Goal: Transaction & Acquisition: Obtain resource

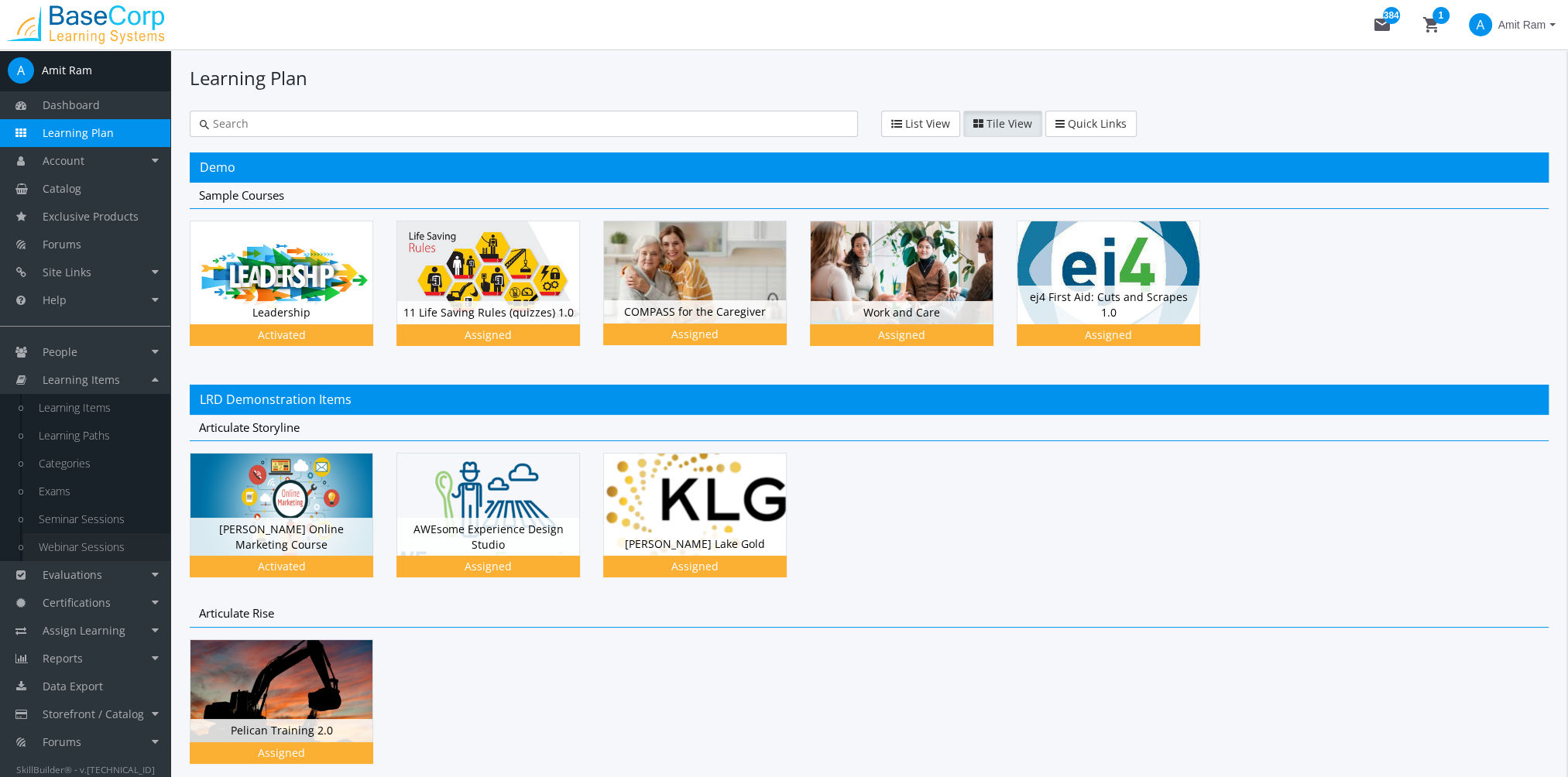
click at [97, 546] on link "Webinar Sessions" at bounding box center [97, 547] width 147 height 28
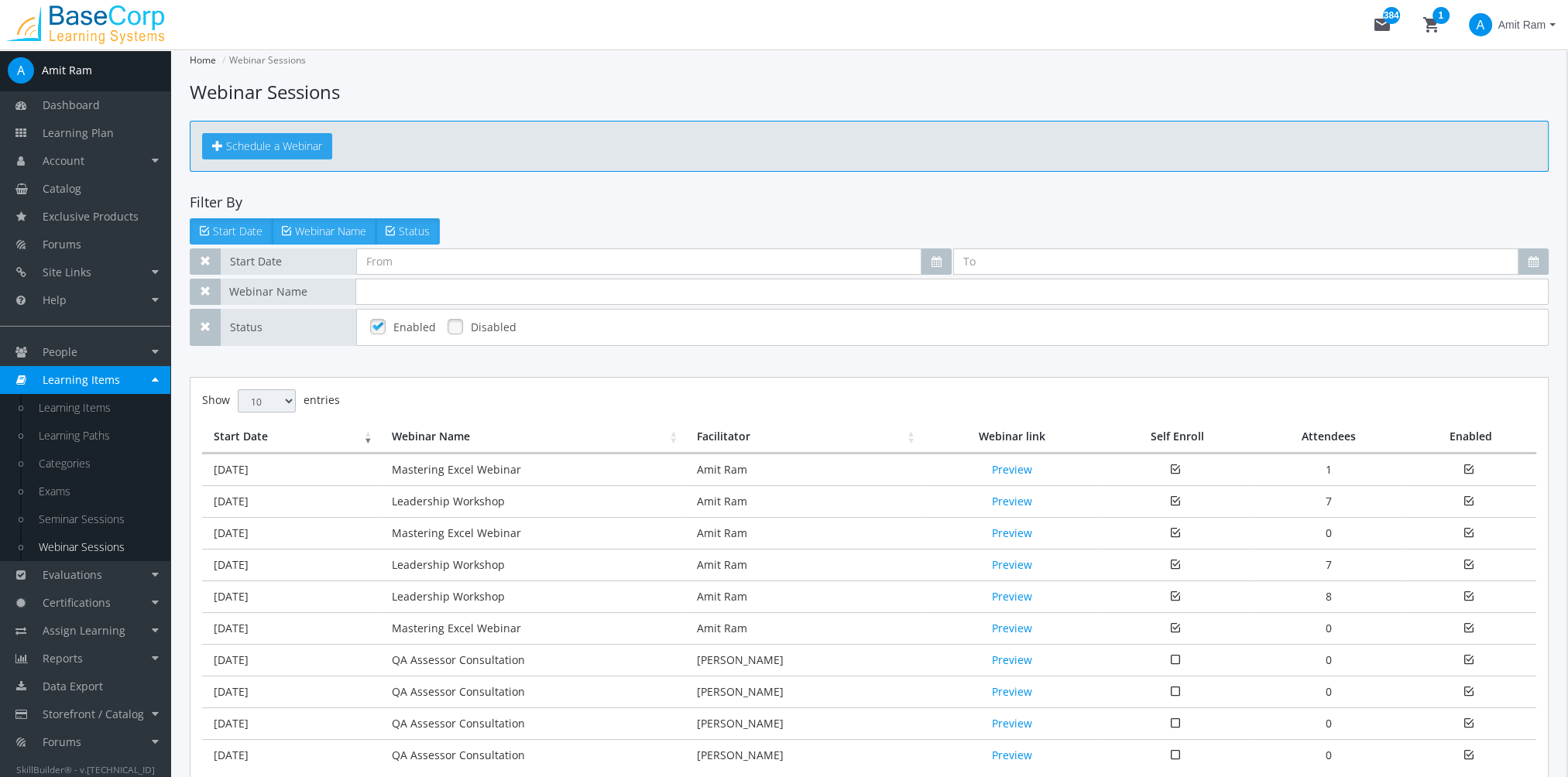
click at [306, 146] on span "Schedule a Webinar" at bounding box center [274, 146] width 96 height 14
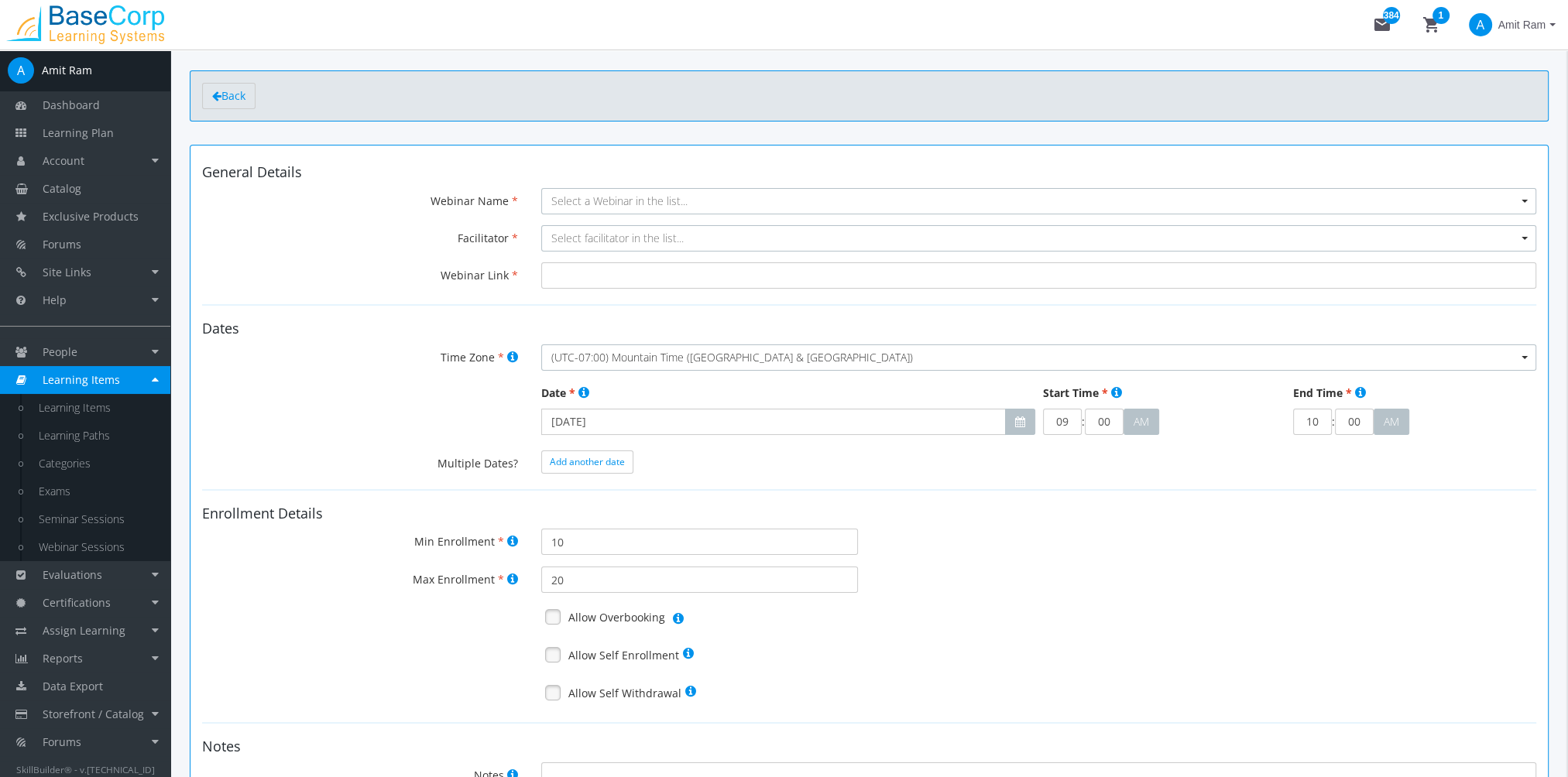
scroll to position [77, 0]
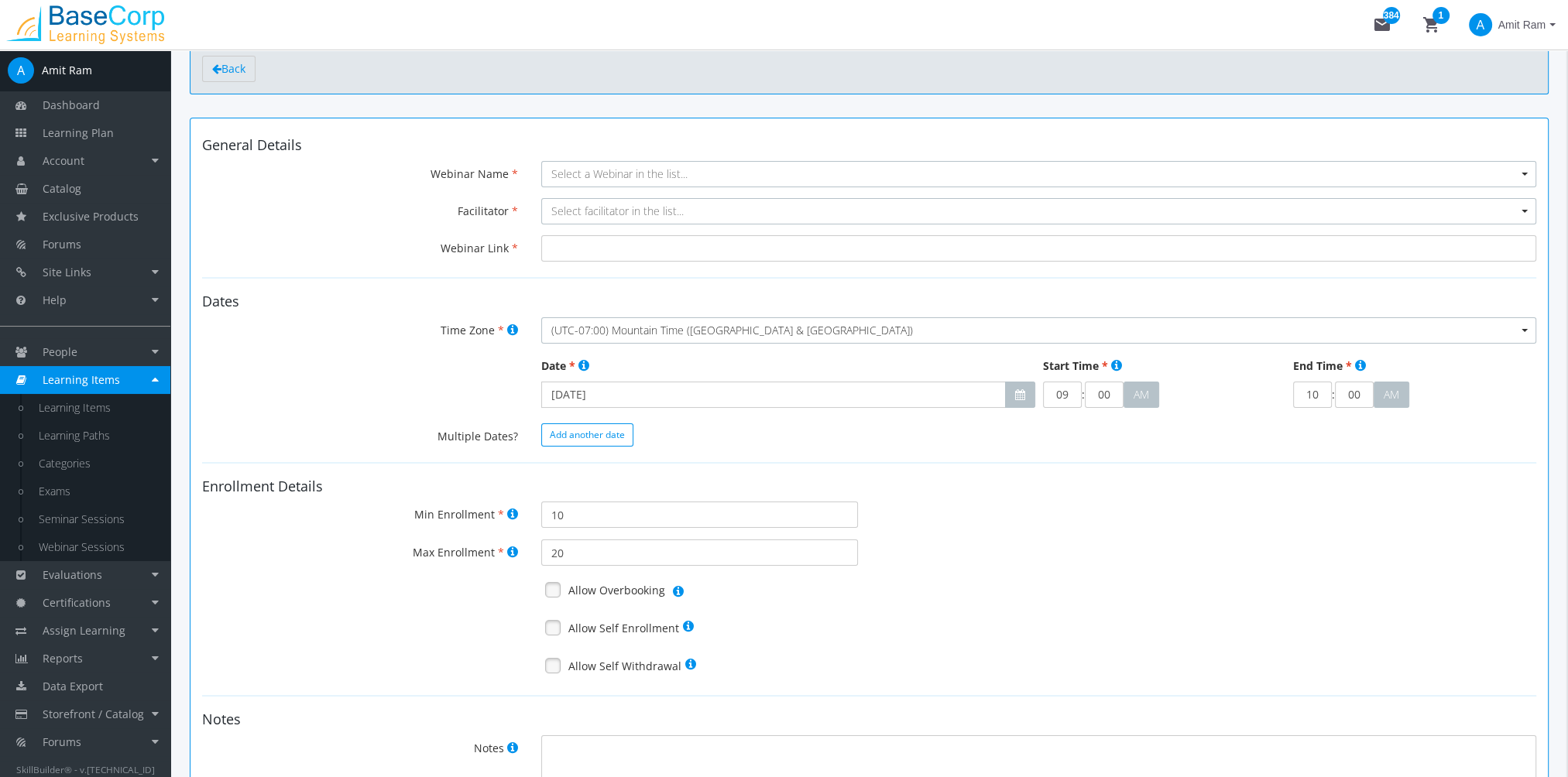
click at [616, 443] on button "Add another date" at bounding box center [587, 436] width 92 height 24
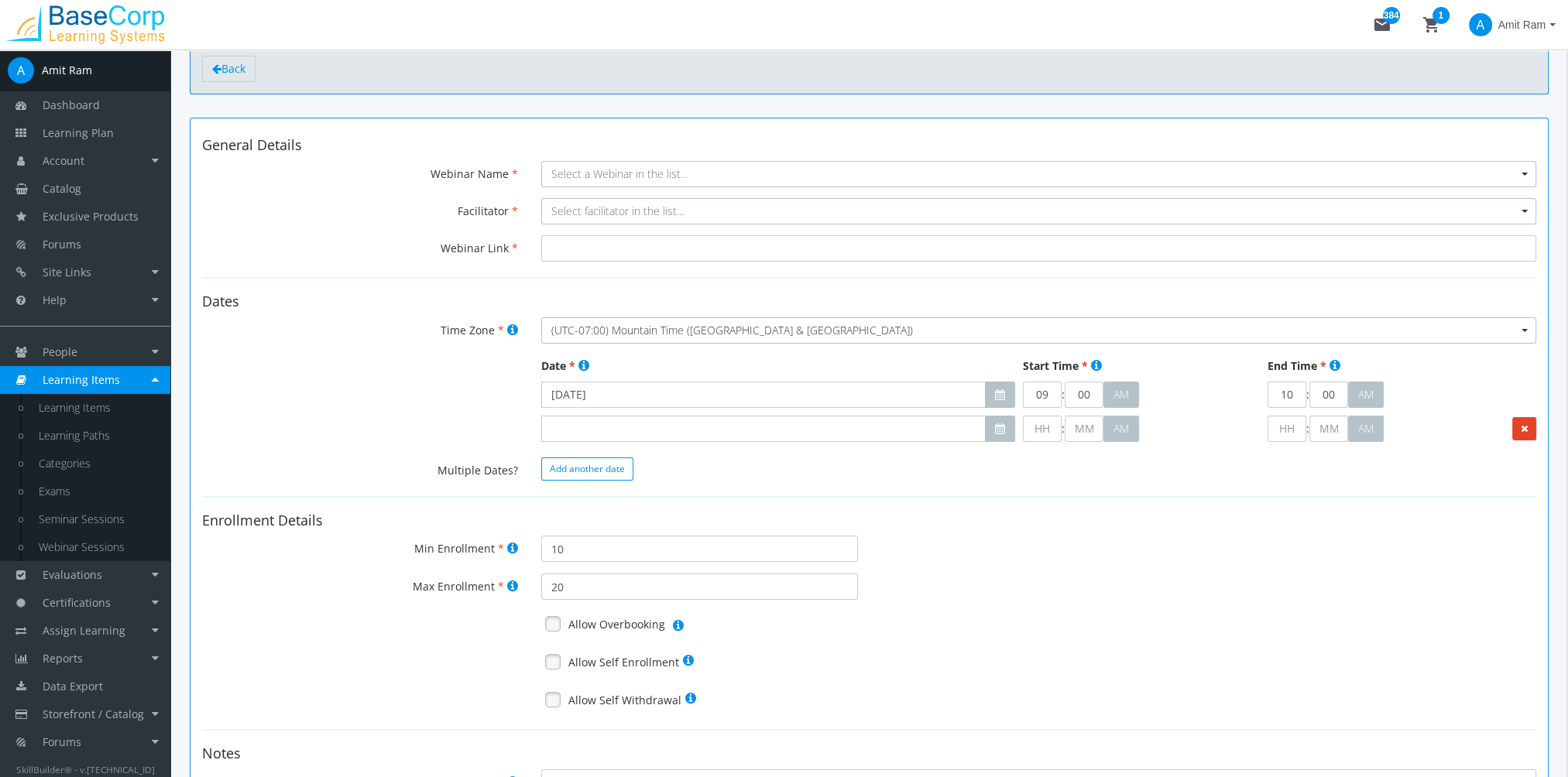
click at [615, 463] on span "Add another date" at bounding box center [587, 468] width 75 height 14
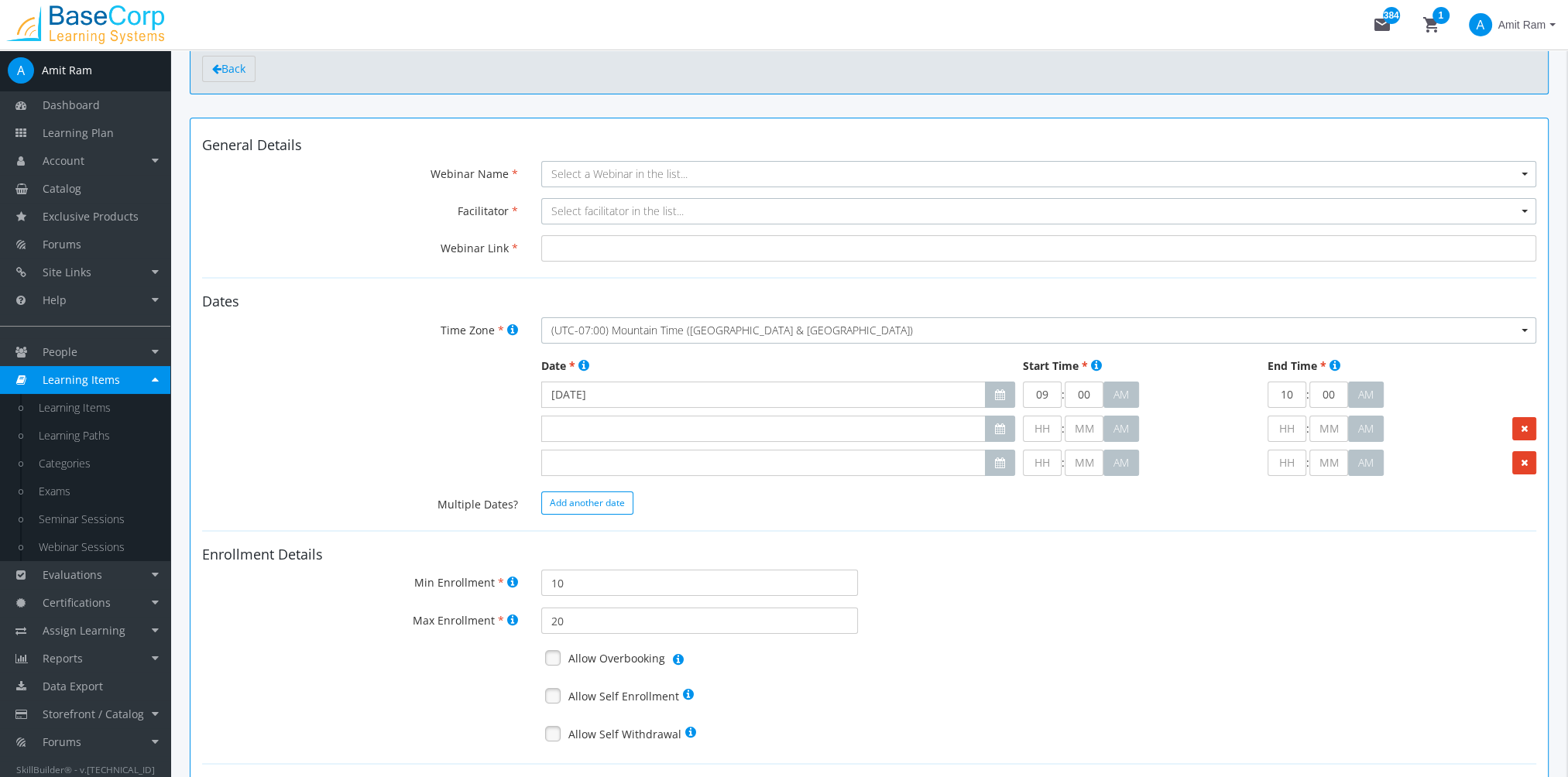
click at [620, 498] on span "Add another date" at bounding box center [587, 503] width 75 height 14
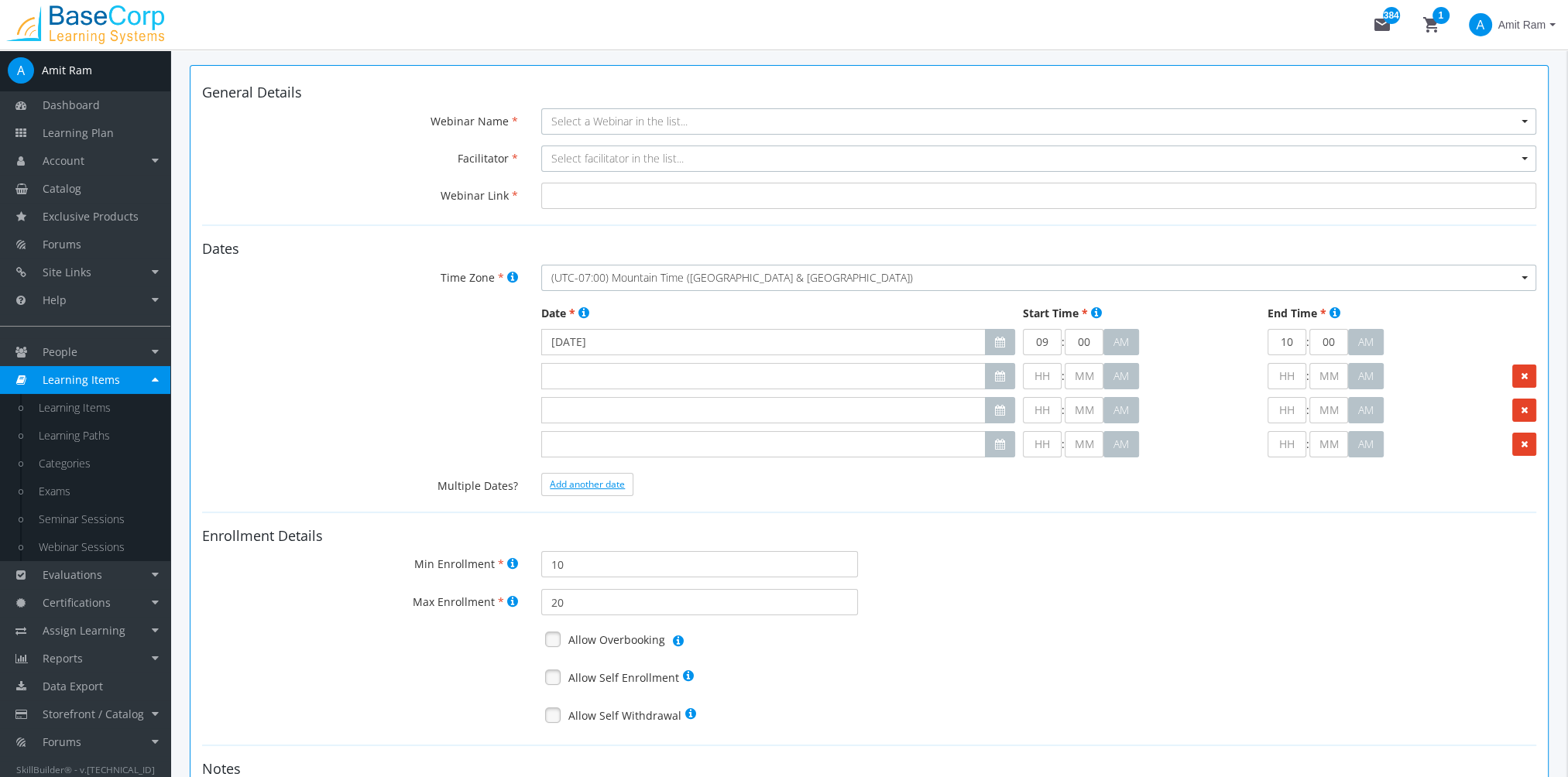
scroll to position [155, 0]
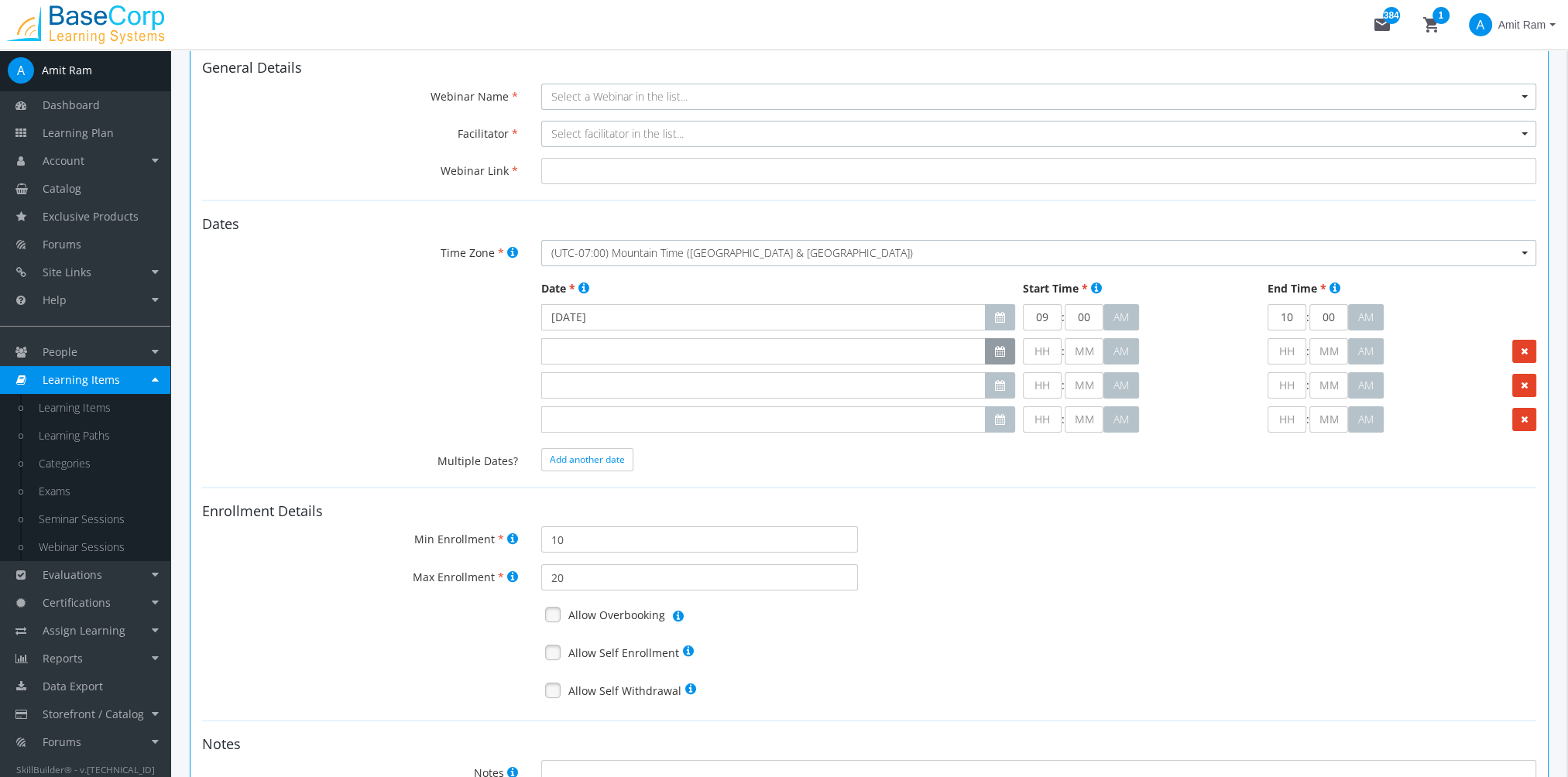
click at [1005, 347] on button "button" at bounding box center [999, 351] width 30 height 26
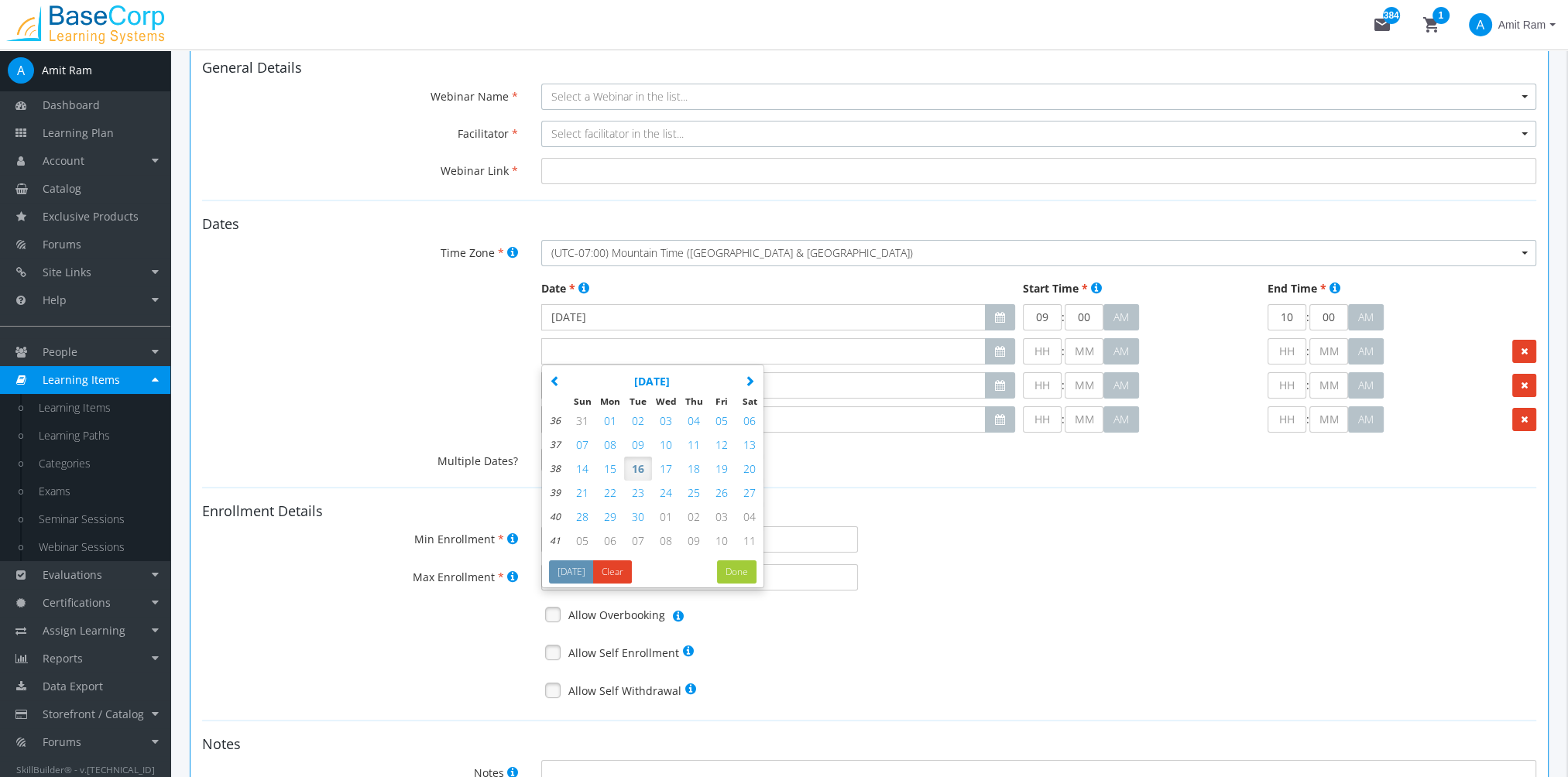
click at [1000, 526] on div "Min Enrollment 10" at bounding box center [869, 539] width 1357 height 26
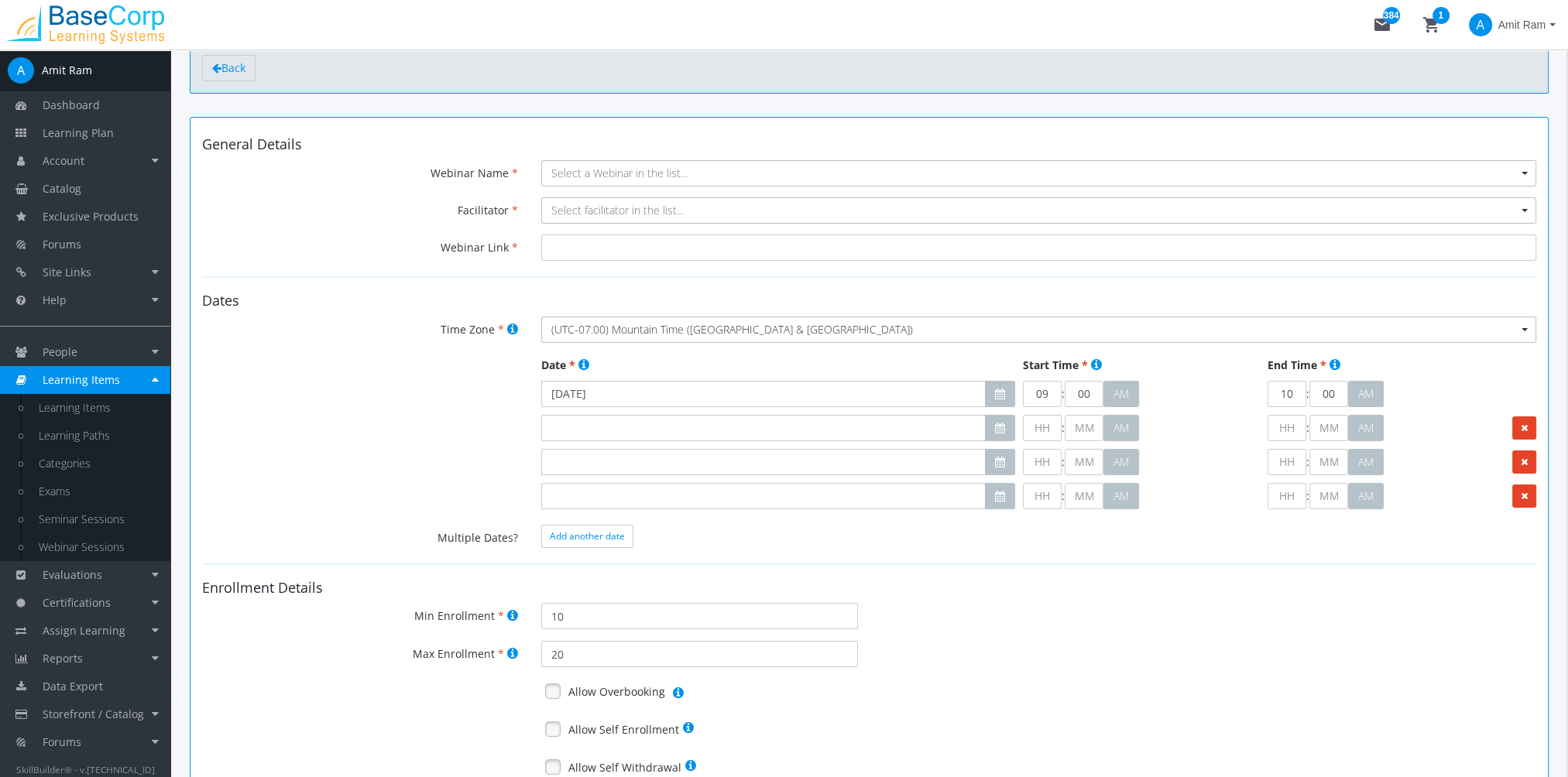
scroll to position [0, 0]
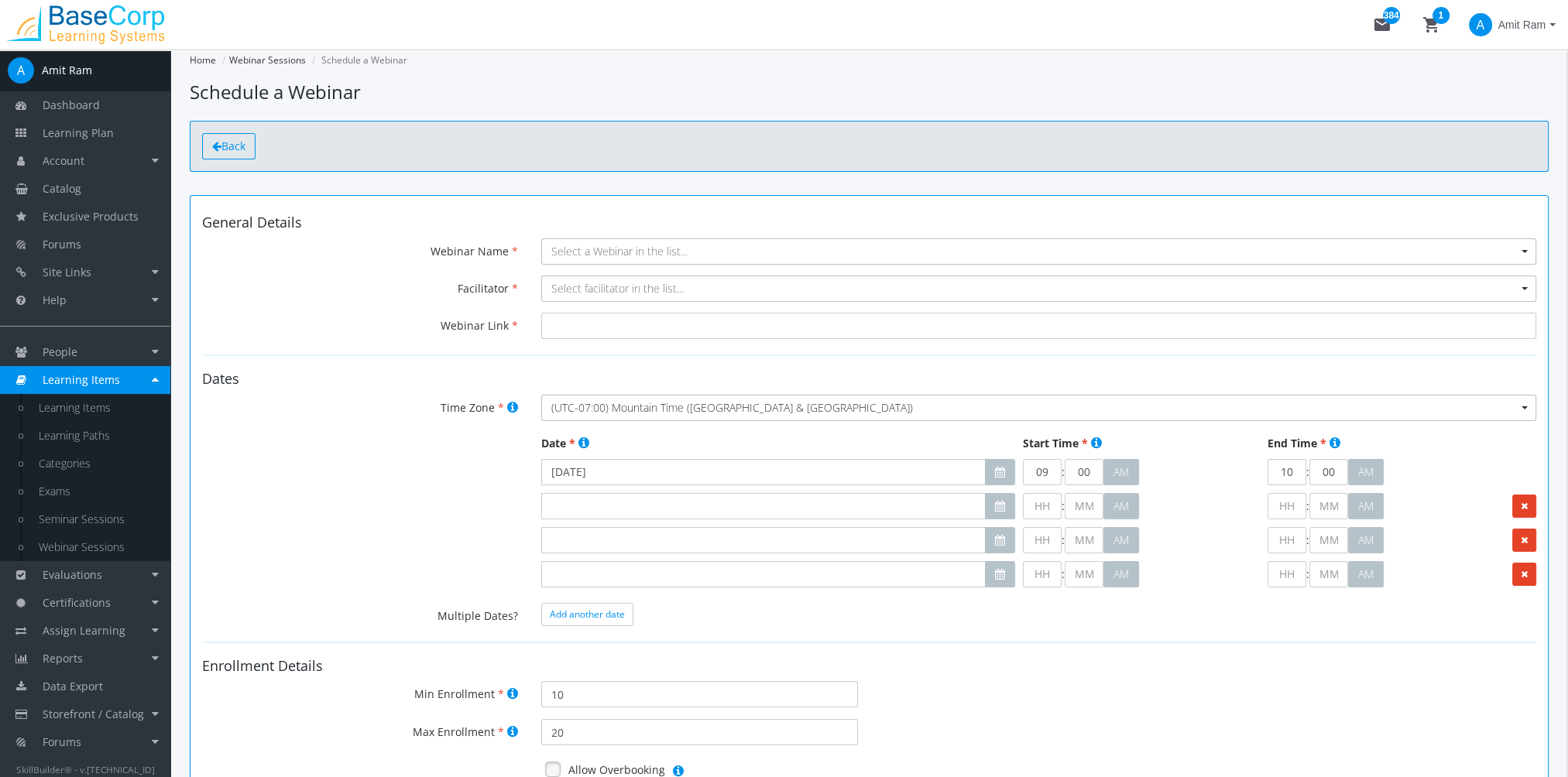
click at [245, 147] on span "Back" at bounding box center [233, 146] width 24 height 14
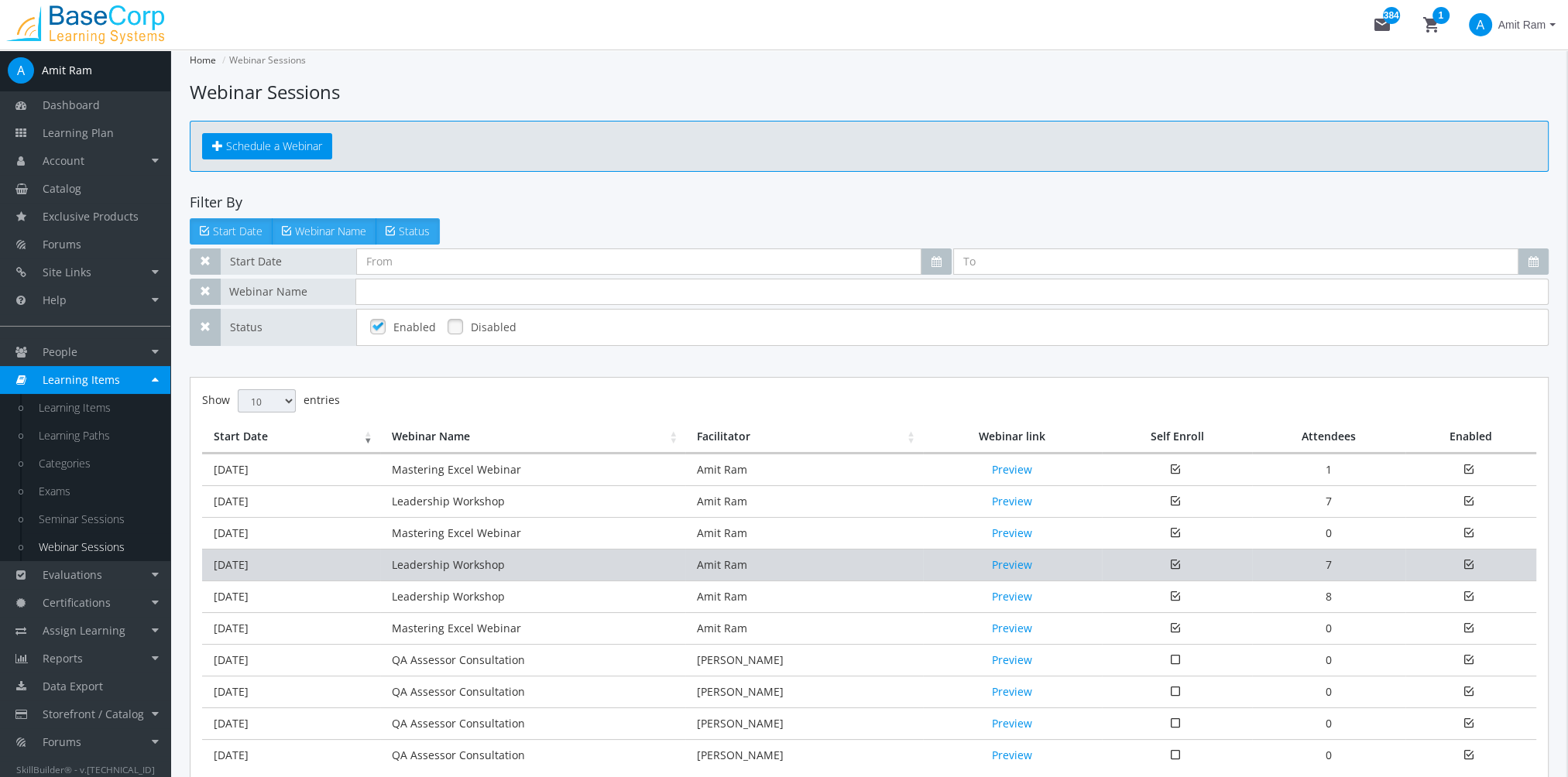
click at [380, 577] on td "Leadership Workshop" at bounding box center [533, 564] width 305 height 32
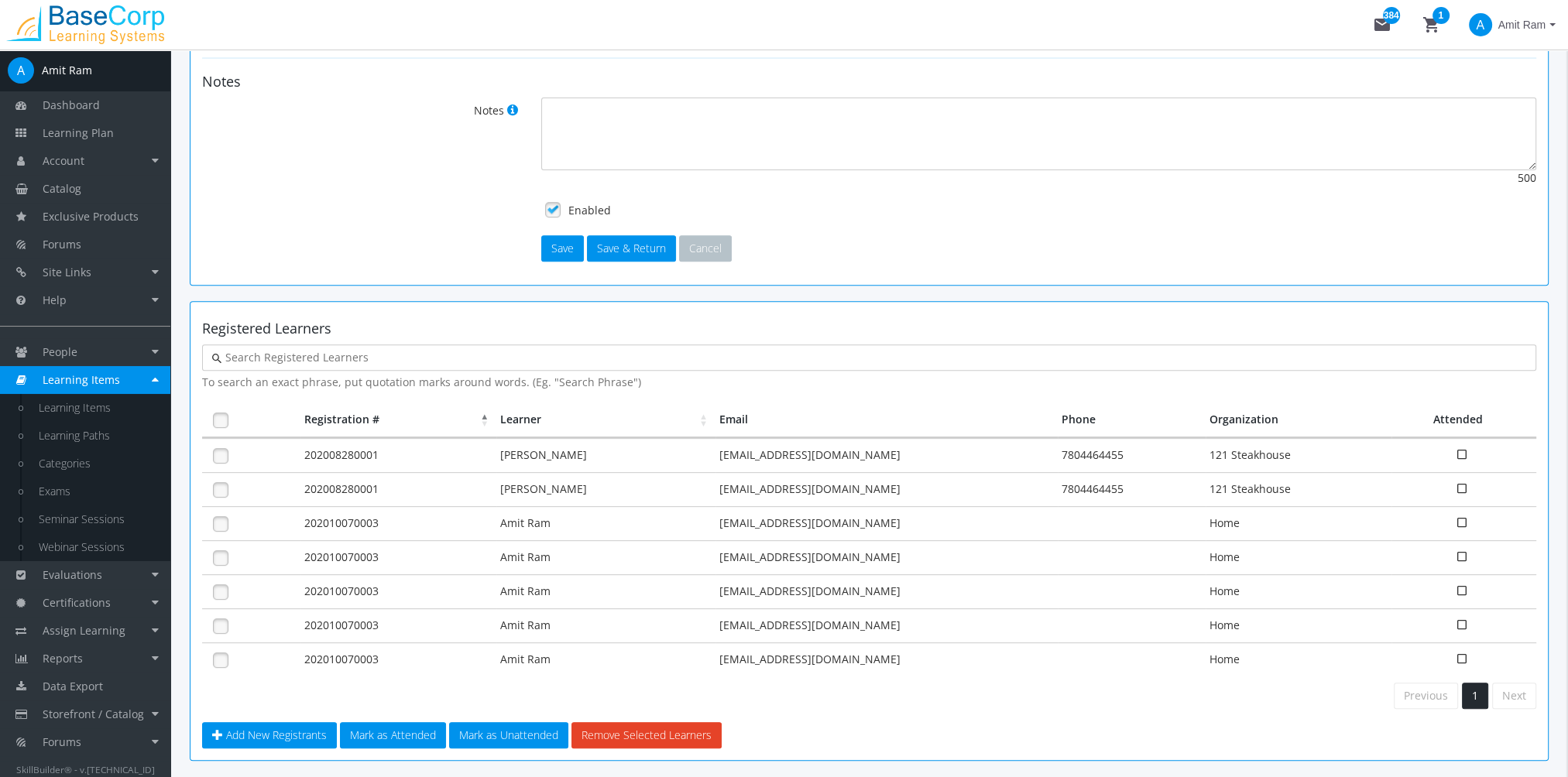
scroll to position [845, 0]
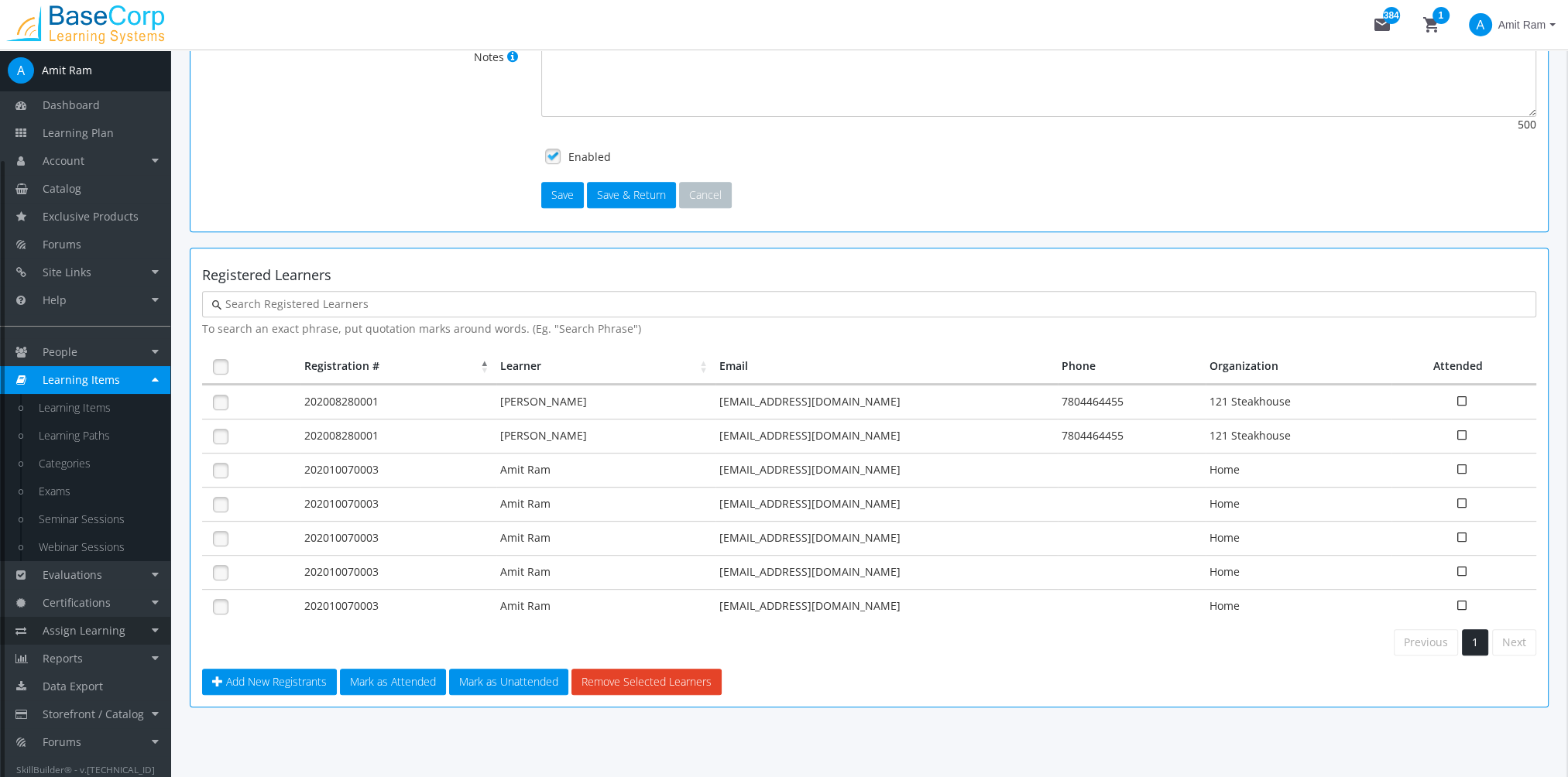
click at [139, 621] on link "Assign Learning" at bounding box center [85, 630] width 170 height 28
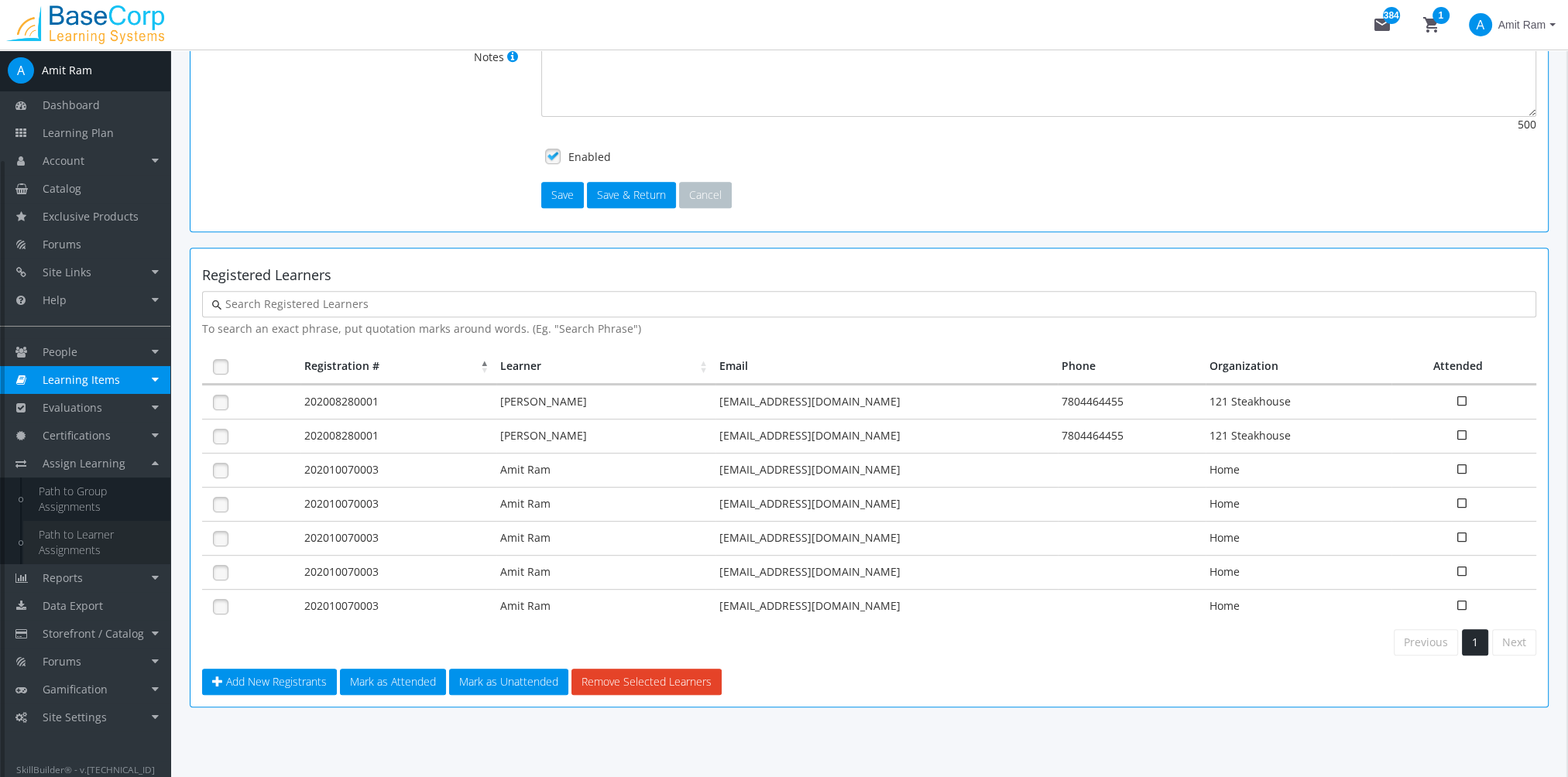
click at [93, 554] on link "Path to Learner Assignments" at bounding box center [97, 542] width 147 height 43
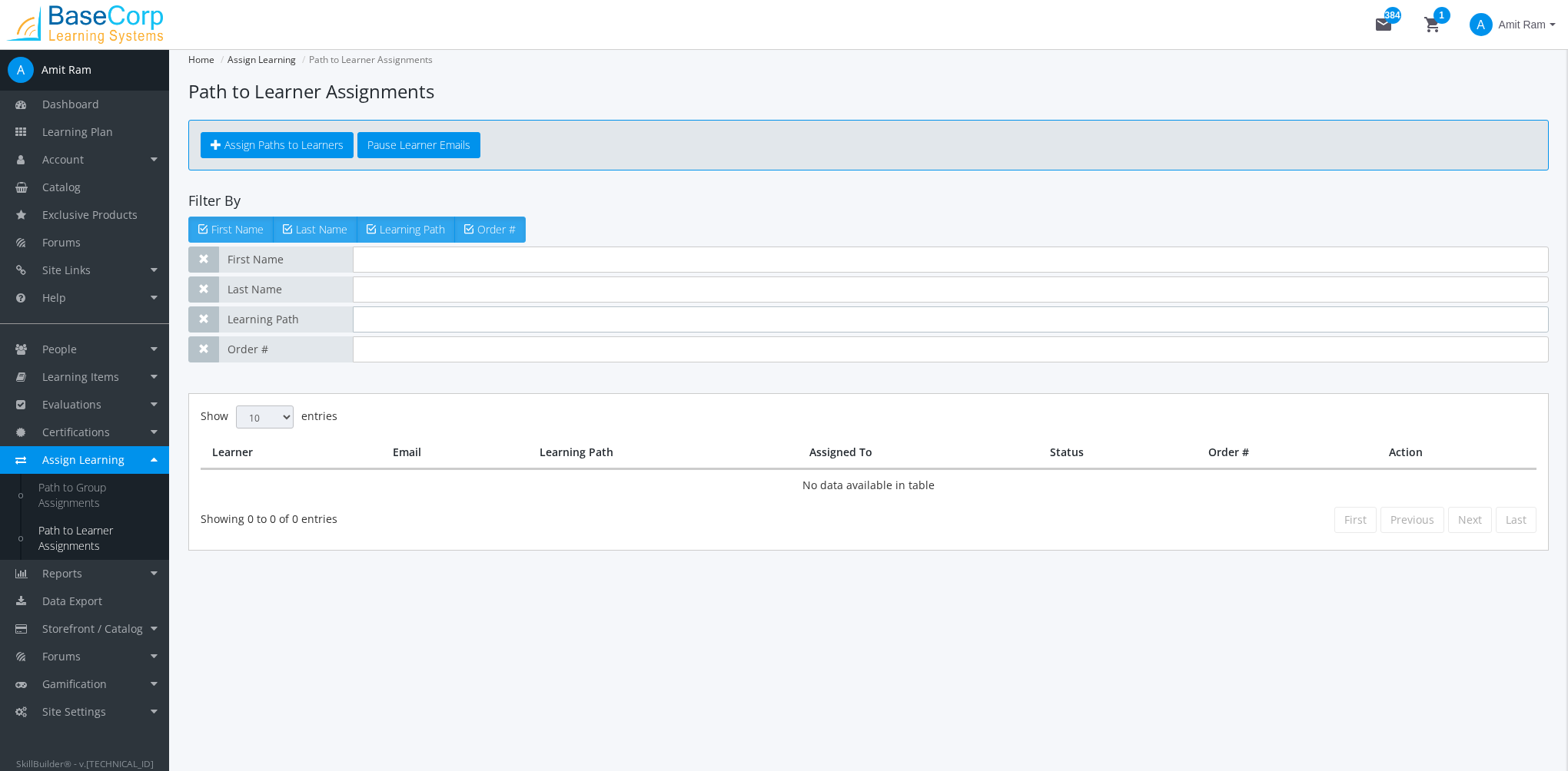
click at [409, 323] on input "text" at bounding box center [950, 319] width 1196 height 26
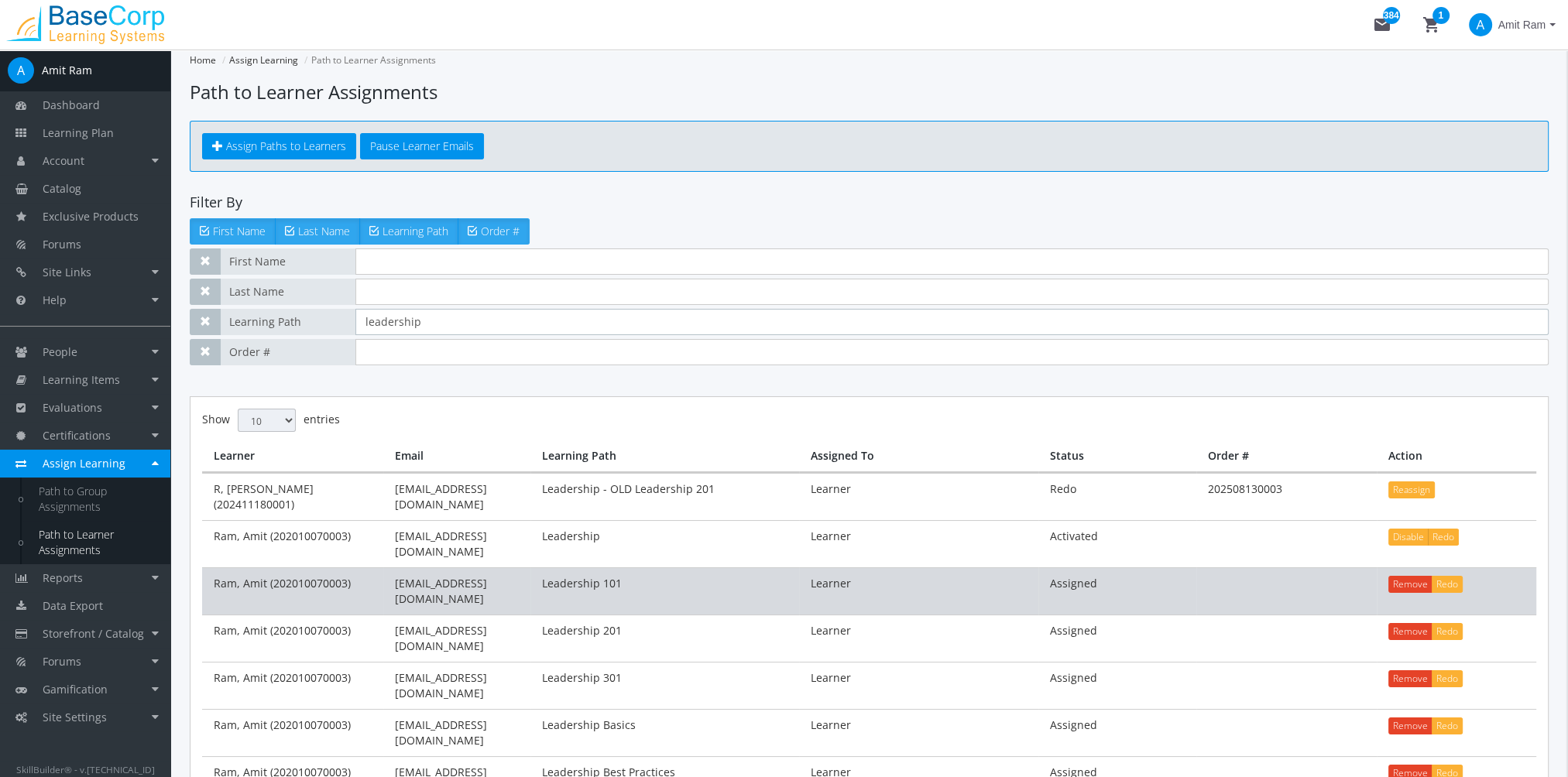
type input "leadership"
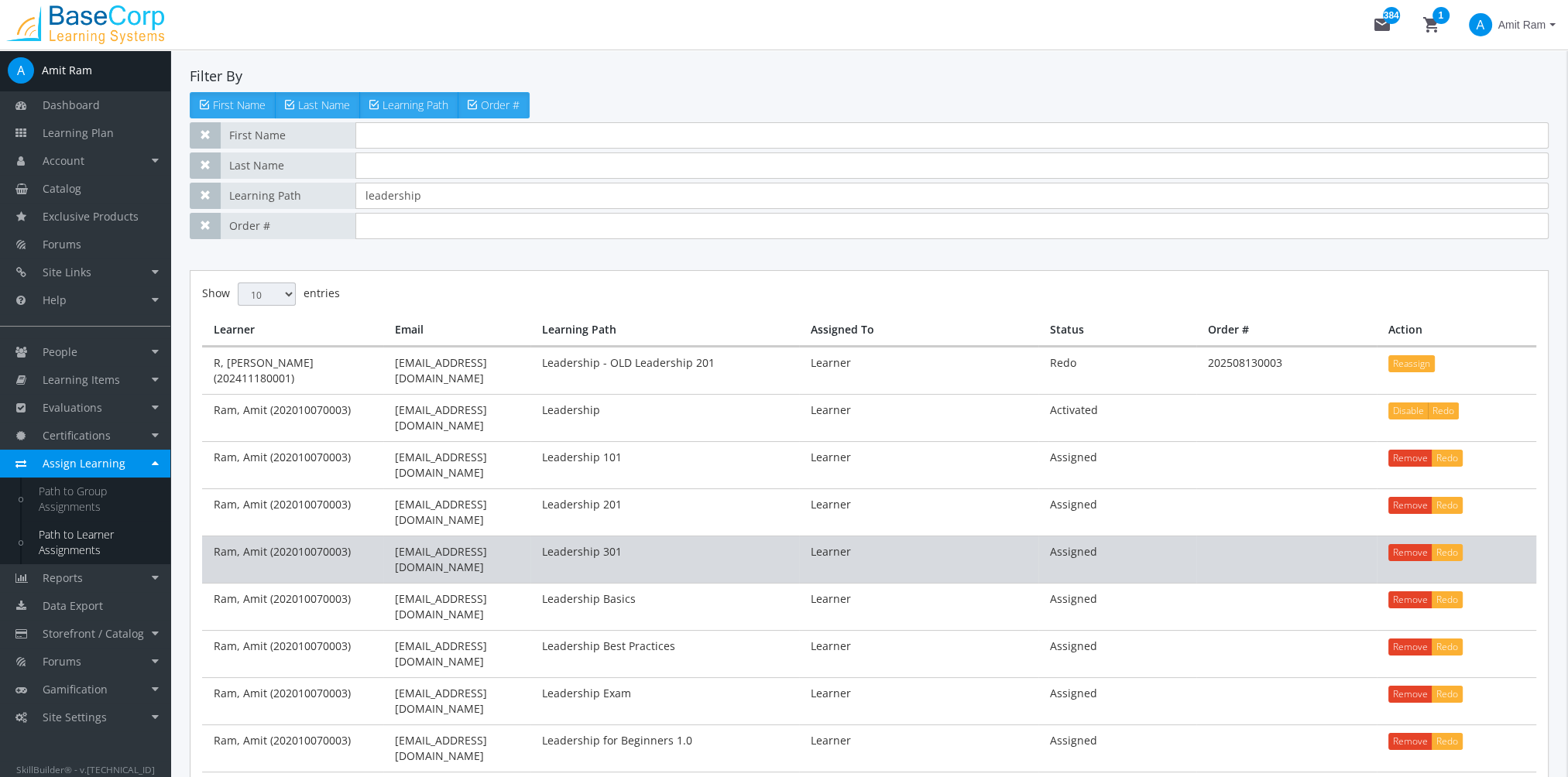
scroll to position [149, 0]
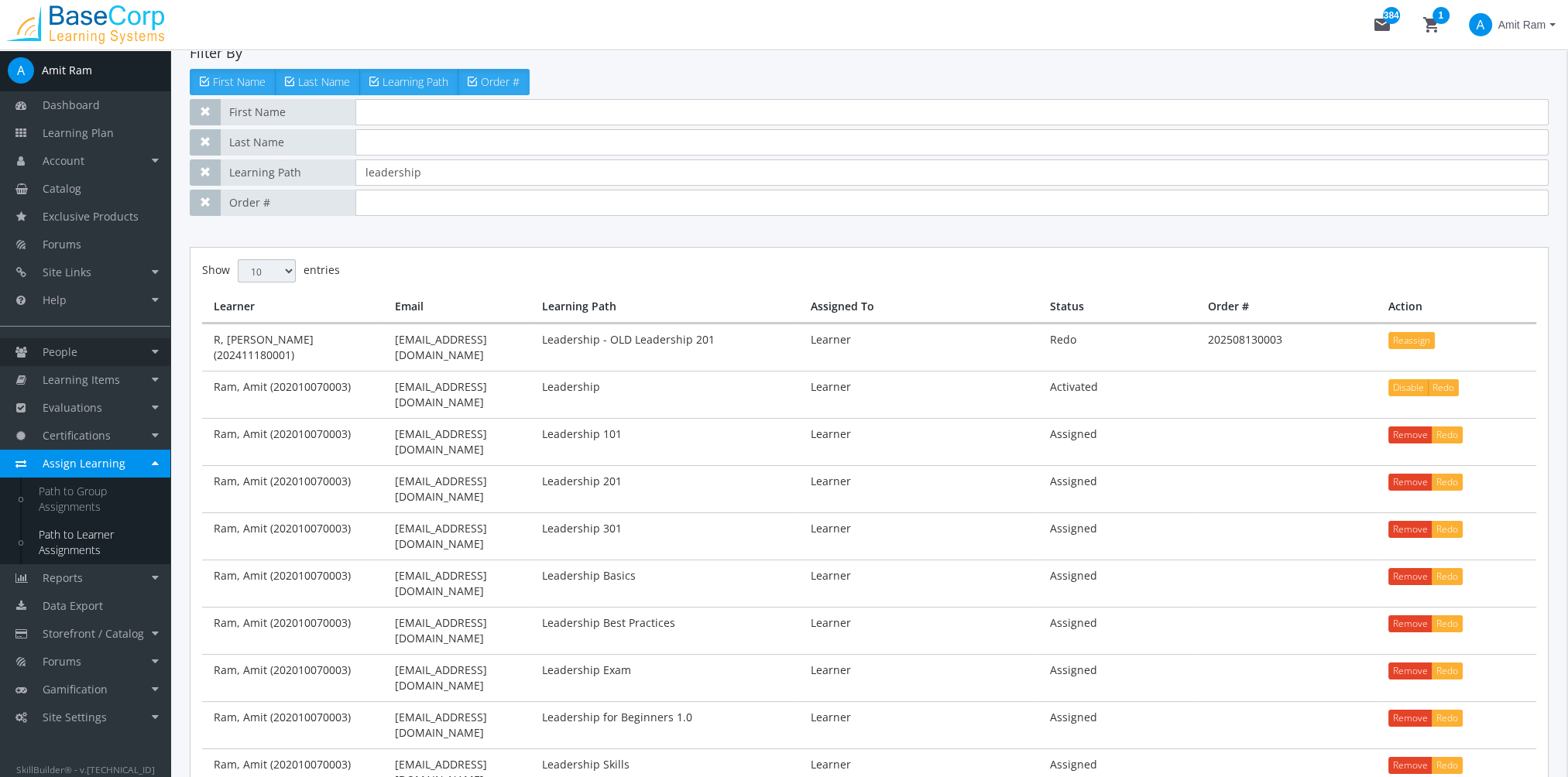
click at [71, 355] on span "People" at bounding box center [60, 351] width 34 height 14
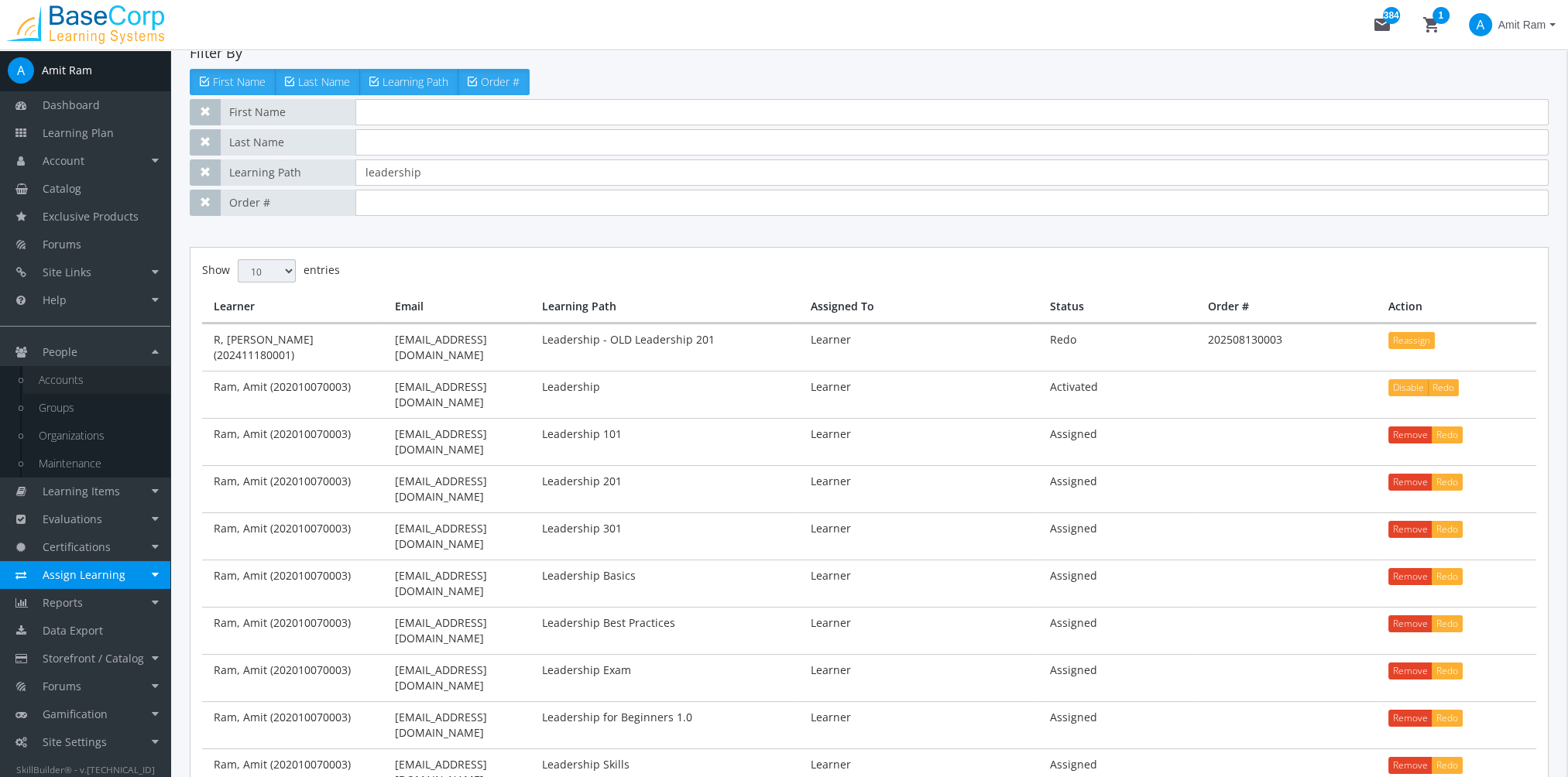
click at [96, 387] on link "Accounts" at bounding box center [97, 379] width 147 height 28
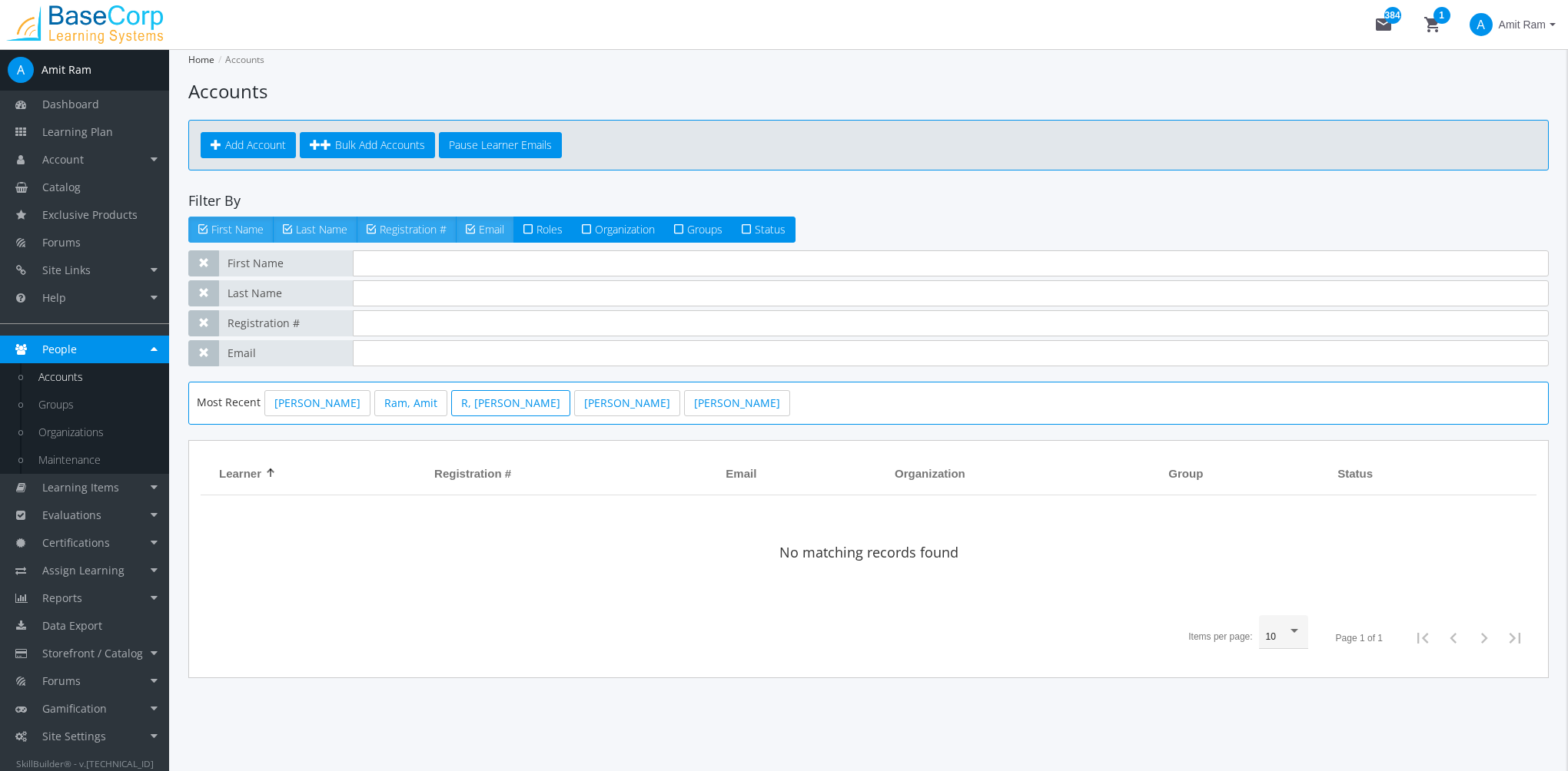
click at [481, 399] on link "R, [PERSON_NAME]" at bounding box center [511, 403] width 119 height 26
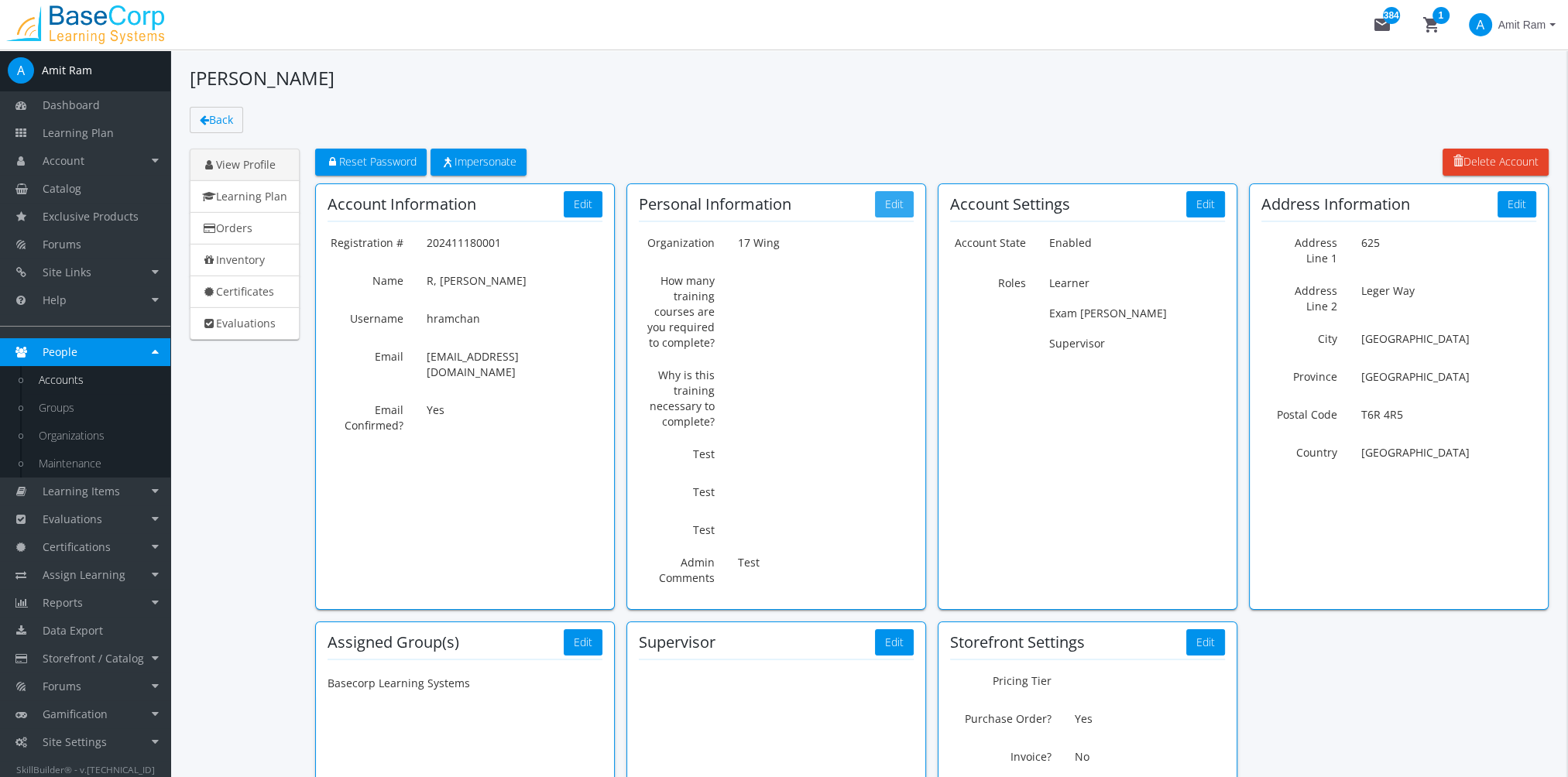
click at [898, 208] on button "Edit" at bounding box center [894, 204] width 39 height 26
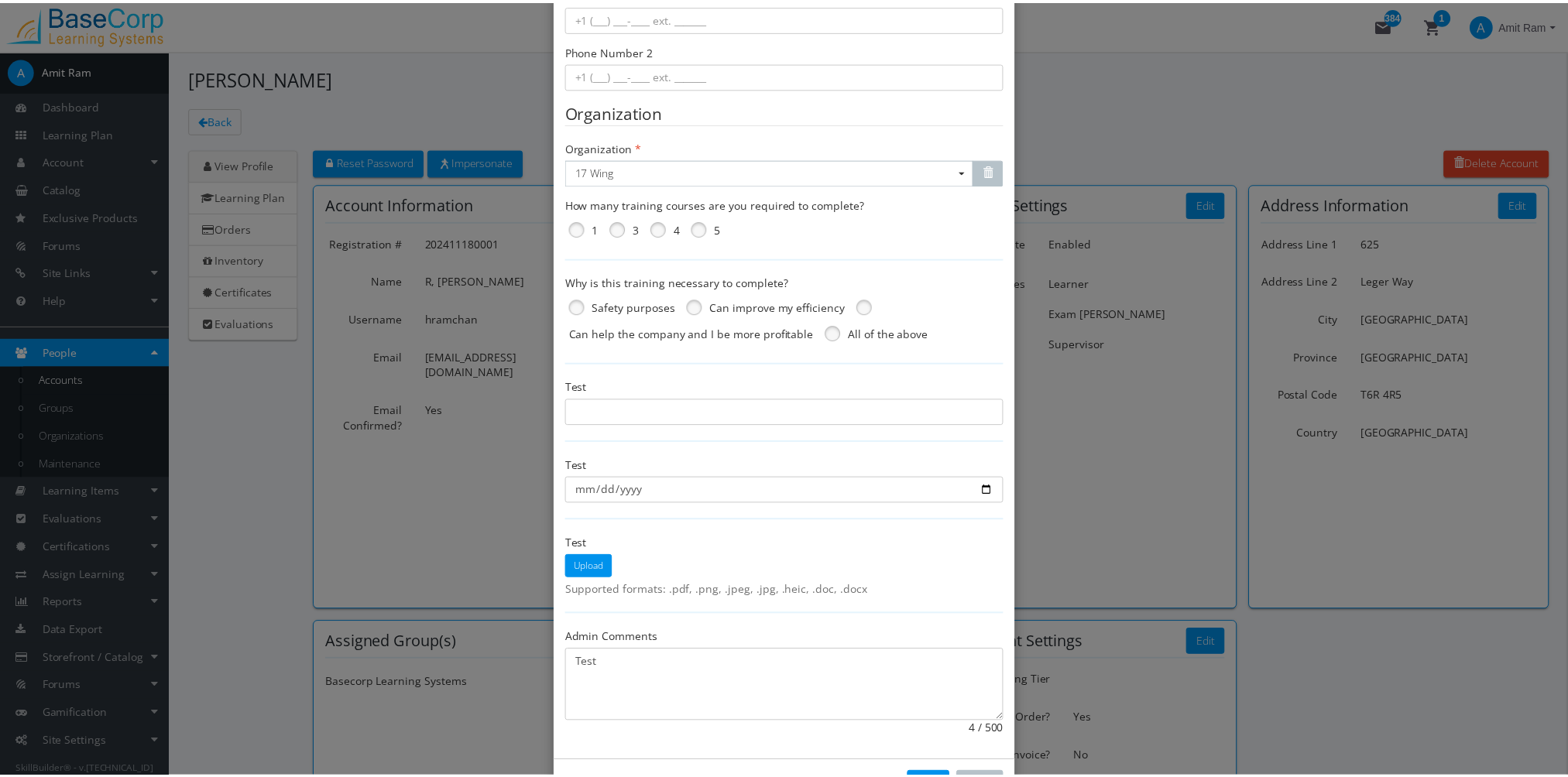
scroll to position [142, 0]
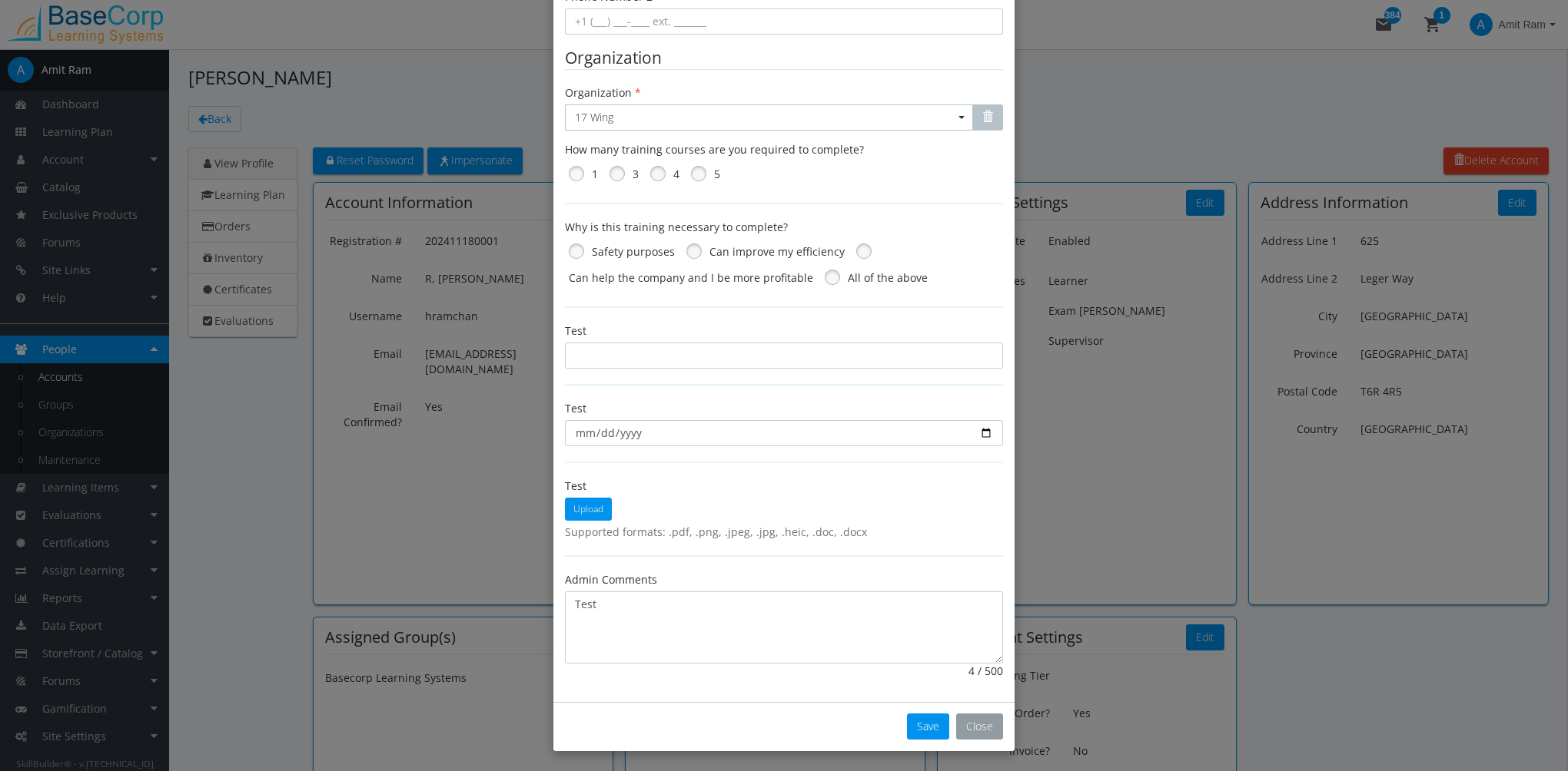
click at [971, 733] on button "Close" at bounding box center [979, 726] width 47 height 26
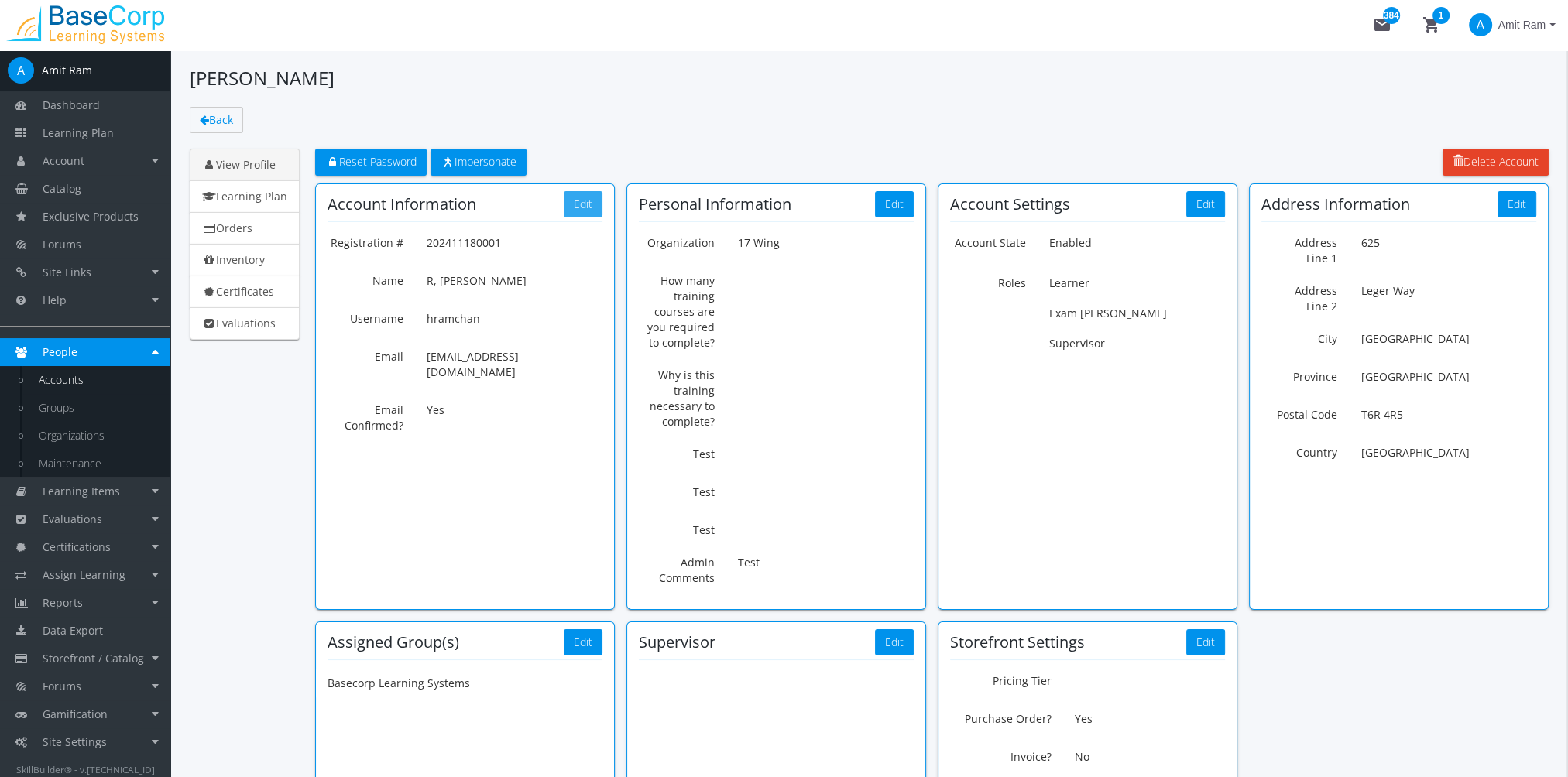
click at [583, 212] on button "Edit" at bounding box center [582, 204] width 39 height 26
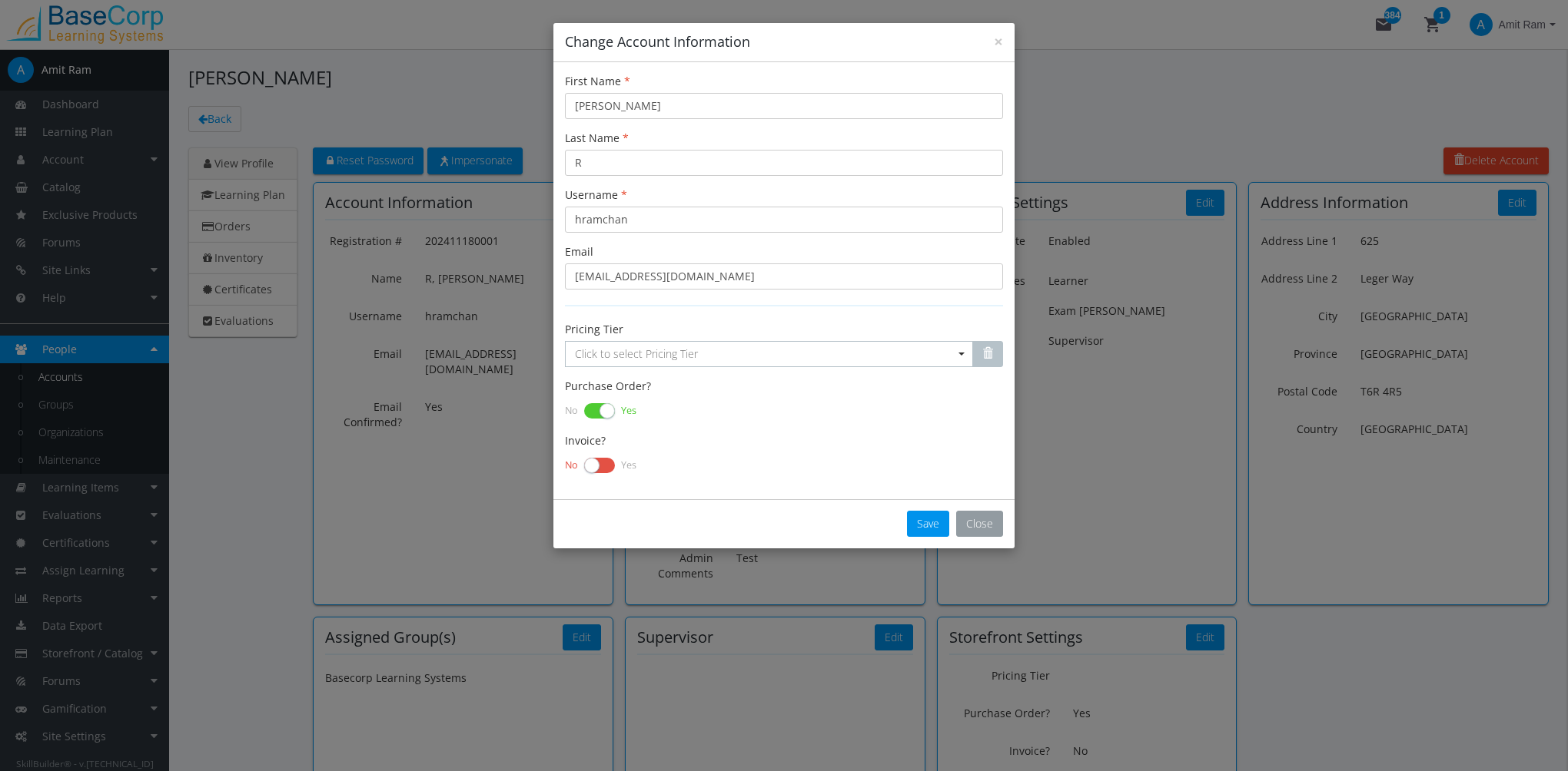
click at [971, 521] on button "Close" at bounding box center [979, 523] width 47 height 26
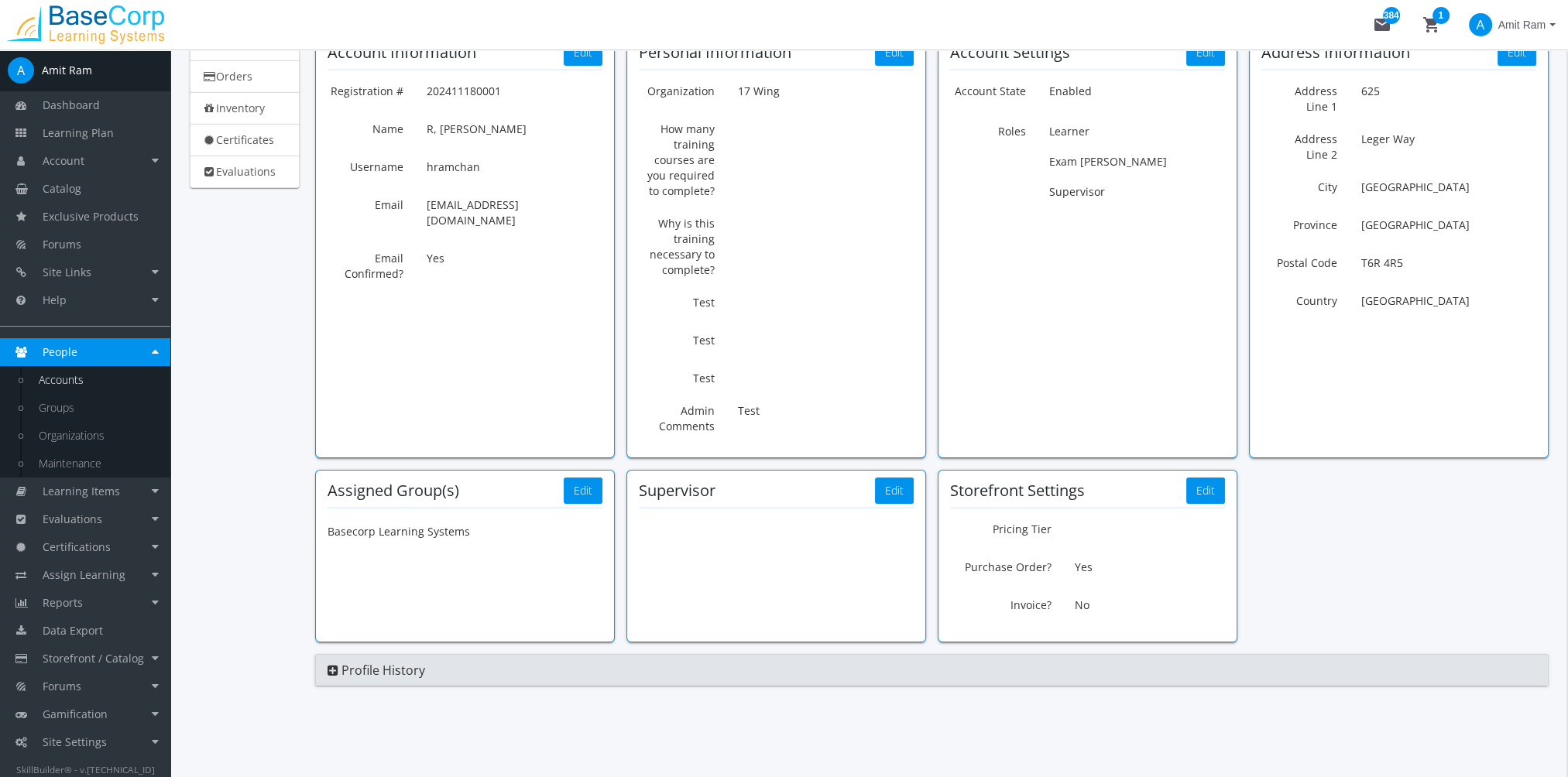
scroll to position [74, 0]
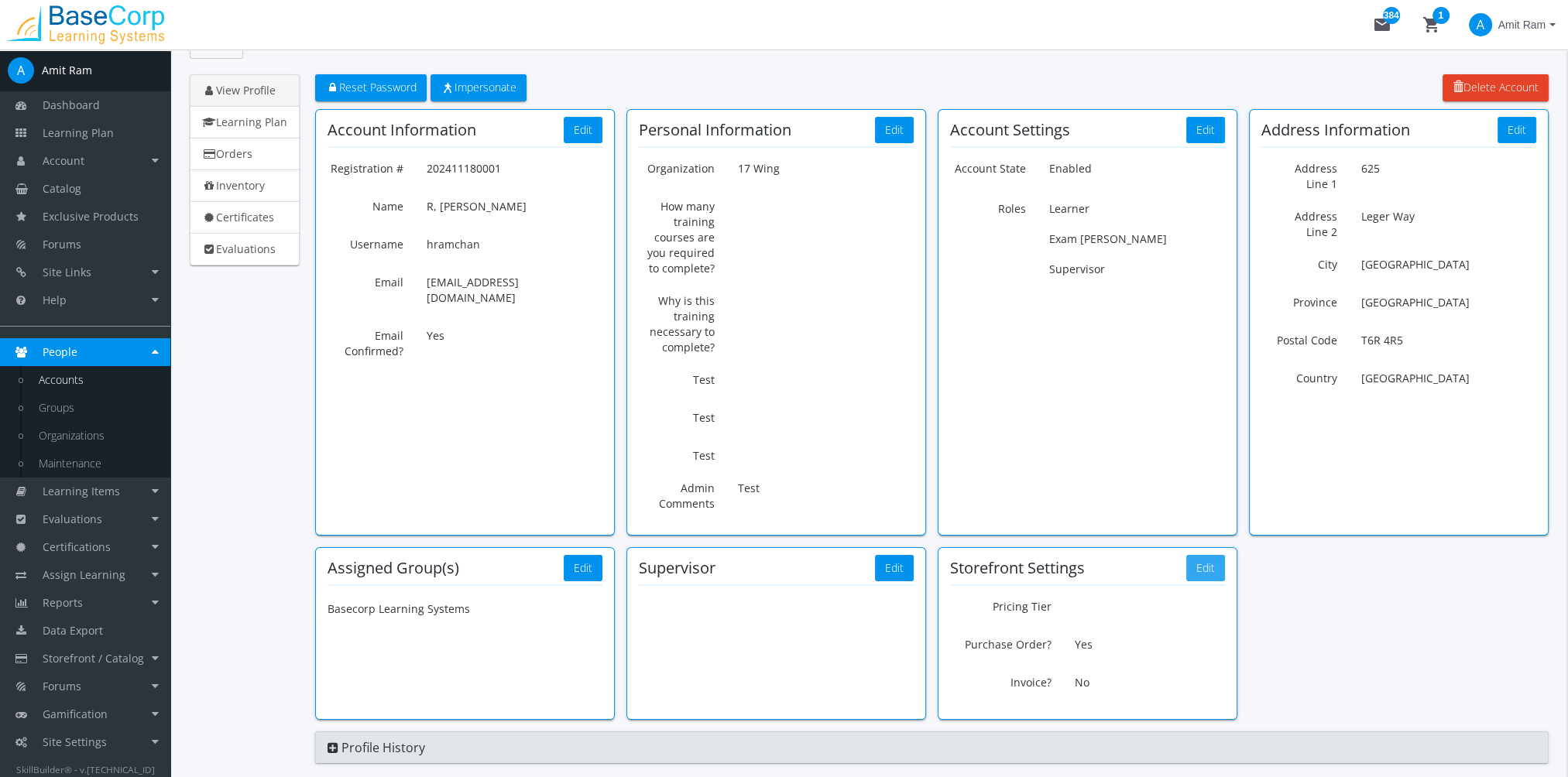
click at [1204, 561] on button "Edit" at bounding box center [1205, 568] width 39 height 26
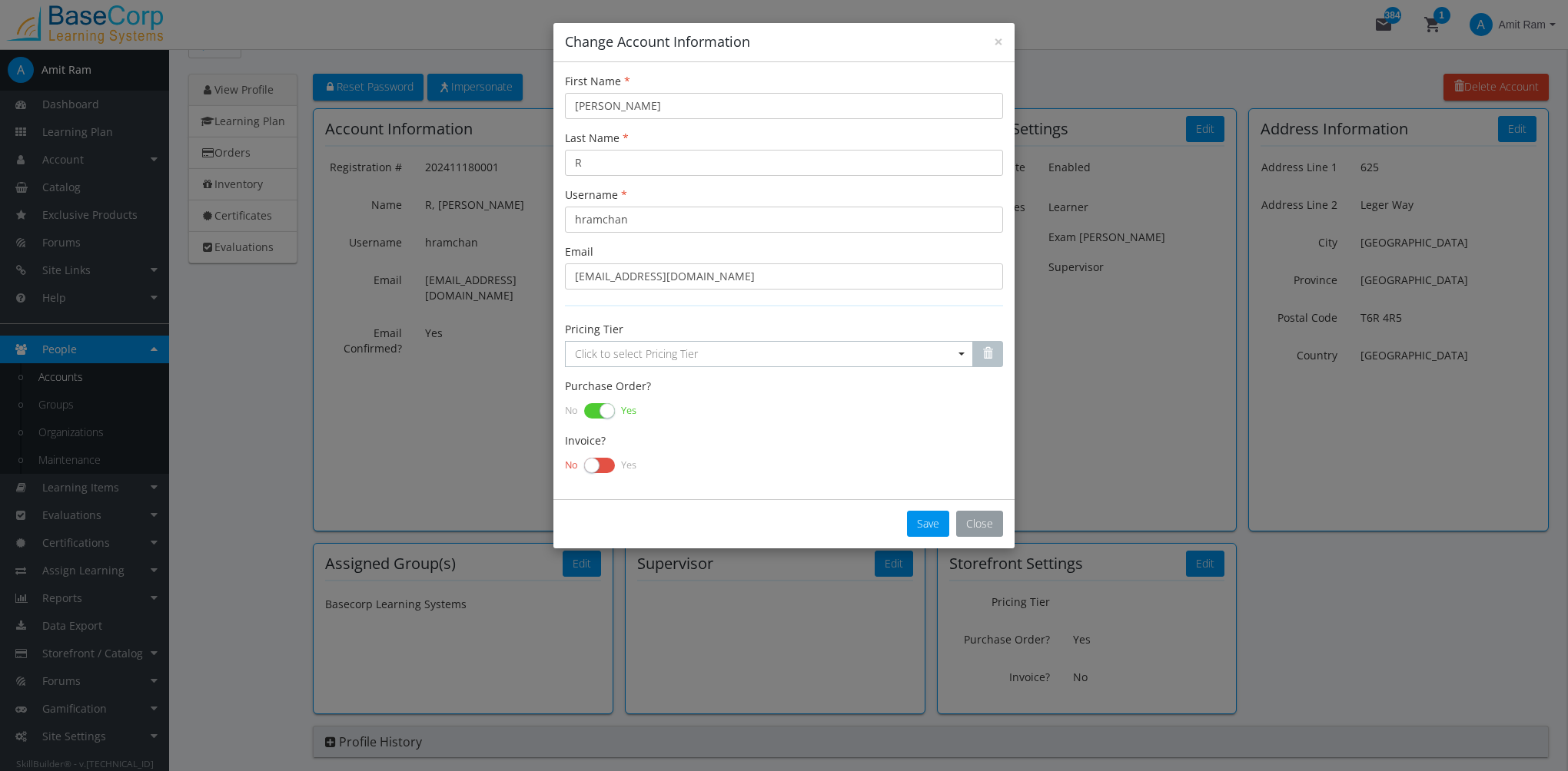
click at [990, 523] on button "Close" at bounding box center [979, 523] width 47 height 26
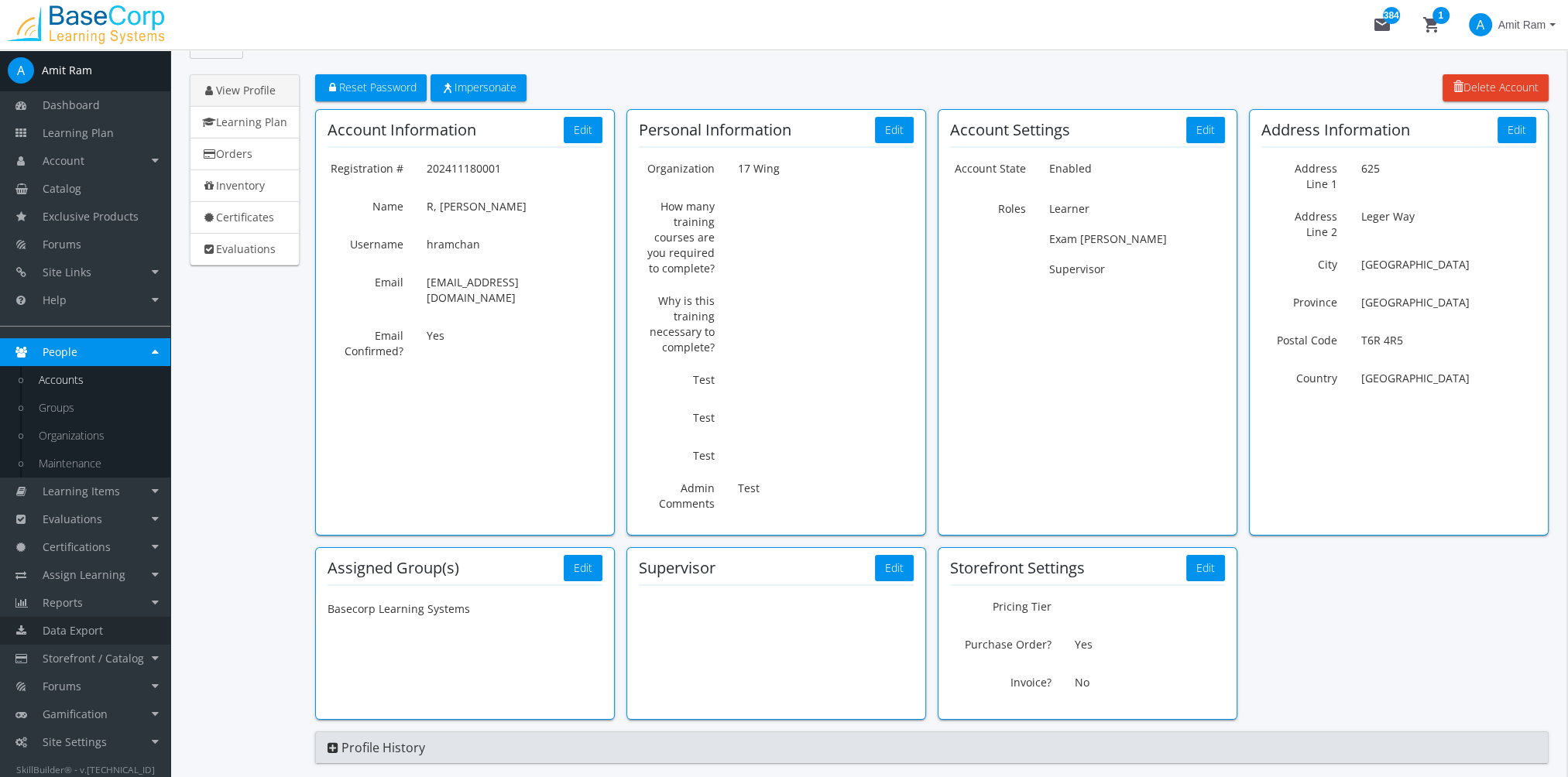
click at [53, 637] on span "Data Export" at bounding box center [72, 630] width 61 height 14
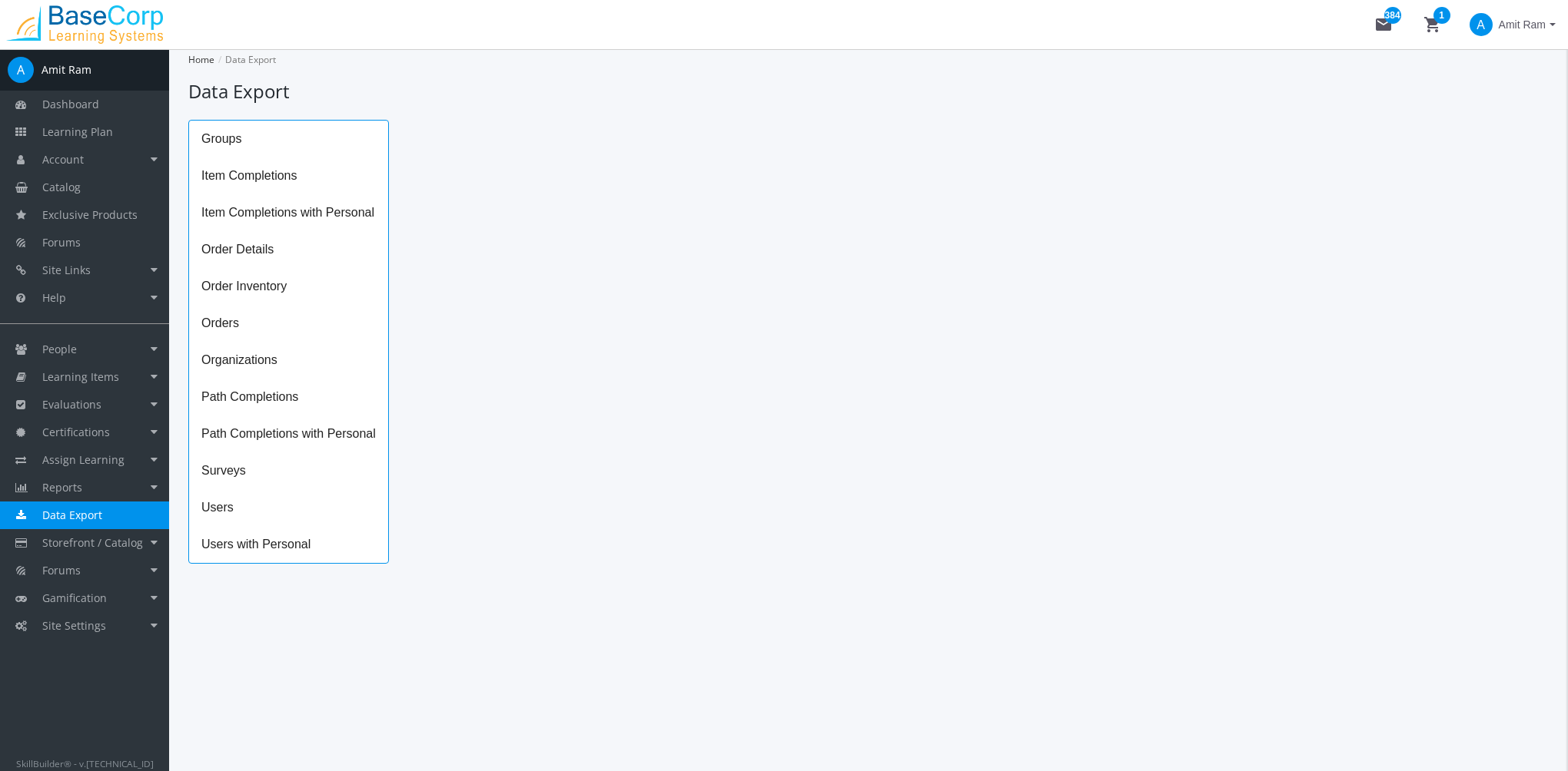
click at [280, 221] on span "Item Completions with Personal" at bounding box center [288, 212] width 199 height 37
click at [751, 149] on icon "Open calendar" at bounding box center [755, 152] width 13 height 13
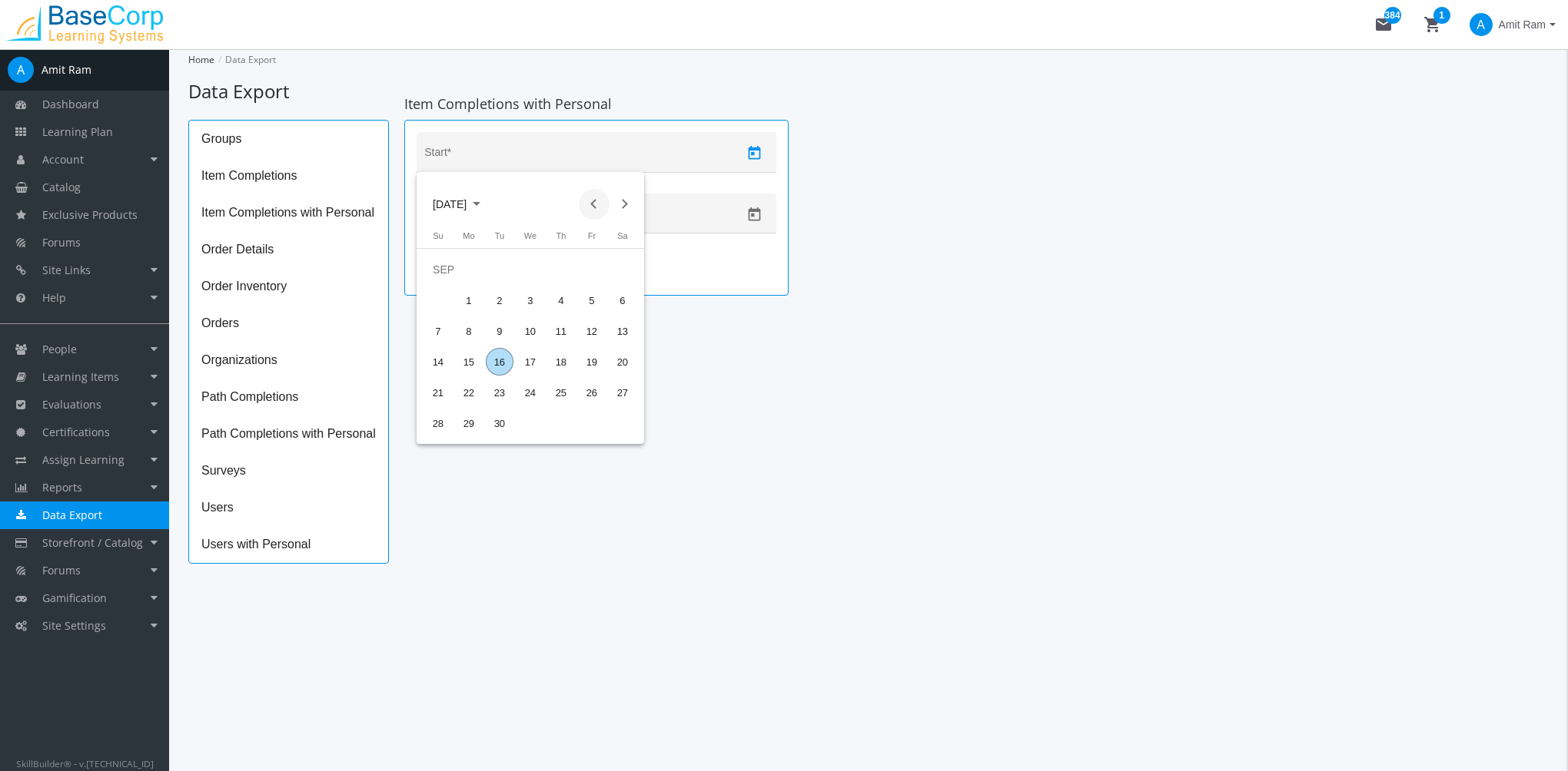
click at [596, 203] on button "Previous month" at bounding box center [594, 204] width 31 height 31
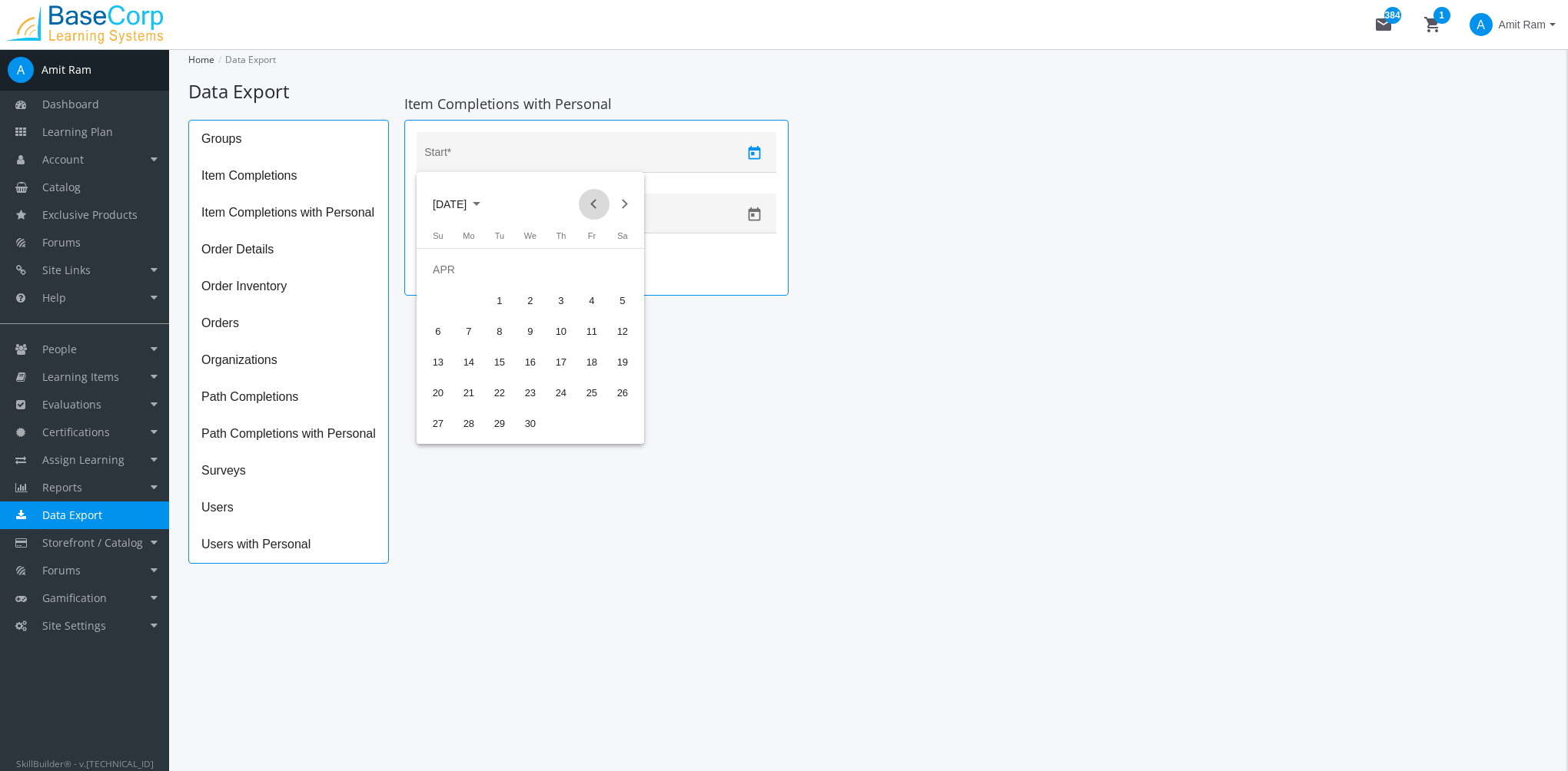
click at [596, 203] on button "Previous month" at bounding box center [594, 204] width 31 height 31
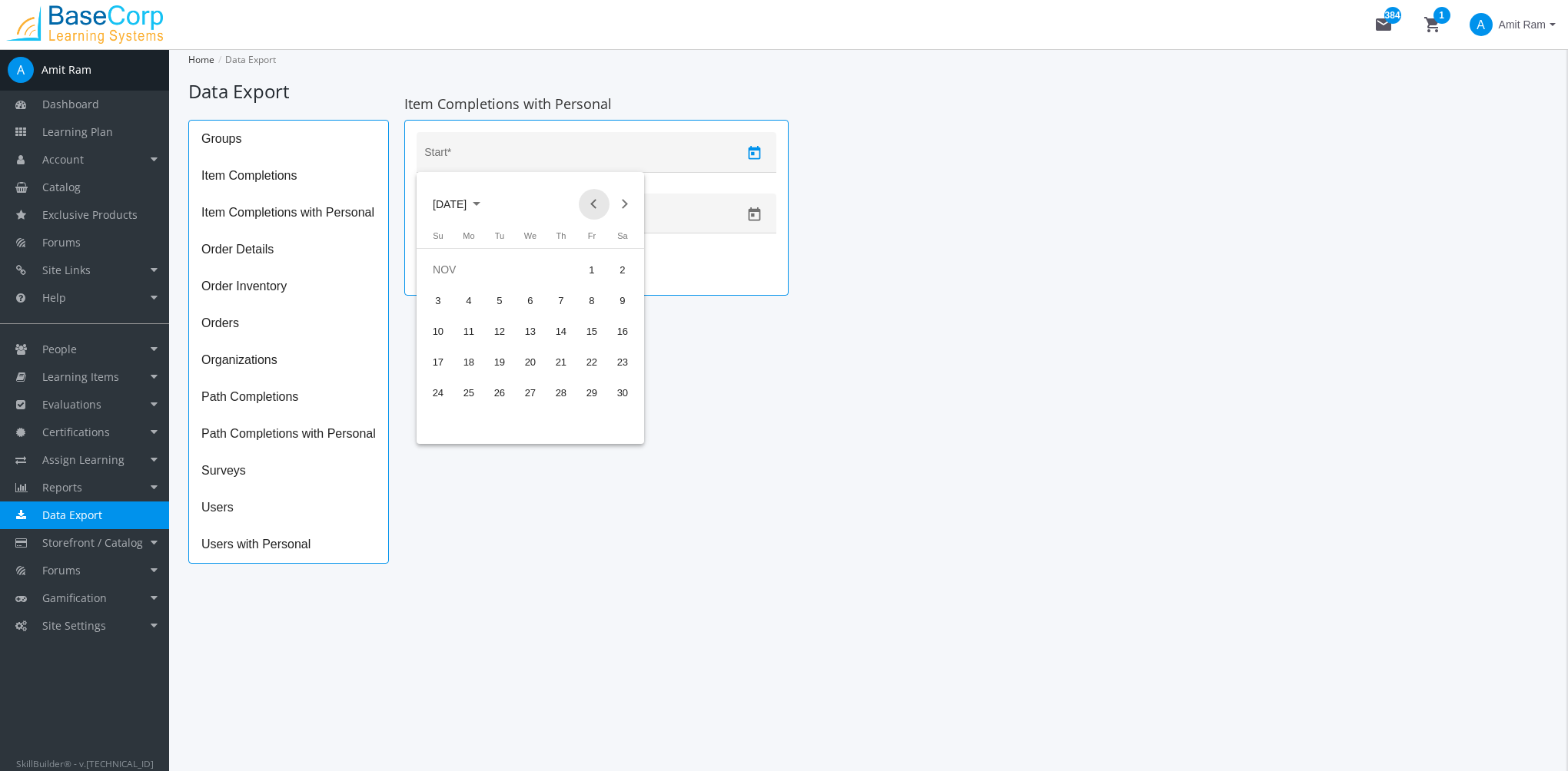
click at [596, 203] on button "Previous month" at bounding box center [594, 204] width 31 height 31
click at [500, 302] on div "1" at bounding box center [499, 300] width 28 height 28
type input "[DATE]"
click at [753, 218] on icon "Open calendar" at bounding box center [754, 215] width 16 height 16
click at [591, 264] on button "Previous month" at bounding box center [594, 264] width 31 height 31
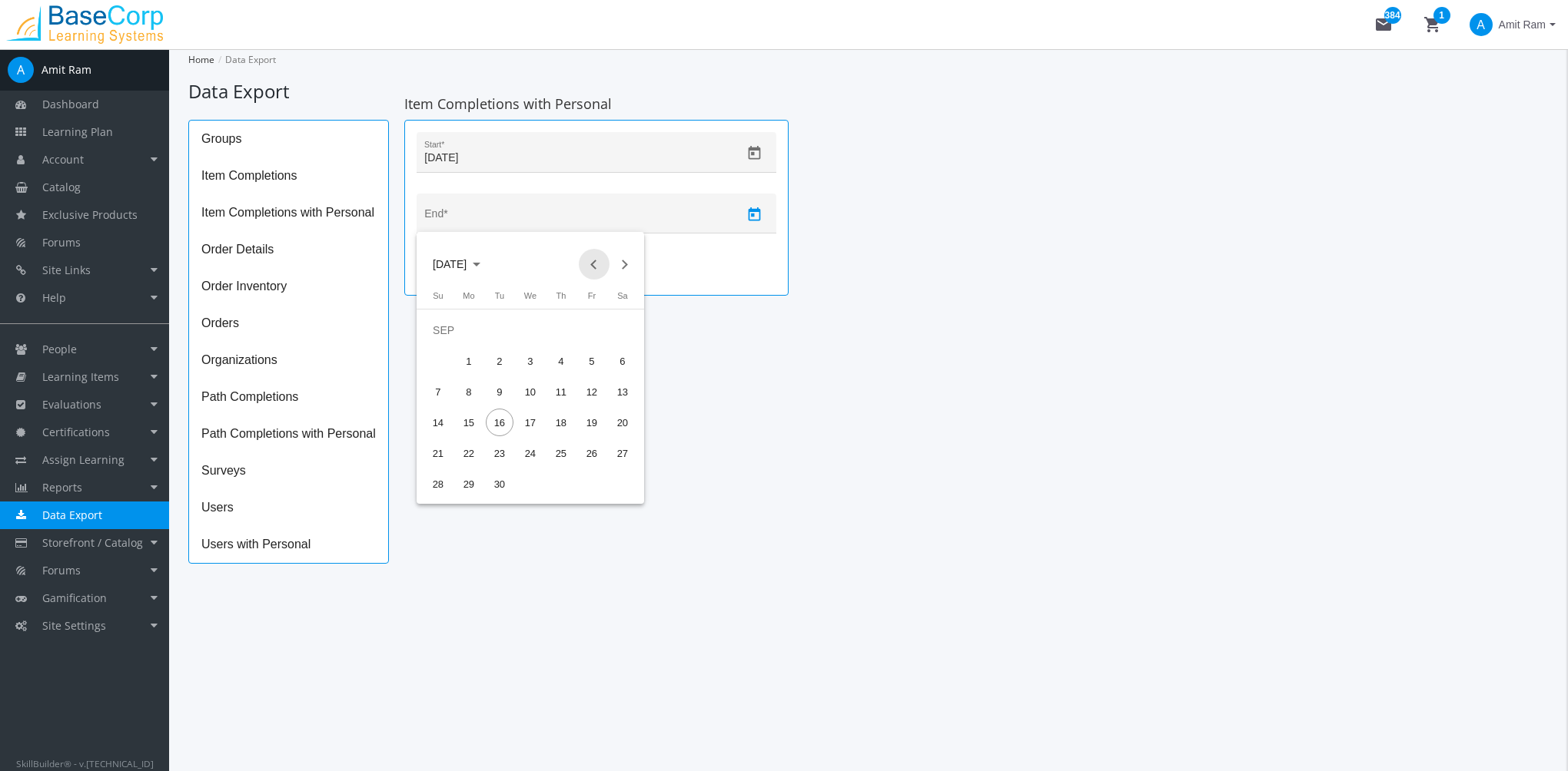
click at [592, 264] on button "Previous month" at bounding box center [594, 264] width 31 height 31
click at [592, 264] on button "Previous month" at bounding box center [594, 264] width 31 height 31
click at [593, 263] on button "Previous month" at bounding box center [594, 264] width 31 height 31
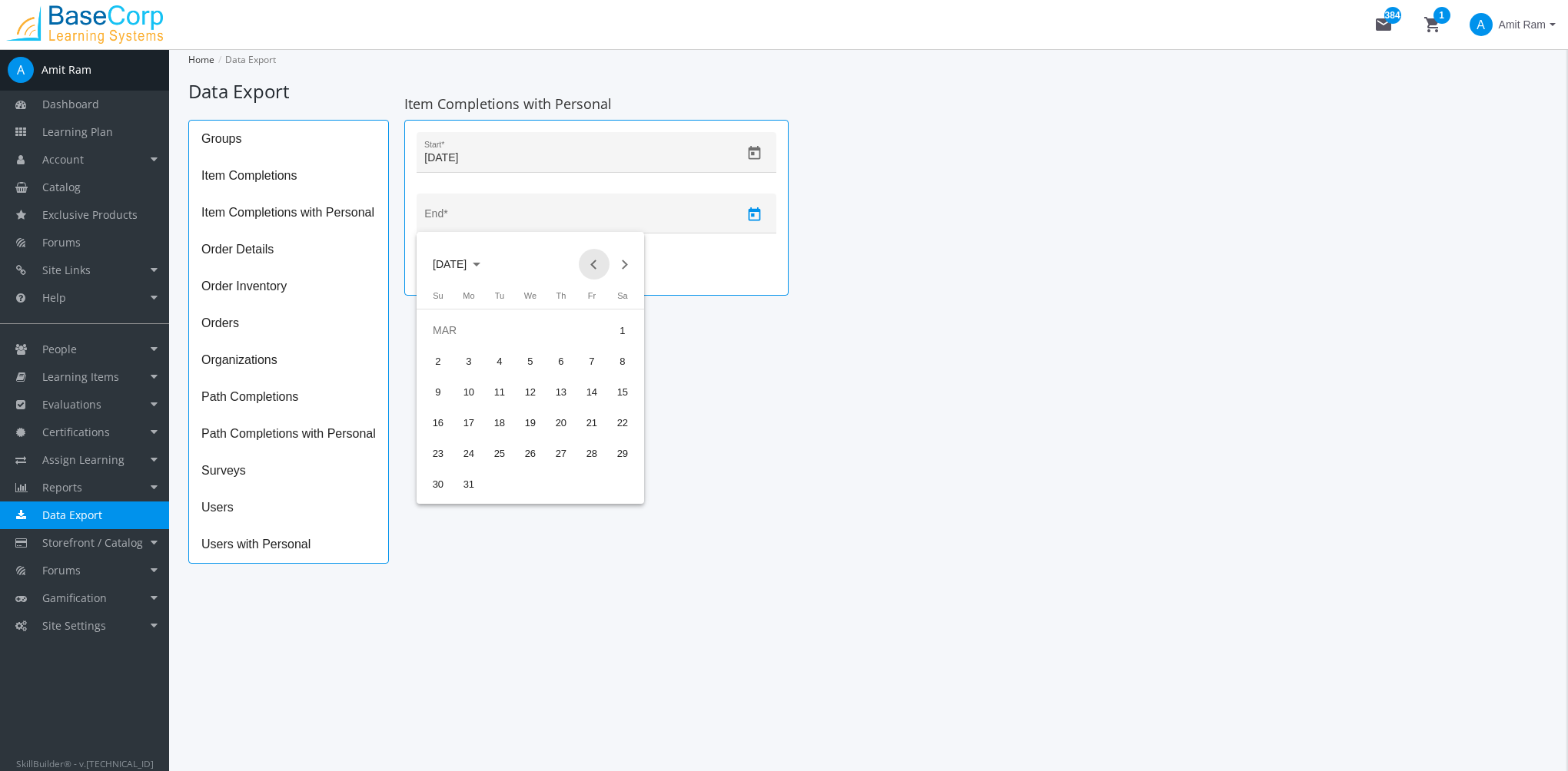
click at [595, 258] on button "Previous month" at bounding box center [594, 264] width 31 height 31
click at [596, 256] on button "Previous month" at bounding box center [594, 264] width 31 height 31
click at [596, 255] on button "Previous month" at bounding box center [594, 264] width 31 height 31
click at [503, 481] on div "31" at bounding box center [499, 483] width 28 height 28
type input "[DATE]"
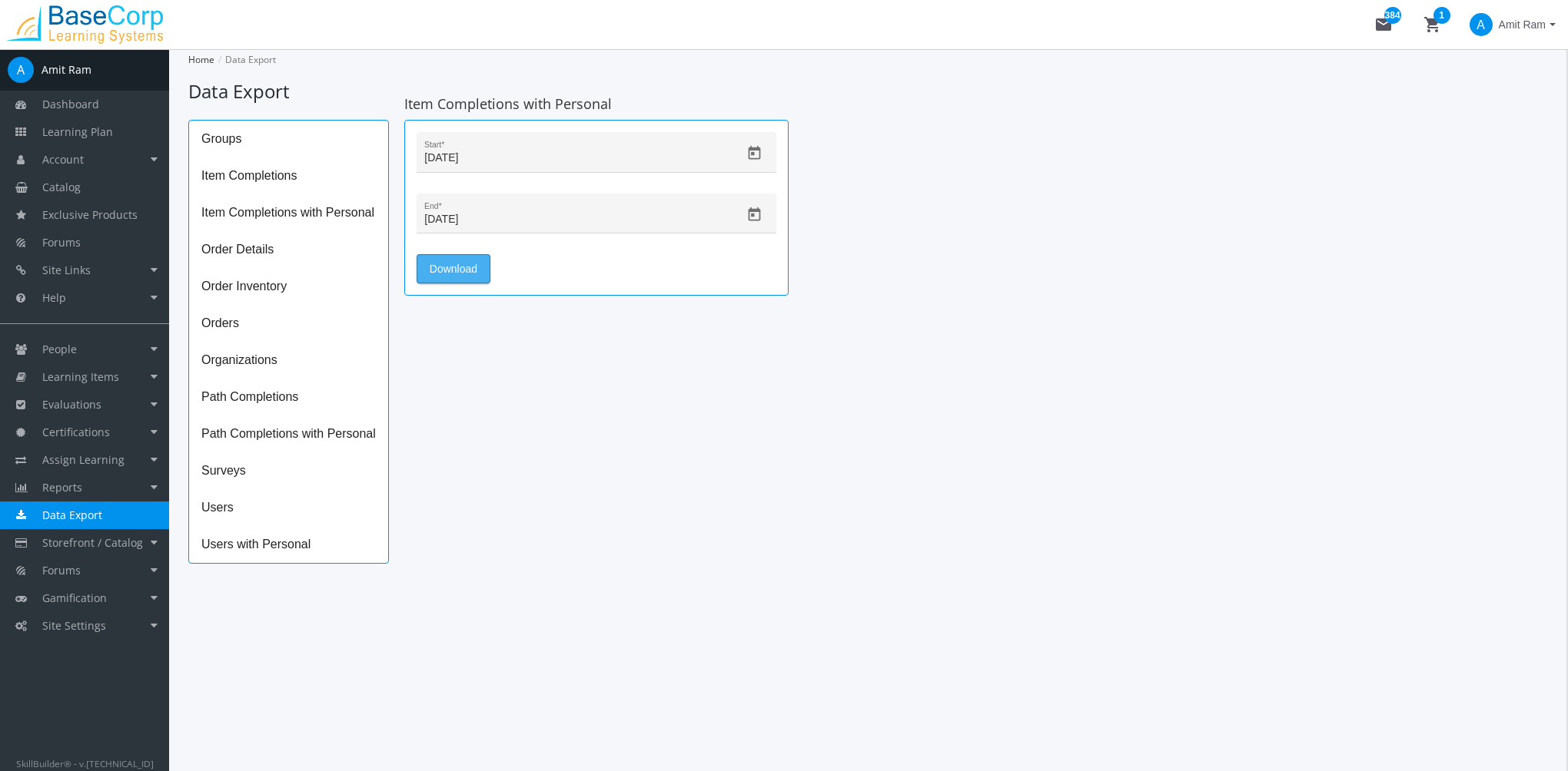
click at [469, 270] on span "Download" at bounding box center [453, 269] width 48 height 28
click at [477, 261] on span "Download" at bounding box center [453, 269] width 48 height 28
click at [292, 183] on span "Item Completions" at bounding box center [288, 175] width 199 height 37
click at [755, 160] on icon "Open calendar" at bounding box center [754, 154] width 16 height 16
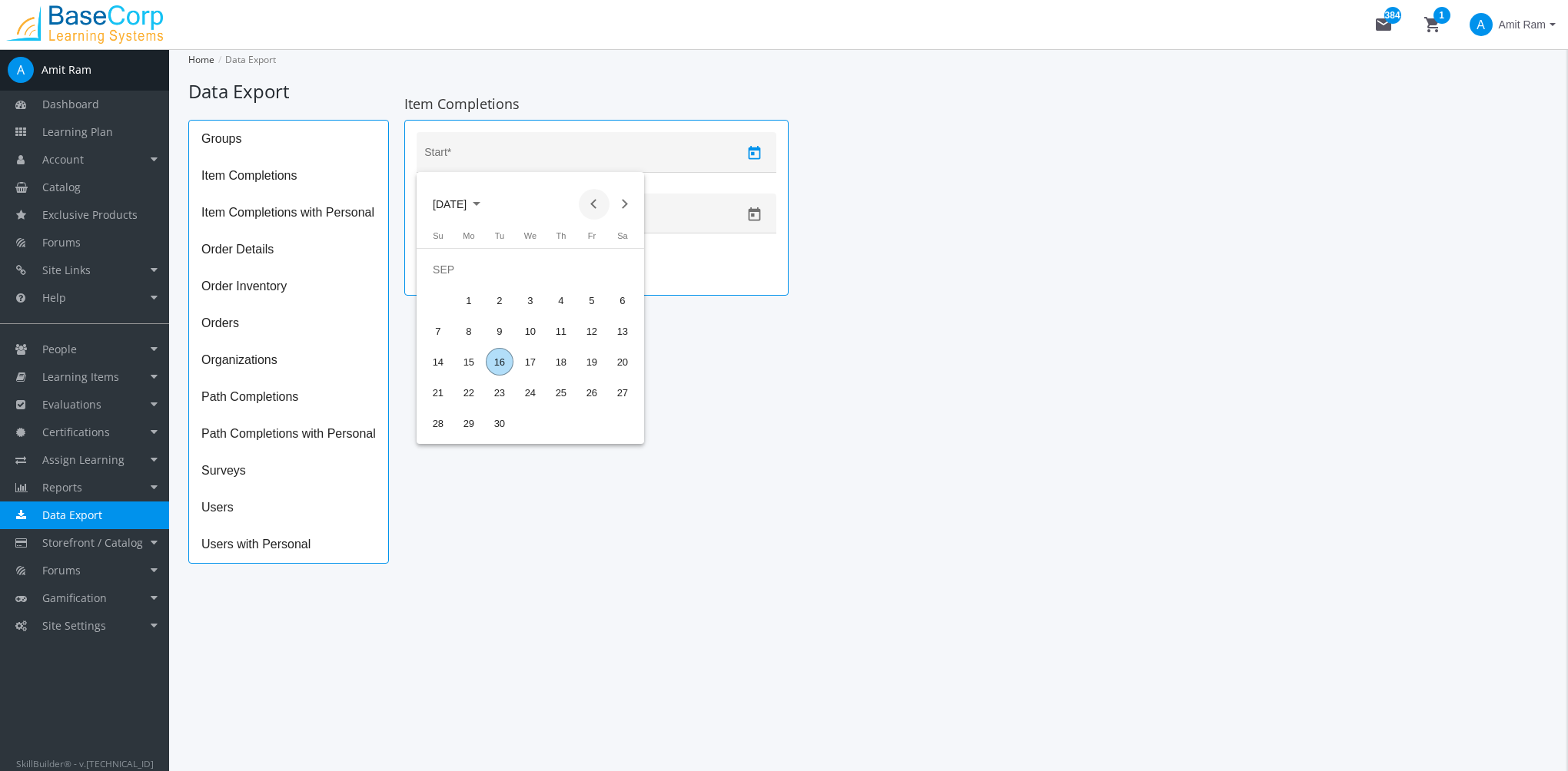
click at [590, 202] on button "Previous month" at bounding box center [594, 204] width 31 height 31
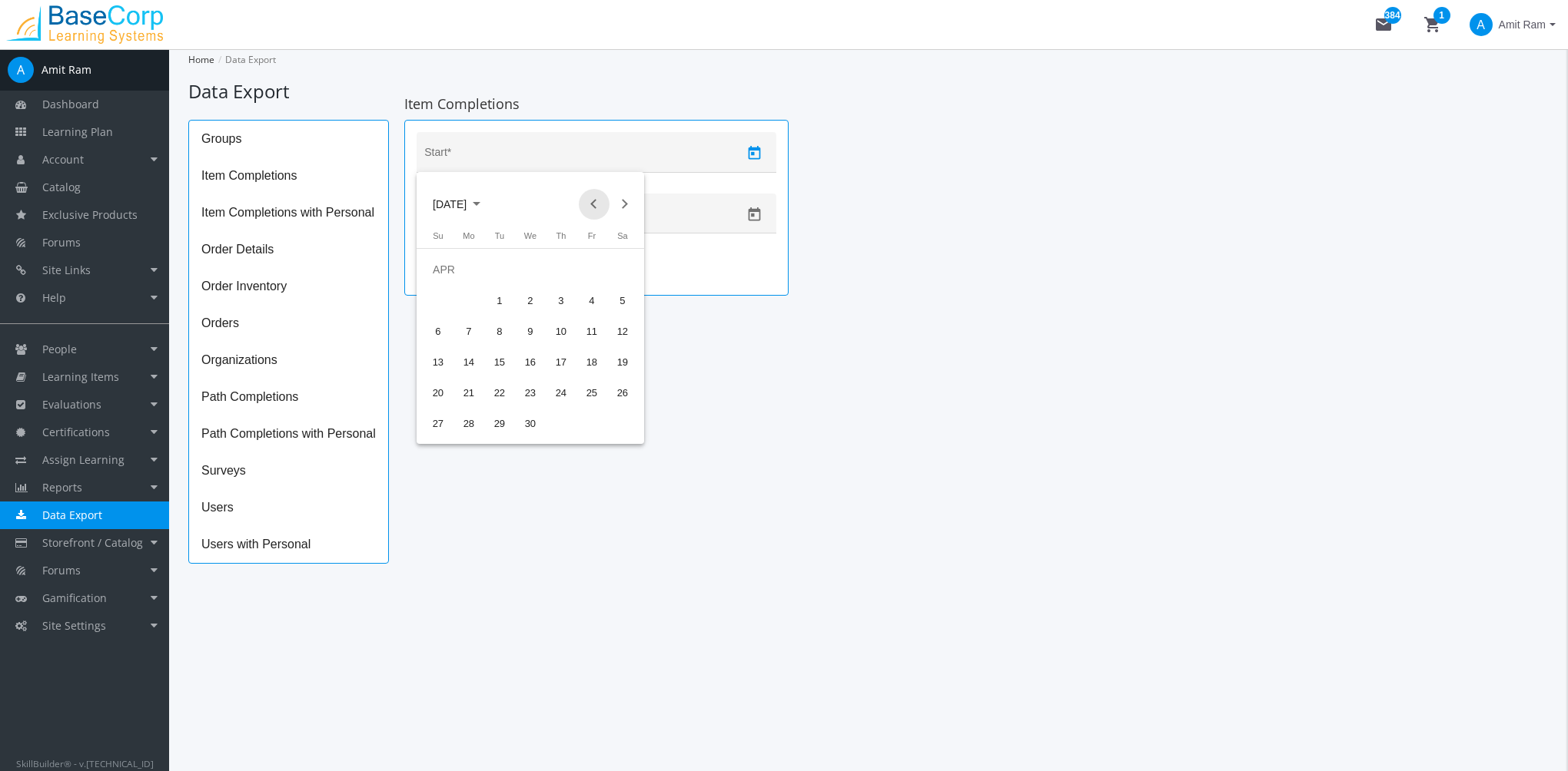
click at [590, 202] on button "Previous month" at bounding box center [594, 204] width 31 height 31
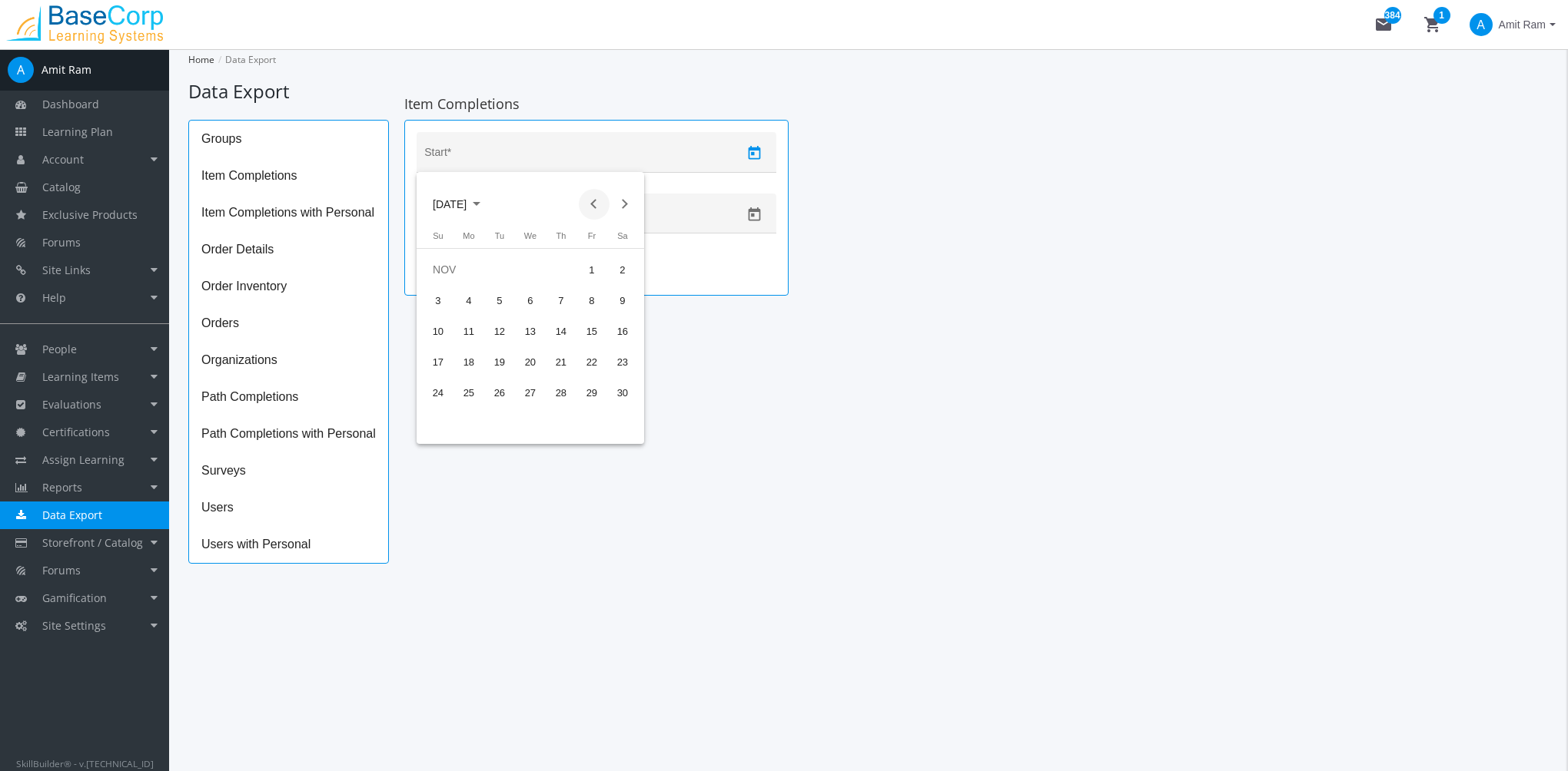
click at [597, 204] on button "Previous month" at bounding box center [594, 204] width 31 height 31
click at [503, 301] on div "1" at bounding box center [499, 300] width 28 height 28
type input "[DATE]"
click at [760, 214] on icon "Open calendar" at bounding box center [755, 214] width 13 height 13
click at [597, 264] on button "Previous month" at bounding box center [594, 264] width 31 height 31
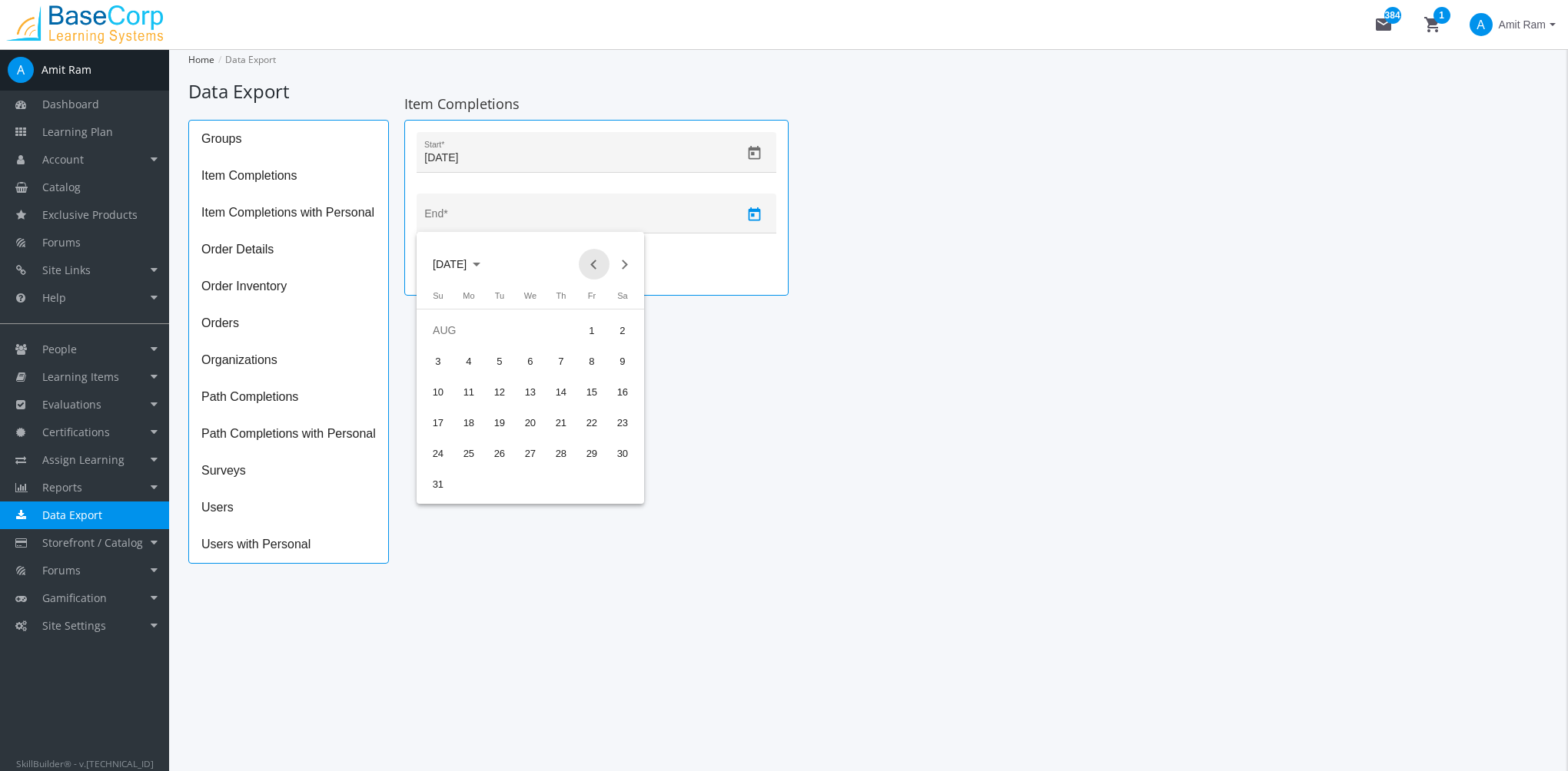
click at [597, 264] on button "Previous month" at bounding box center [594, 264] width 31 height 31
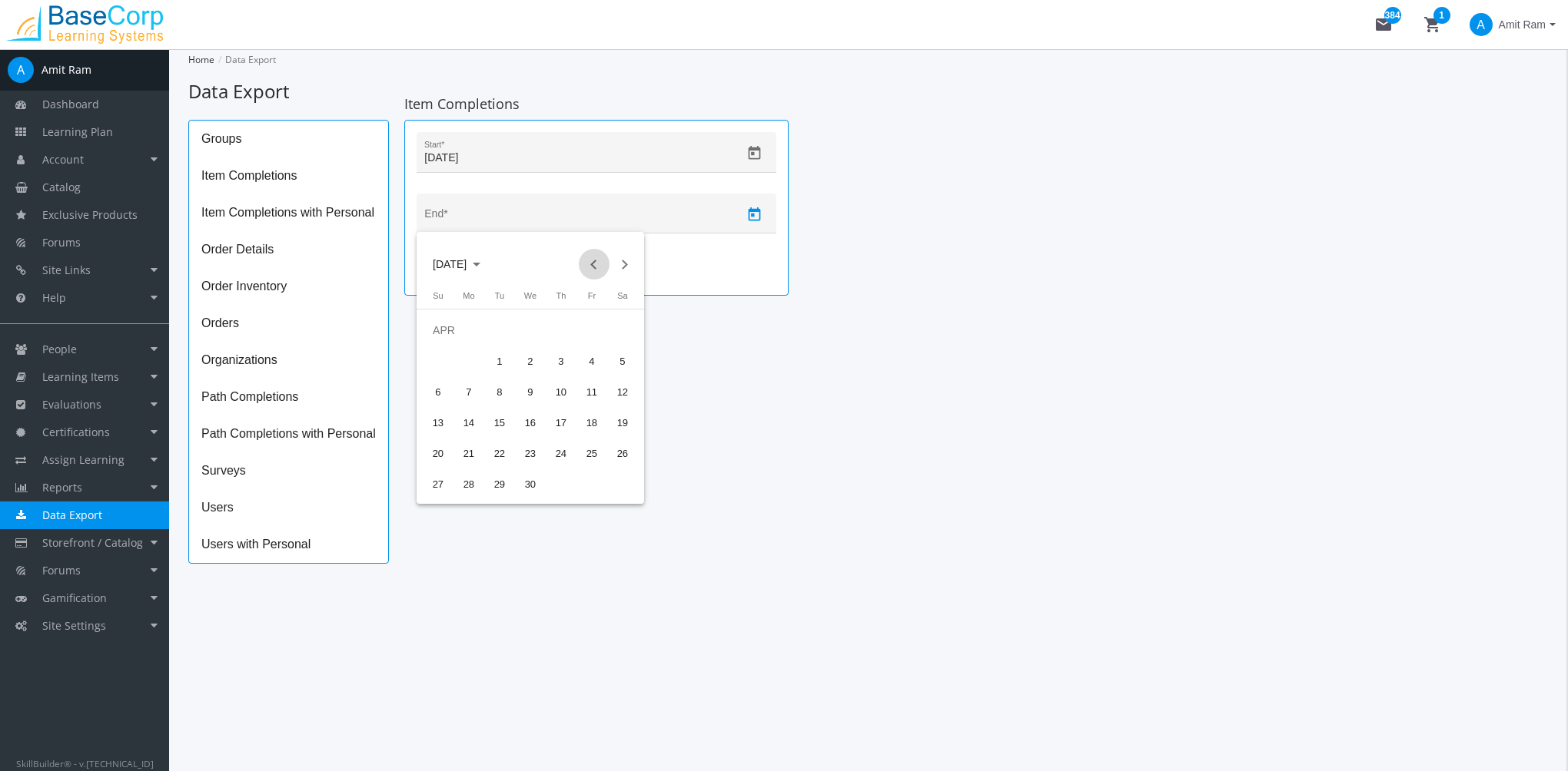
click at [598, 264] on button "Previous month" at bounding box center [594, 264] width 31 height 31
click at [600, 264] on button "Previous month" at bounding box center [594, 264] width 31 height 31
click at [500, 489] on div "31" at bounding box center [499, 483] width 28 height 28
type input "[DATE]"
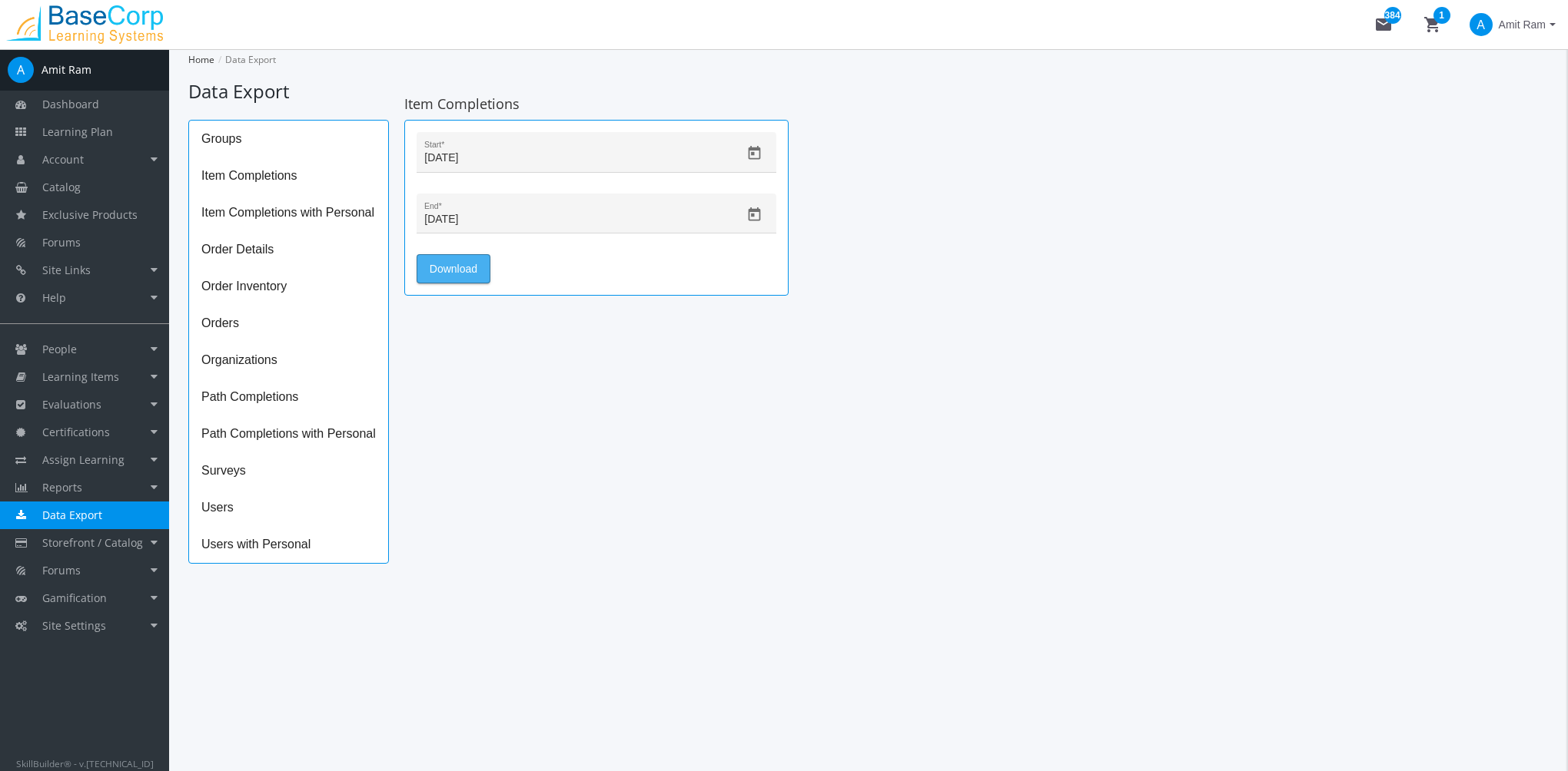
click at [474, 269] on span "Download" at bounding box center [453, 269] width 48 height 28
click at [301, 542] on span "Users with Personal" at bounding box center [288, 545] width 199 height 37
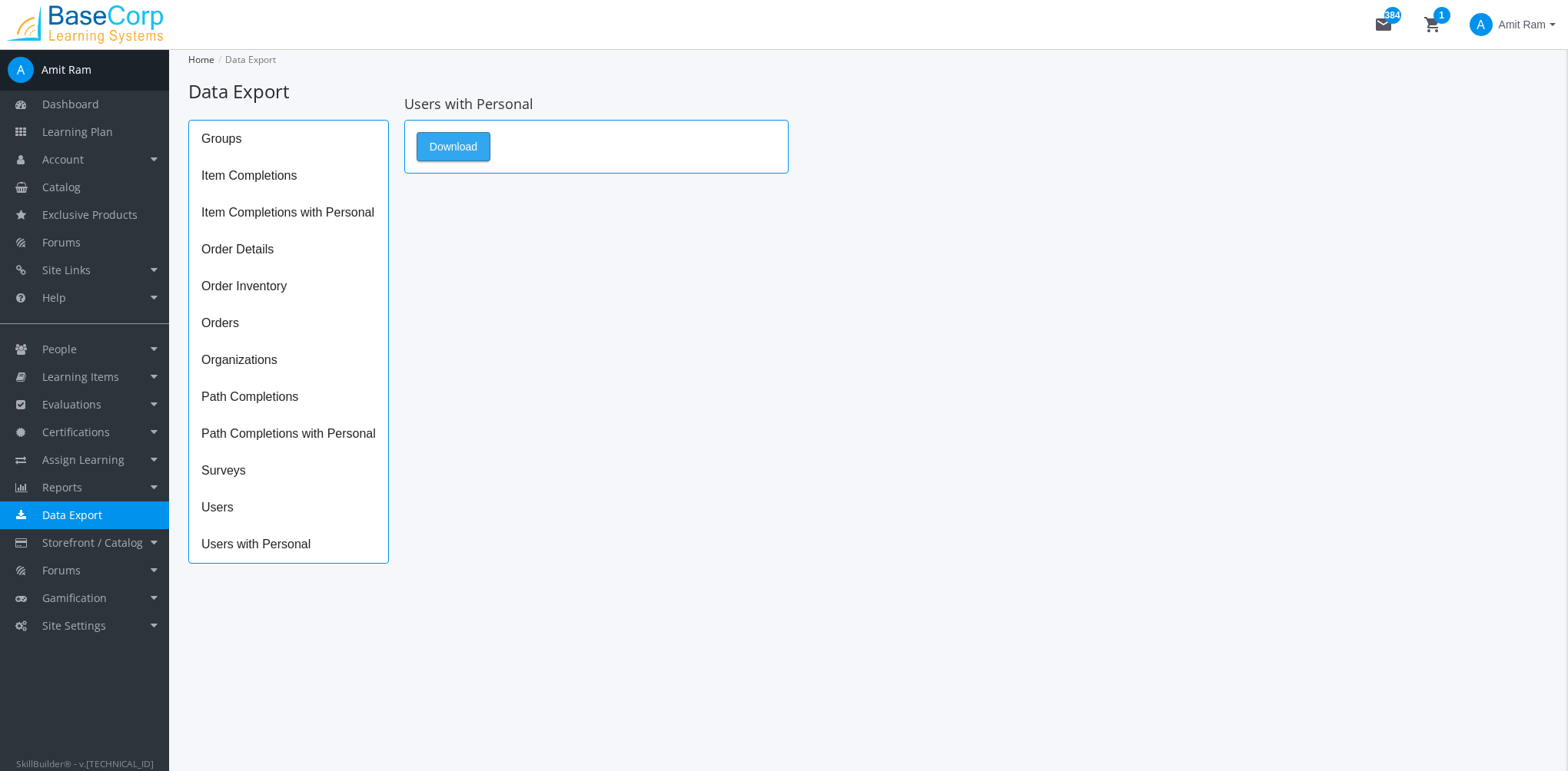
click at [480, 153] on button "Download" at bounding box center [453, 146] width 74 height 29
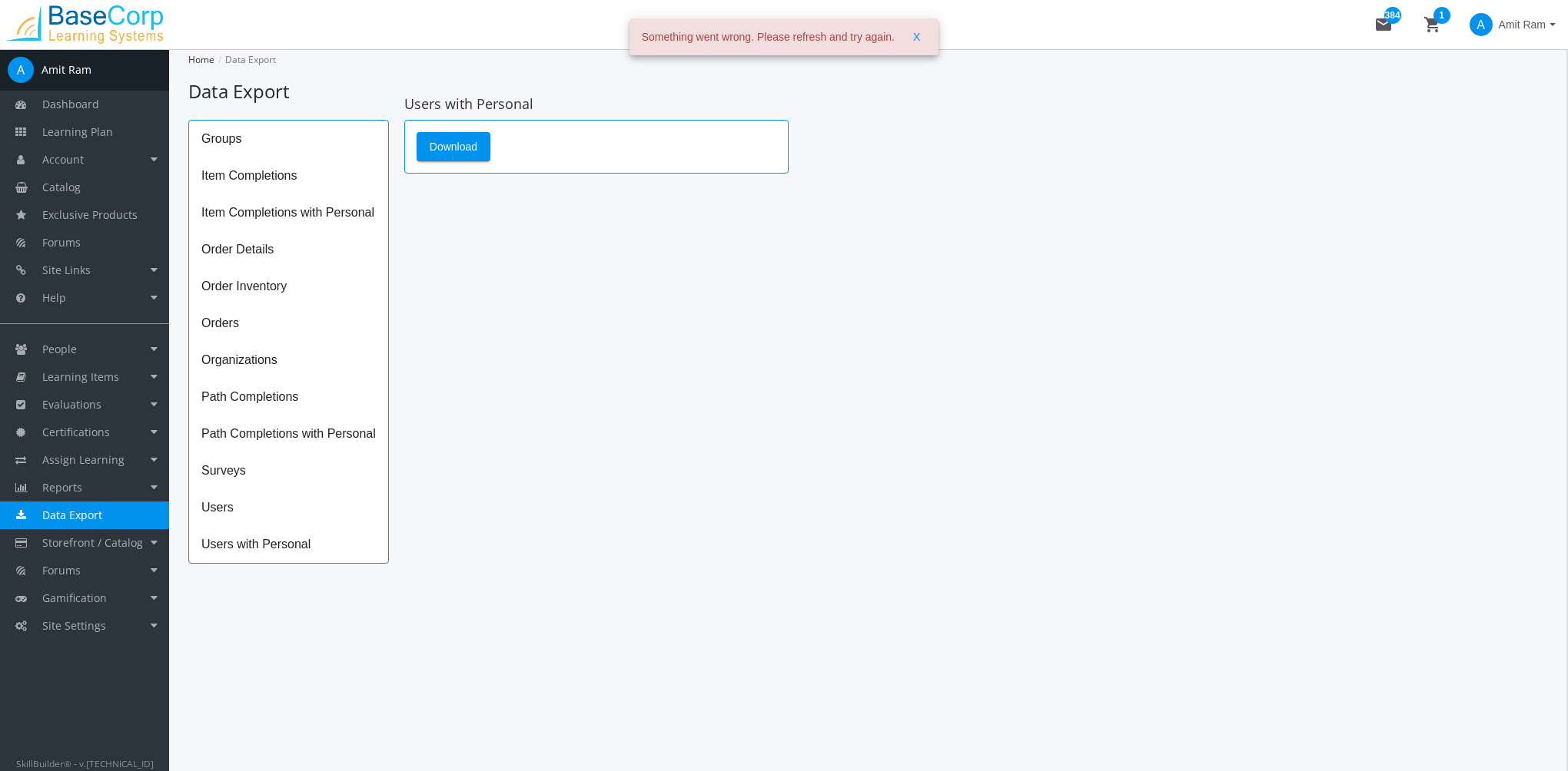
click at [918, 40] on span "X" at bounding box center [916, 37] width 7 height 28
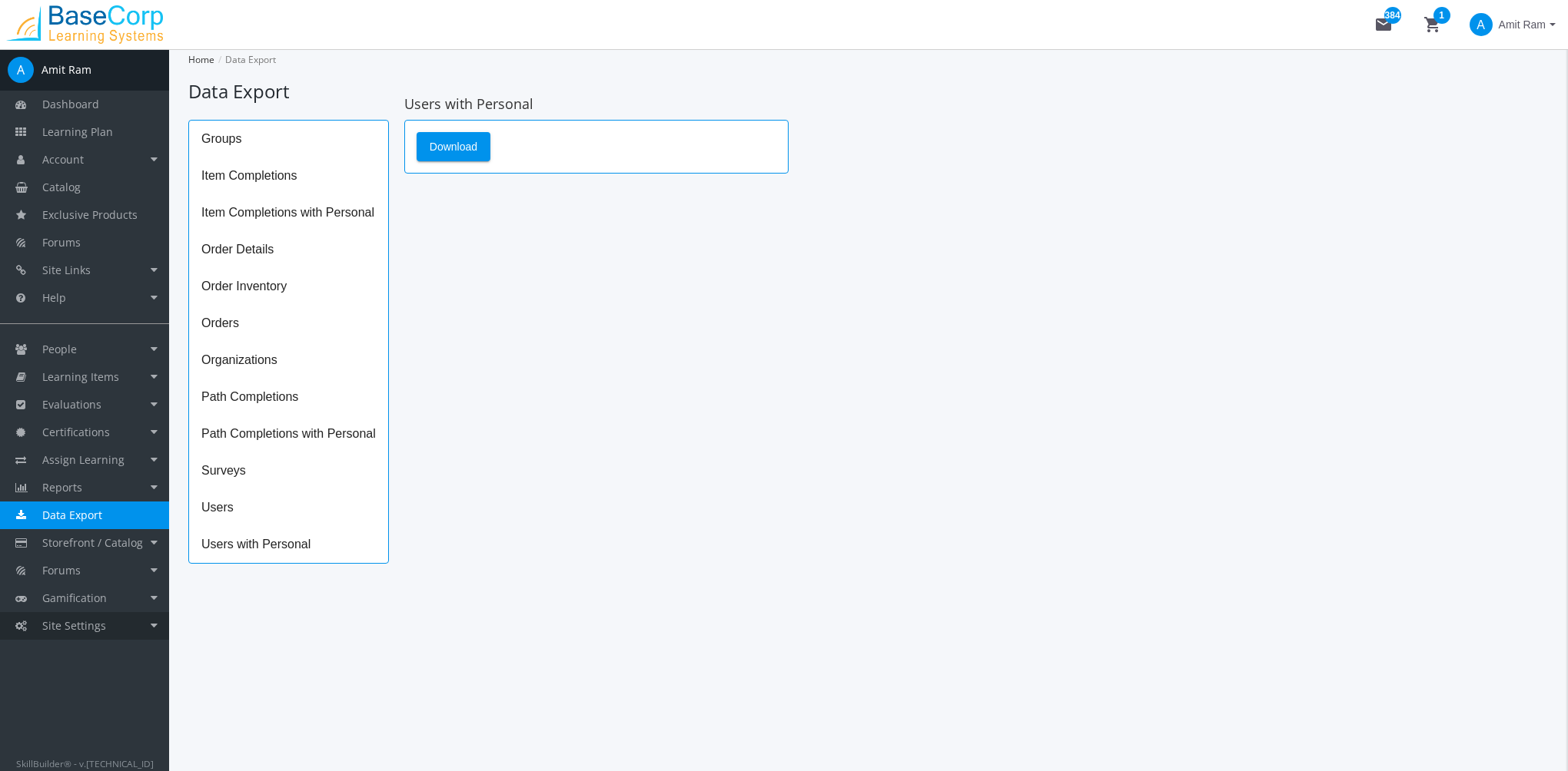
click at [108, 633] on link "Site Settings" at bounding box center [85, 625] width 169 height 28
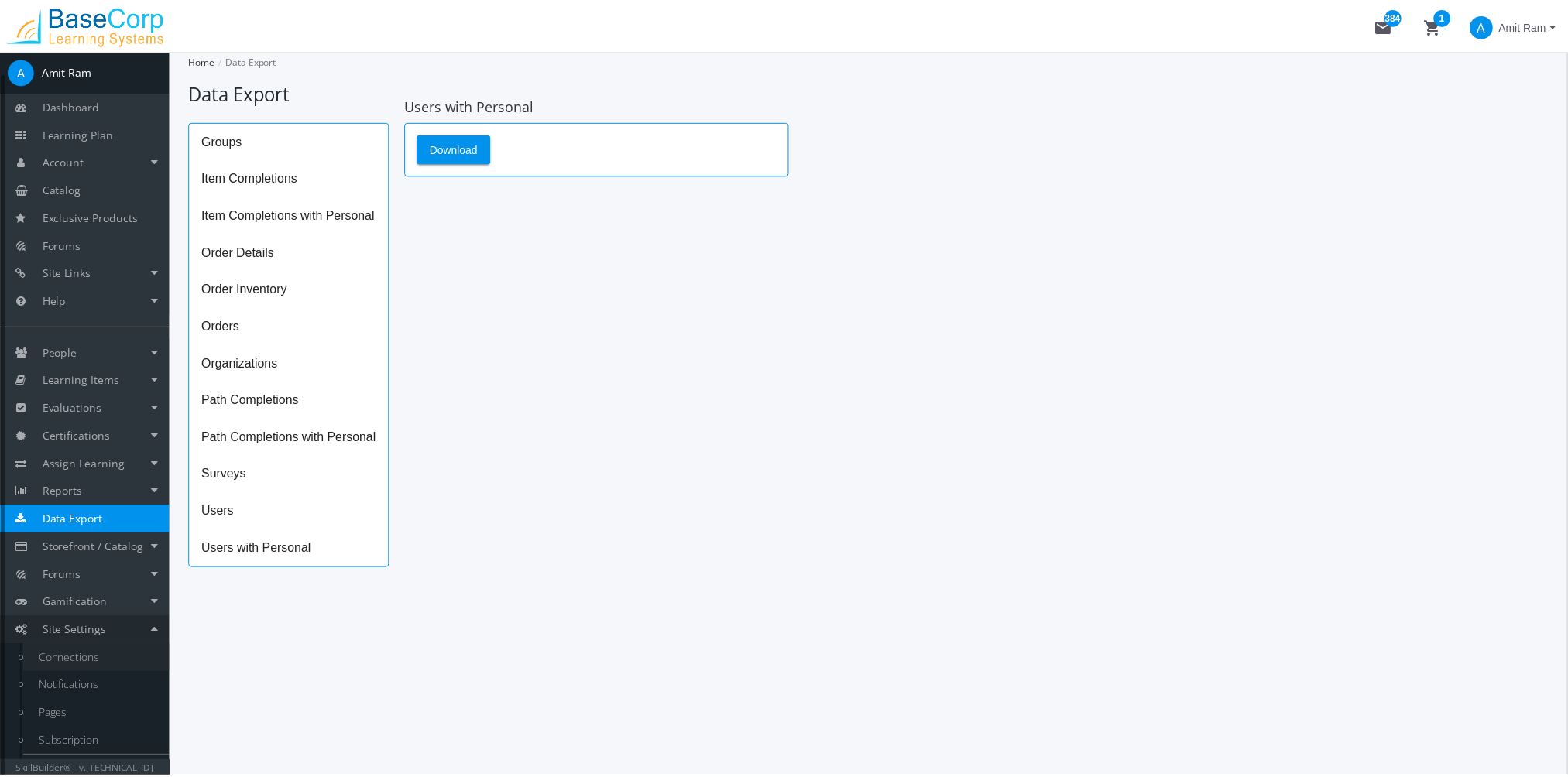
scroll to position [23, 0]
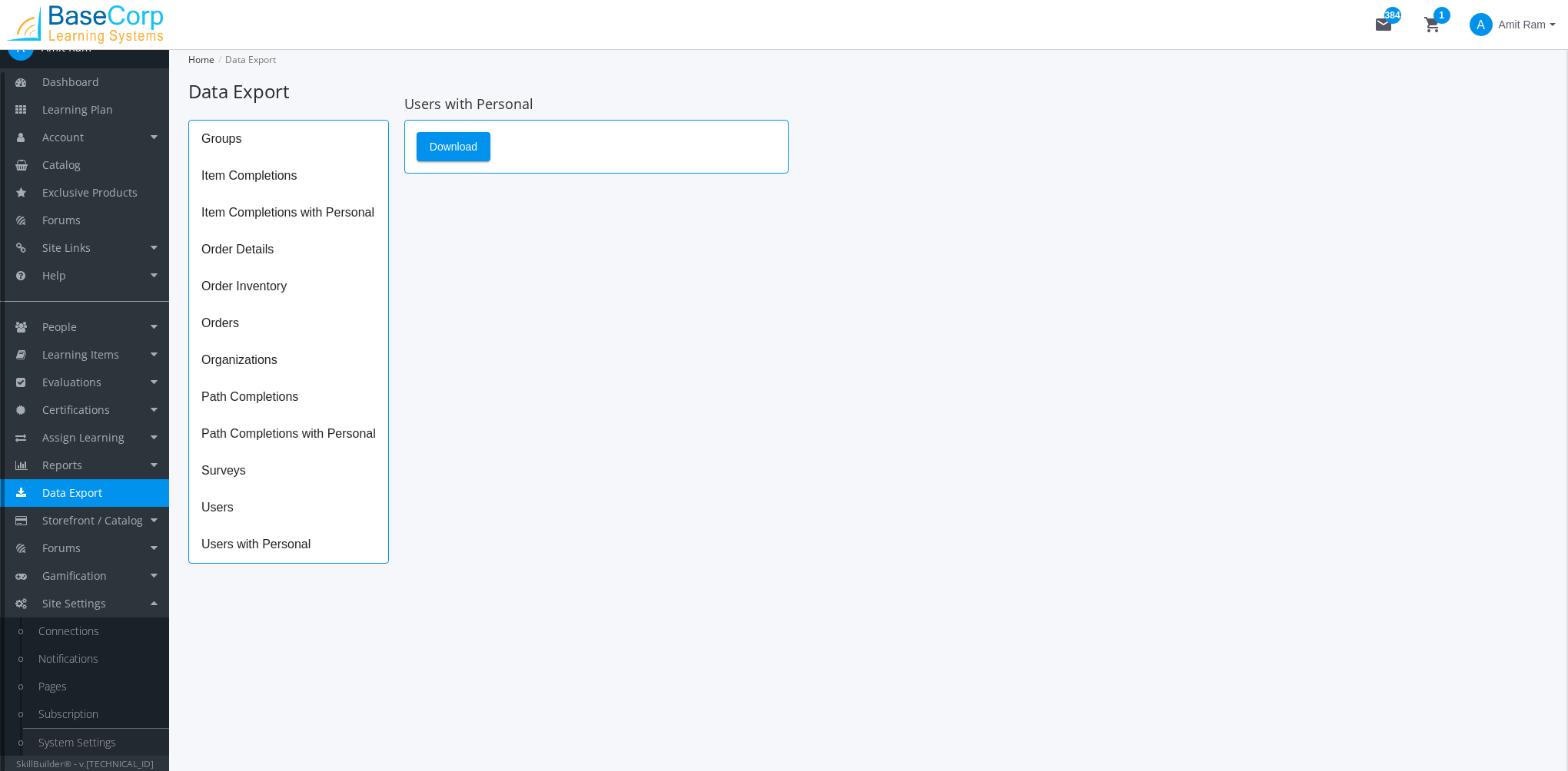
click at [88, 739] on link "System Settings" at bounding box center [96, 742] width 146 height 28
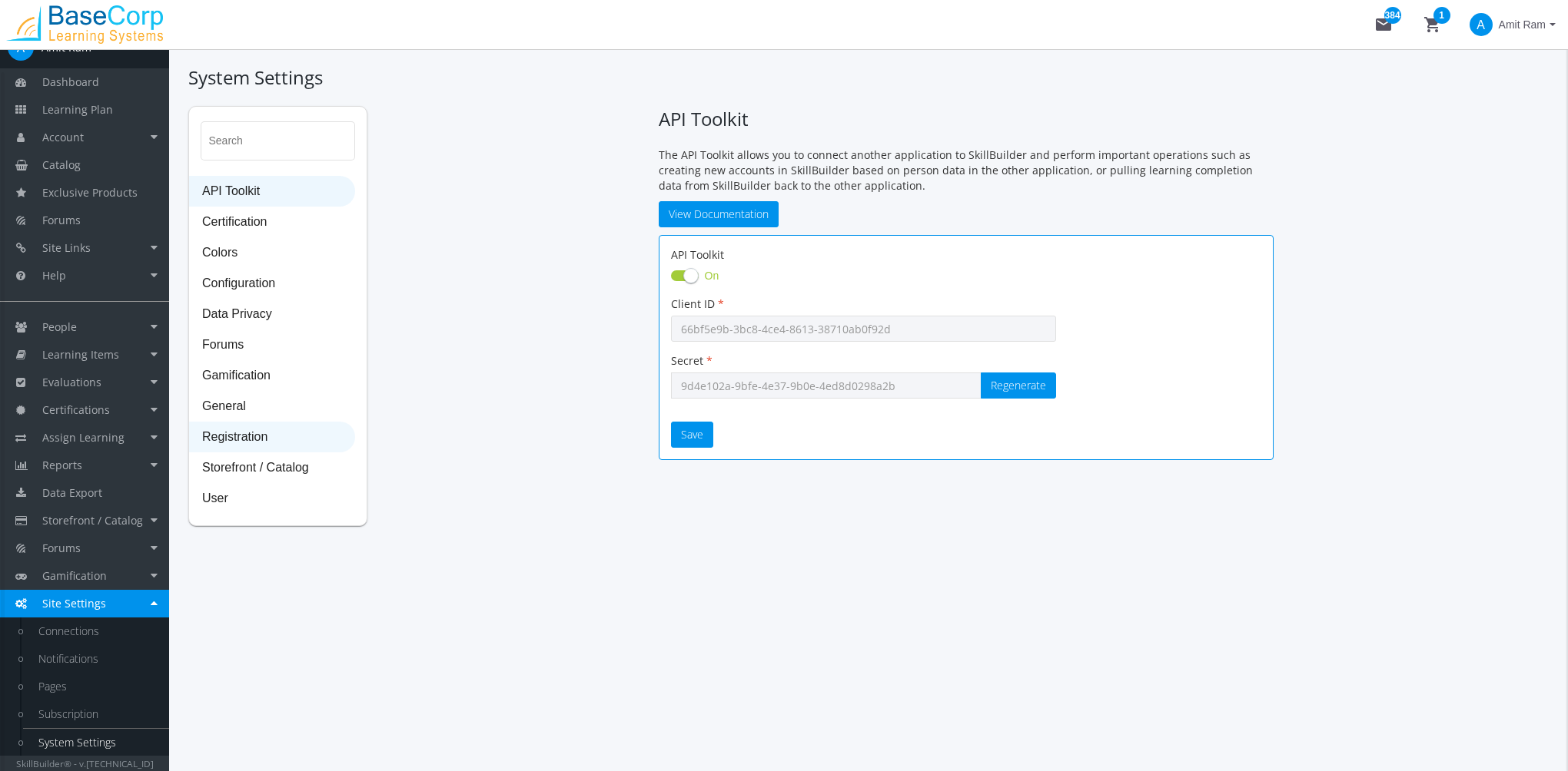
click at [267, 442] on span "Registration" at bounding box center [272, 438] width 165 height 31
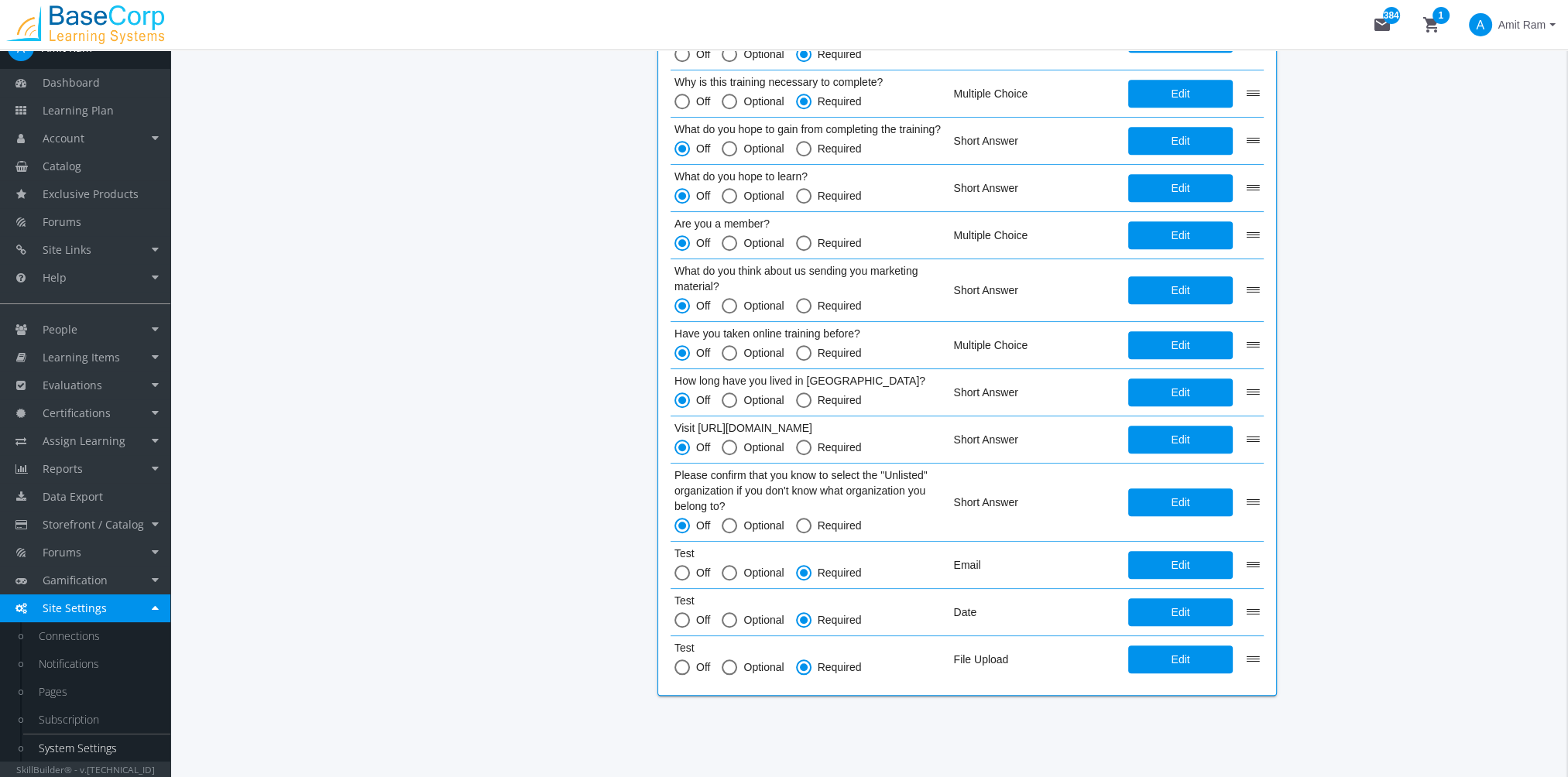
scroll to position [1720, 0]
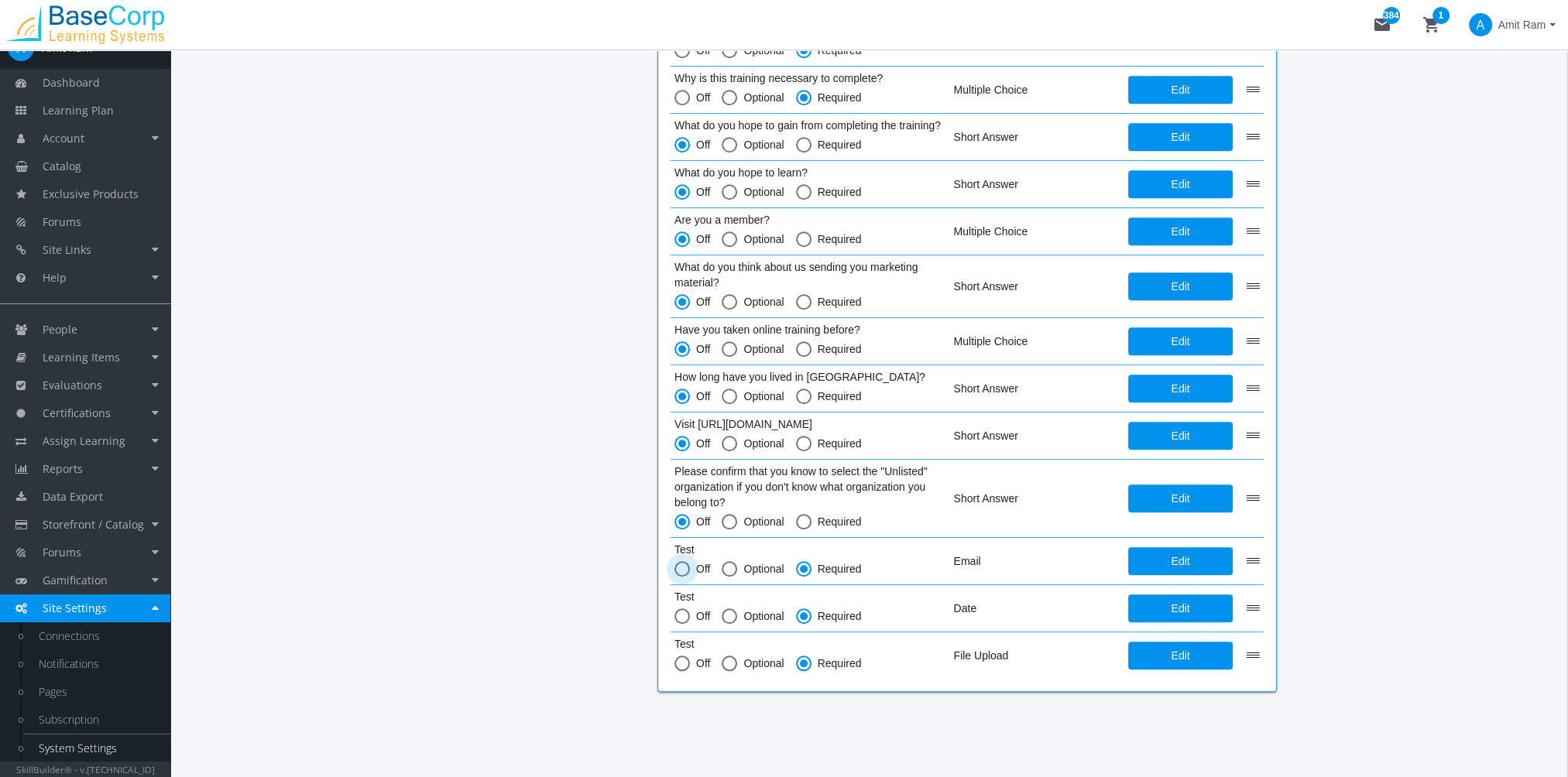
click at [676, 562] on span at bounding box center [681, 569] width 15 height 15
click at [676, 564] on input "Off" at bounding box center [681, 571] width 15 height 15
radio input "true"
click at [683, 619] on span at bounding box center [681, 616] width 15 height 15
click at [683, 619] on input "Off" at bounding box center [681, 619] width 15 height 15
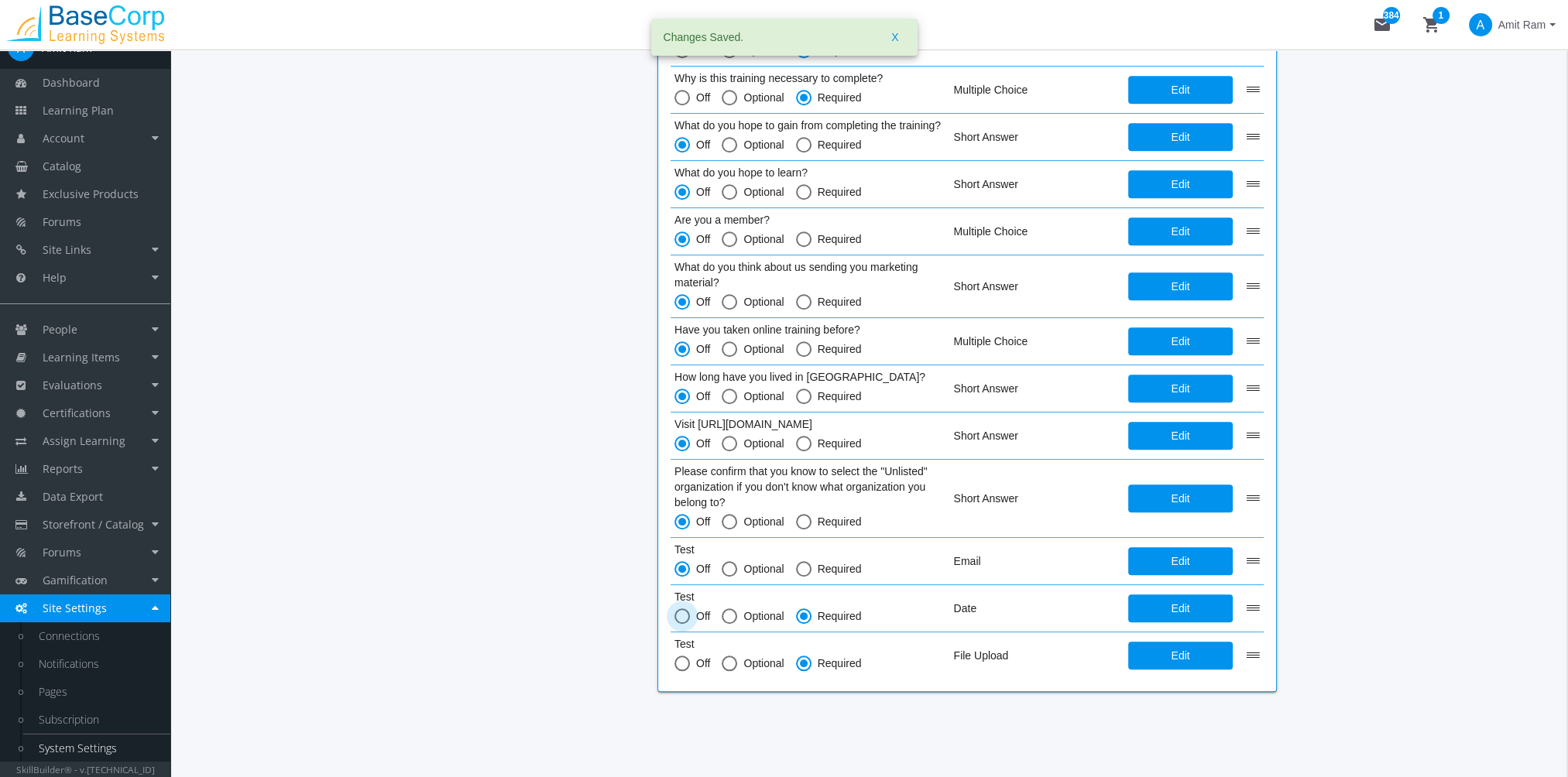
radio input "true"
click at [684, 667] on span at bounding box center [681, 663] width 15 height 15
click at [684, 667] on input "Off" at bounding box center [681, 666] width 15 height 15
radio input "true"
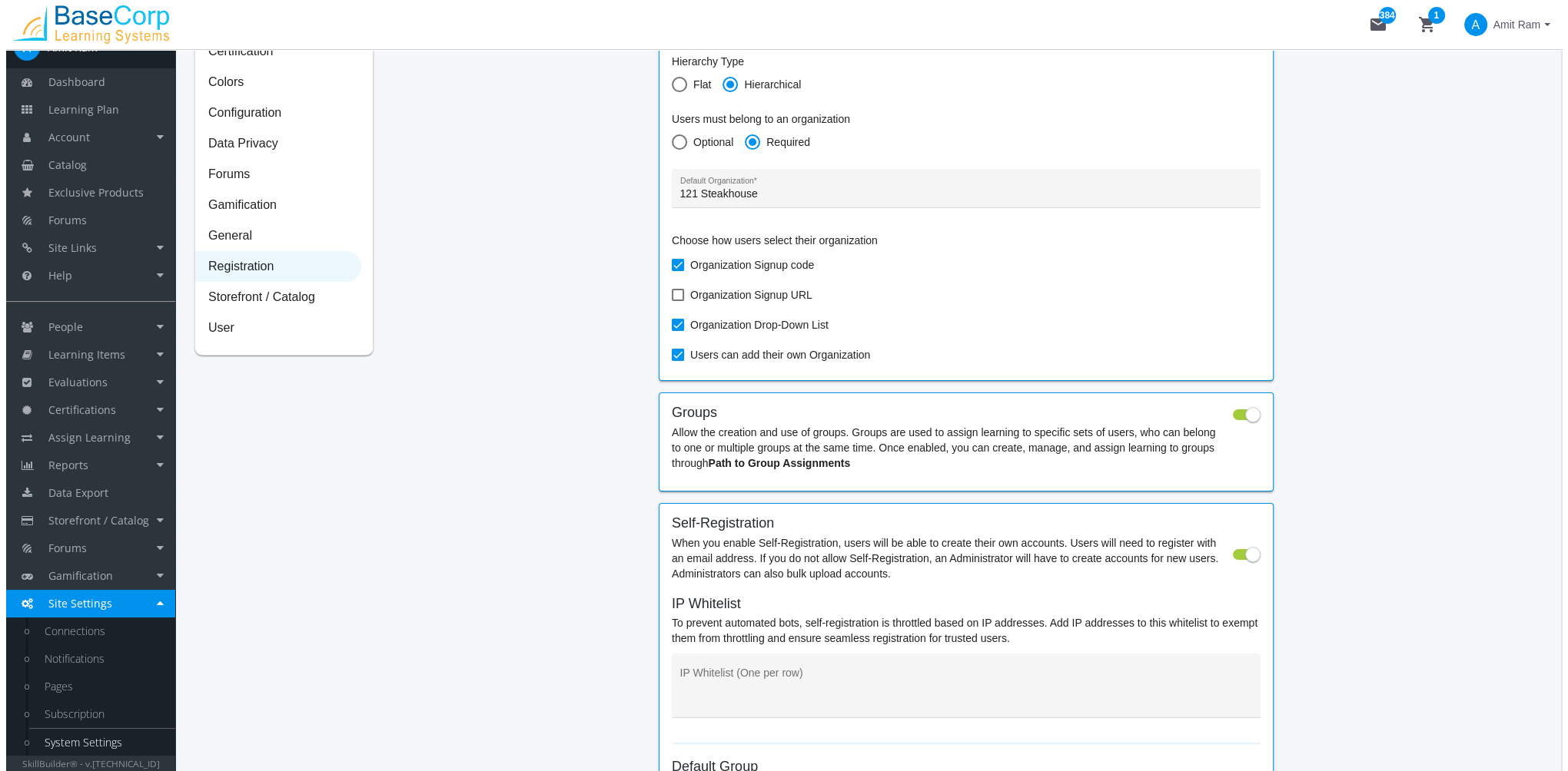
scroll to position [0, 0]
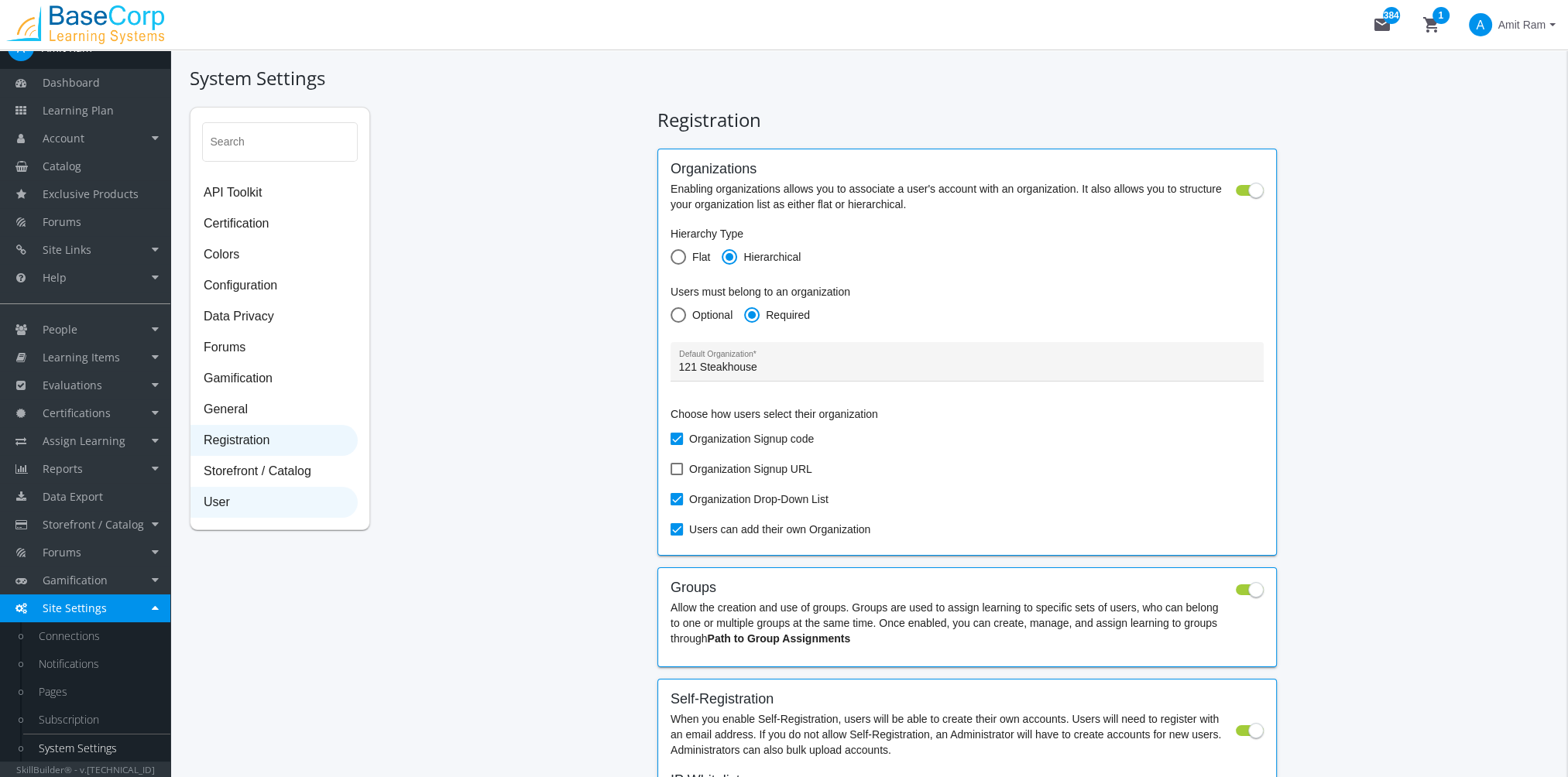
click at [238, 503] on span "User" at bounding box center [274, 504] width 166 height 31
select select "2: 3"
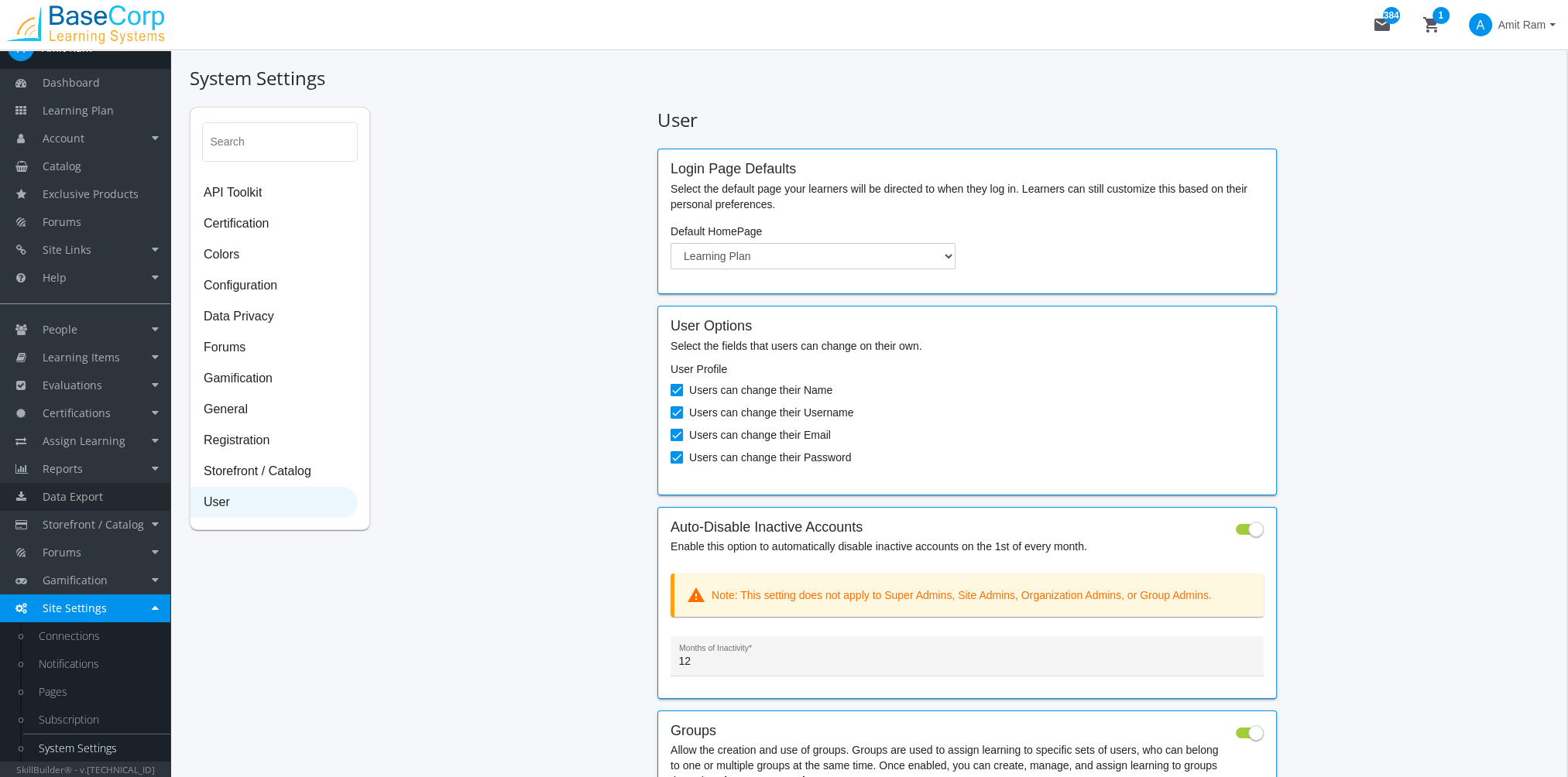
click at [101, 488] on link "Data Export" at bounding box center [85, 496] width 170 height 28
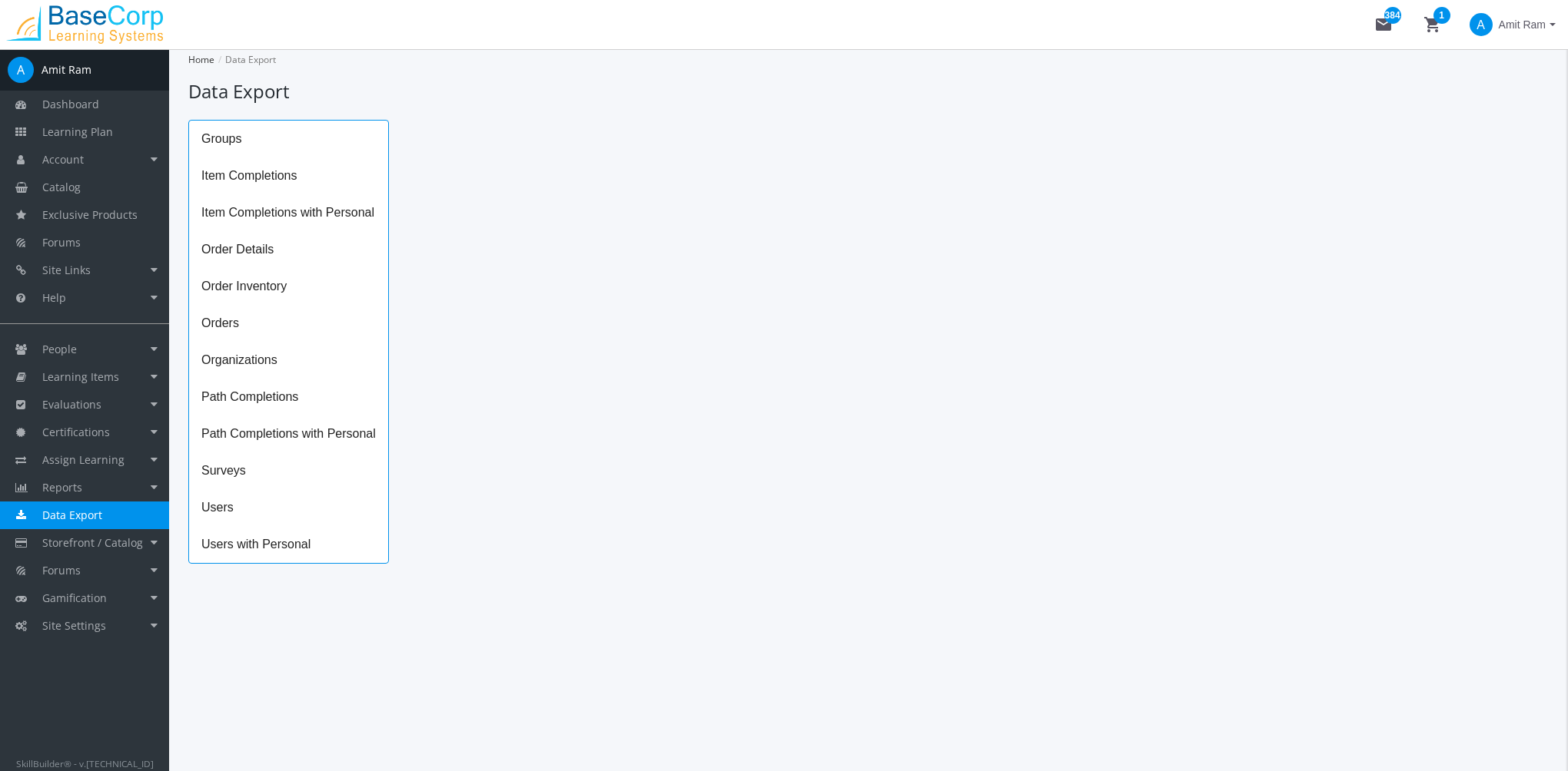
drag, startPoint x: 212, startPoint y: 511, endPoint x: 230, endPoint y: 510, distance: 18.0
click at [212, 512] on span "Users" at bounding box center [288, 507] width 199 height 37
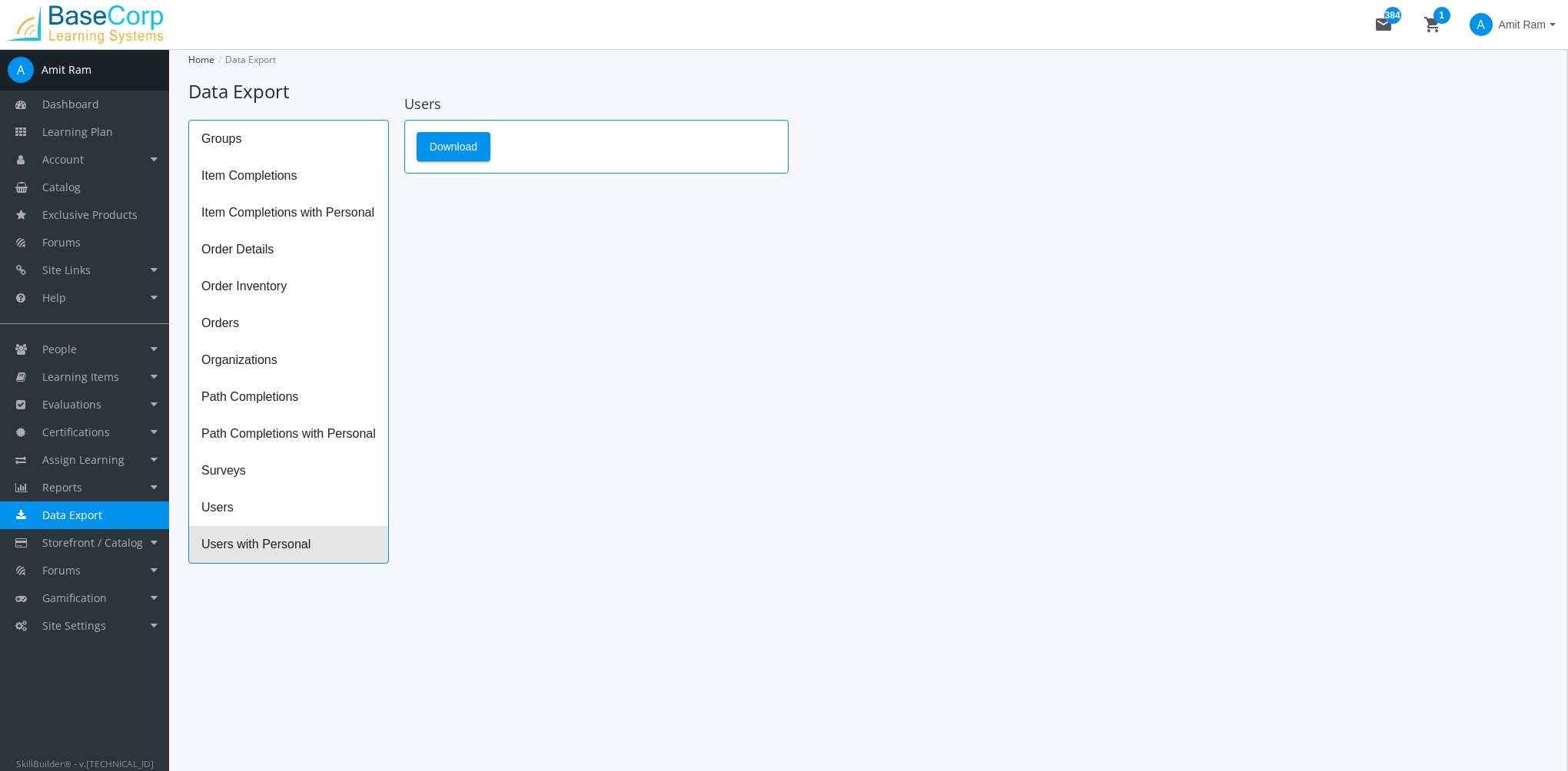
click at [232, 556] on span "Users with Personal" at bounding box center [288, 545] width 199 height 37
click at [462, 145] on span "Download" at bounding box center [453, 146] width 48 height 28
click at [1469, 144] on div "Groups Item Completions Item Completions with Personal Order Details Order Inve…" at bounding box center [868, 341] width 1360 height 444
click at [337, 208] on span "Item Completions with Personal" at bounding box center [288, 212] width 199 height 37
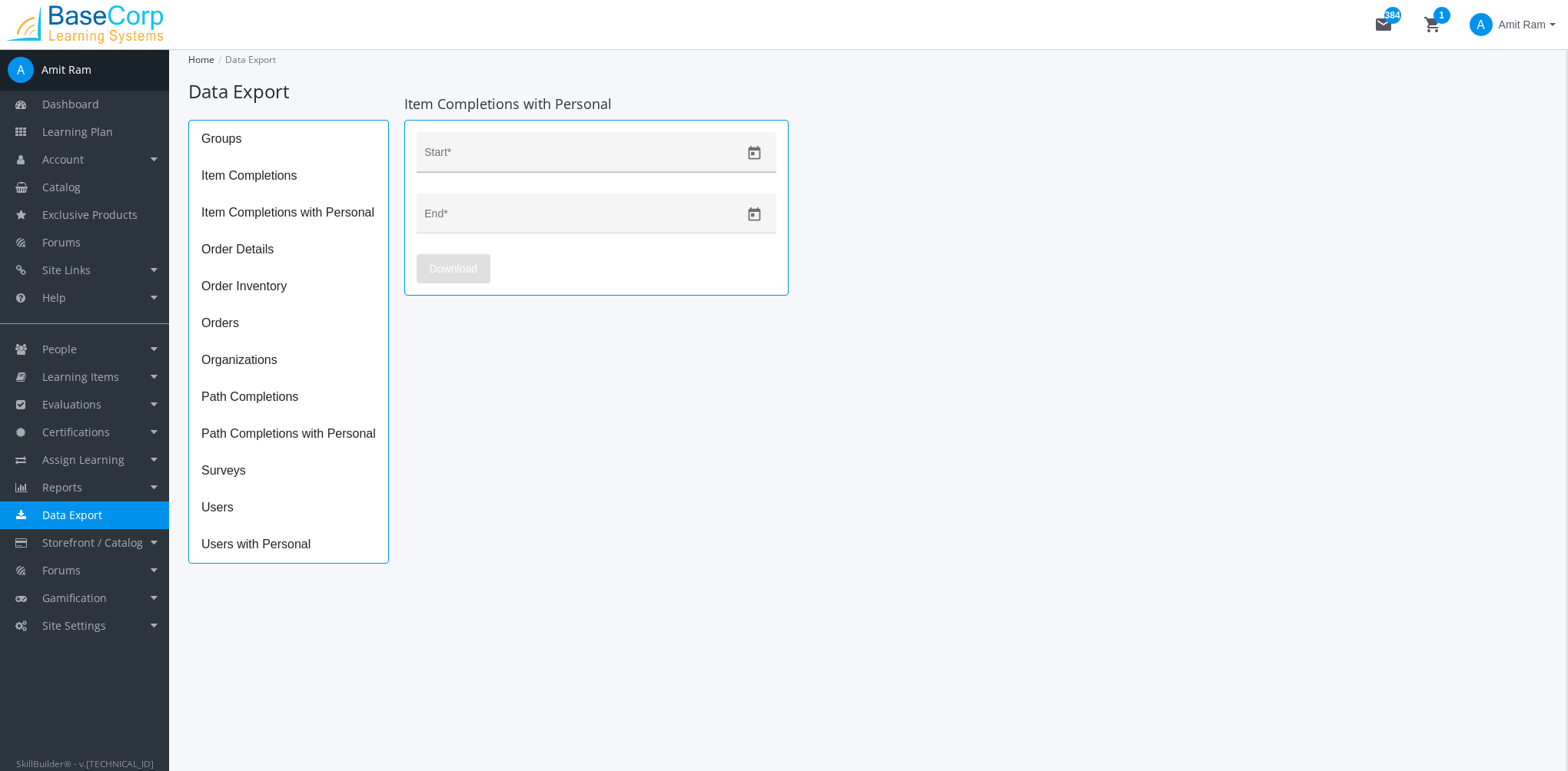
click at [760, 147] on icon "Open calendar" at bounding box center [755, 152] width 13 height 13
click at [467, 203] on span "[DATE]" at bounding box center [450, 204] width 34 height 28
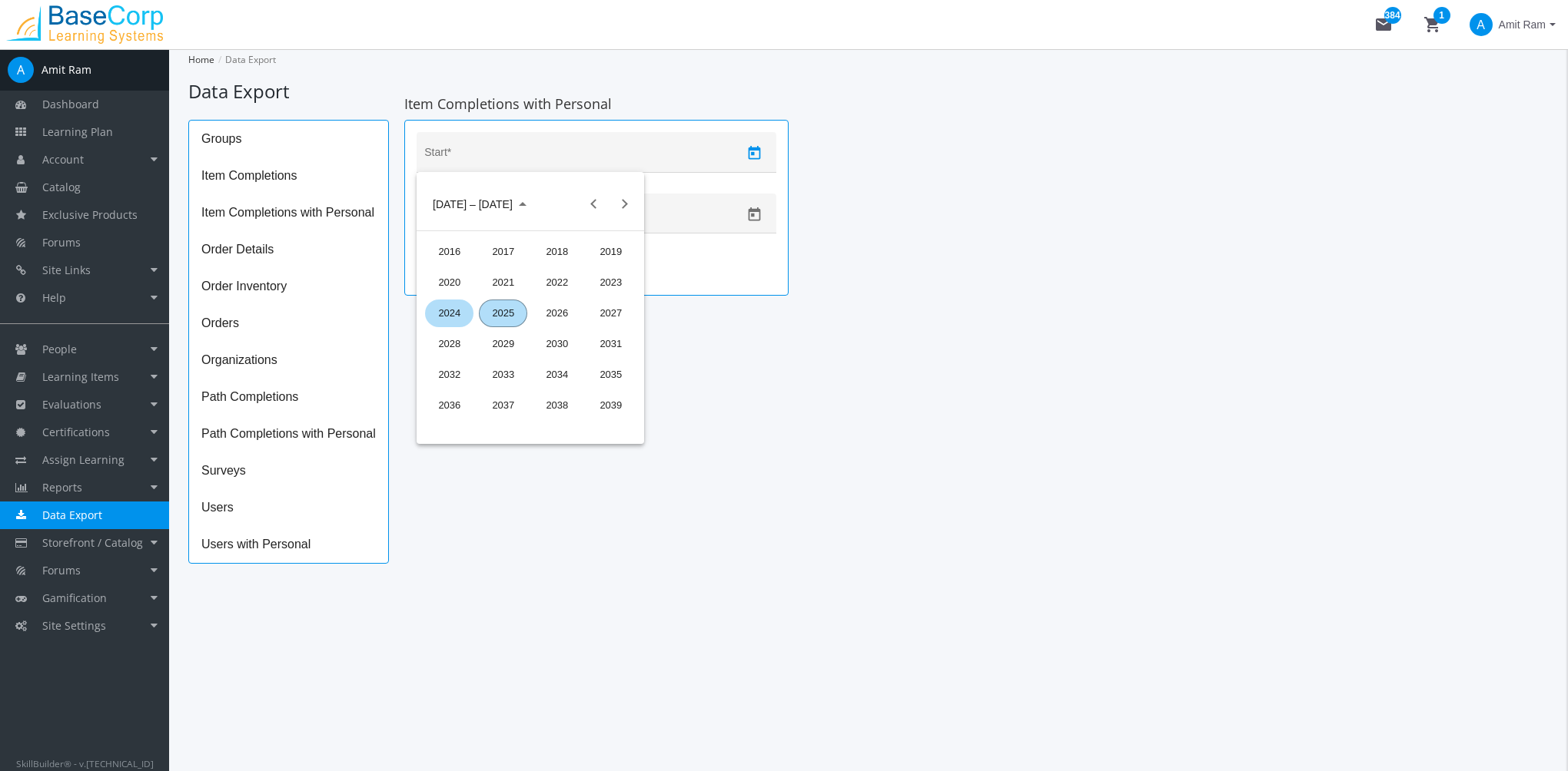
click at [458, 315] on div "2024" at bounding box center [450, 313] width 49 height 28
click at [514, 347] on div "OCT" at bounding box center [503, 344] width 49 height 28
click at [500, 303] on div "1" at bounding box center [499, 300] width 28 height 28
type input "[DATE]"
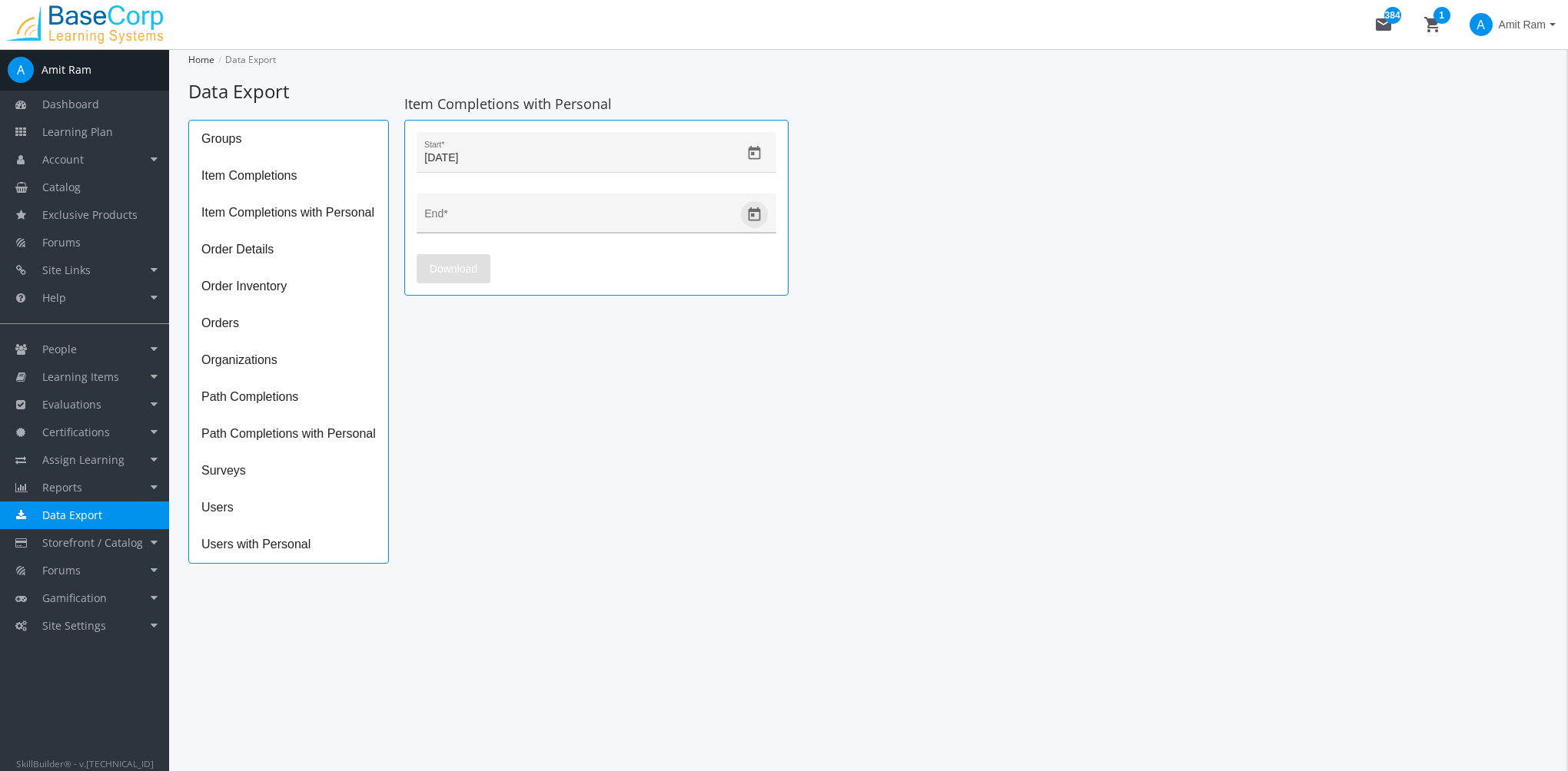
click at [754, 212] on icon "Open calendar" at bounding box center [754, 215] width 16 height 16
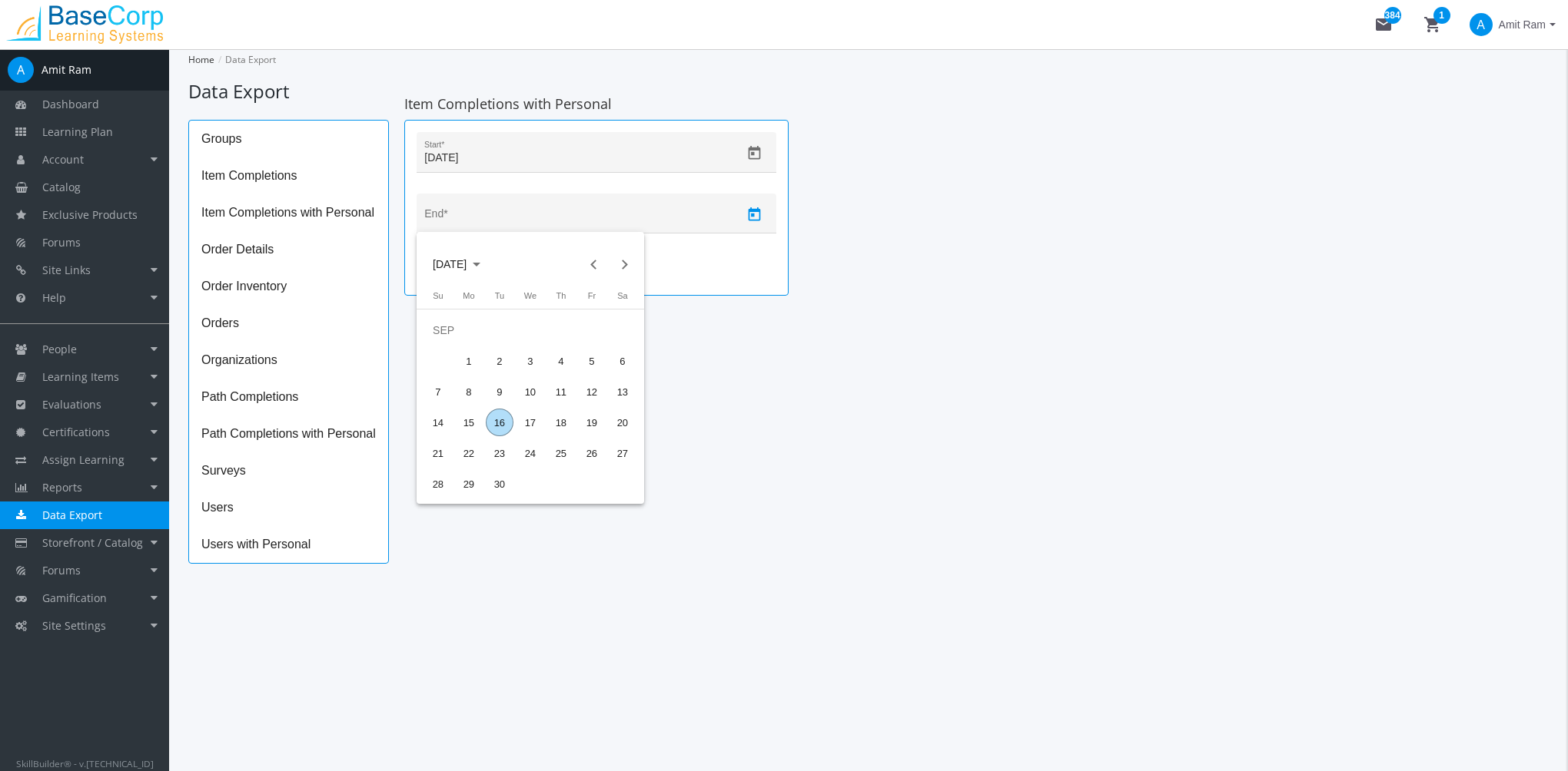
click at [467, 260] on span "[DATE]" at bounding box center [450, 264] width 34 height 28
click at [453, 372] on div "2024" at bounding box center [450, 373] width 49 height 28
click at [601, 403] on div "DEC" at bounding box center [610, 403] width 49 height 28
click at [500, 479] on div "31" at bounding box center [499, 483] width 28 height 28
type input "[DATE]"
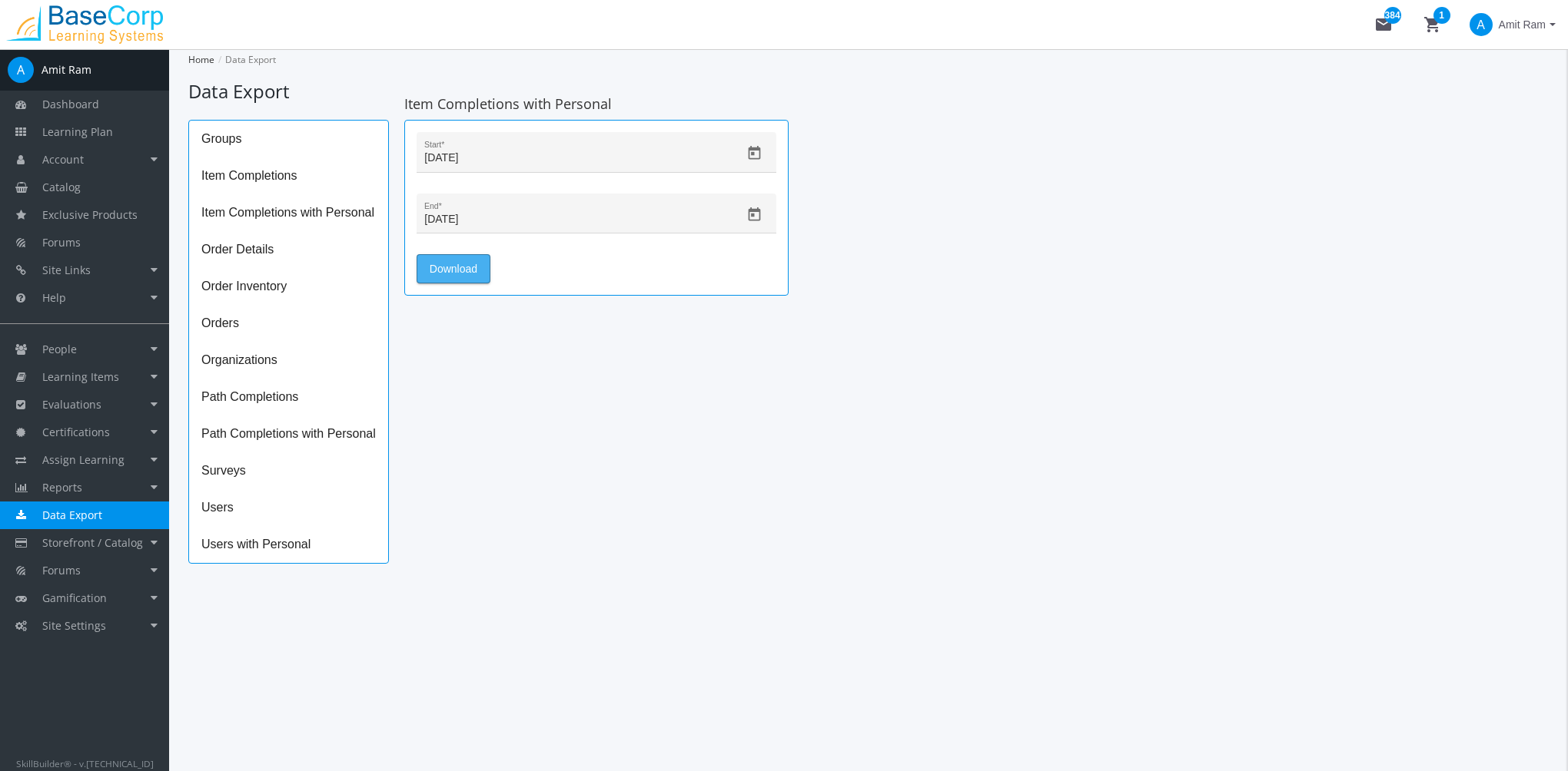
click at [459, 261] on span "Download" at bounding box center [453, 269] width 48 height 28
click at [102, 486] on link "Reports" at bounding box center [85, 487] width 169 height 28
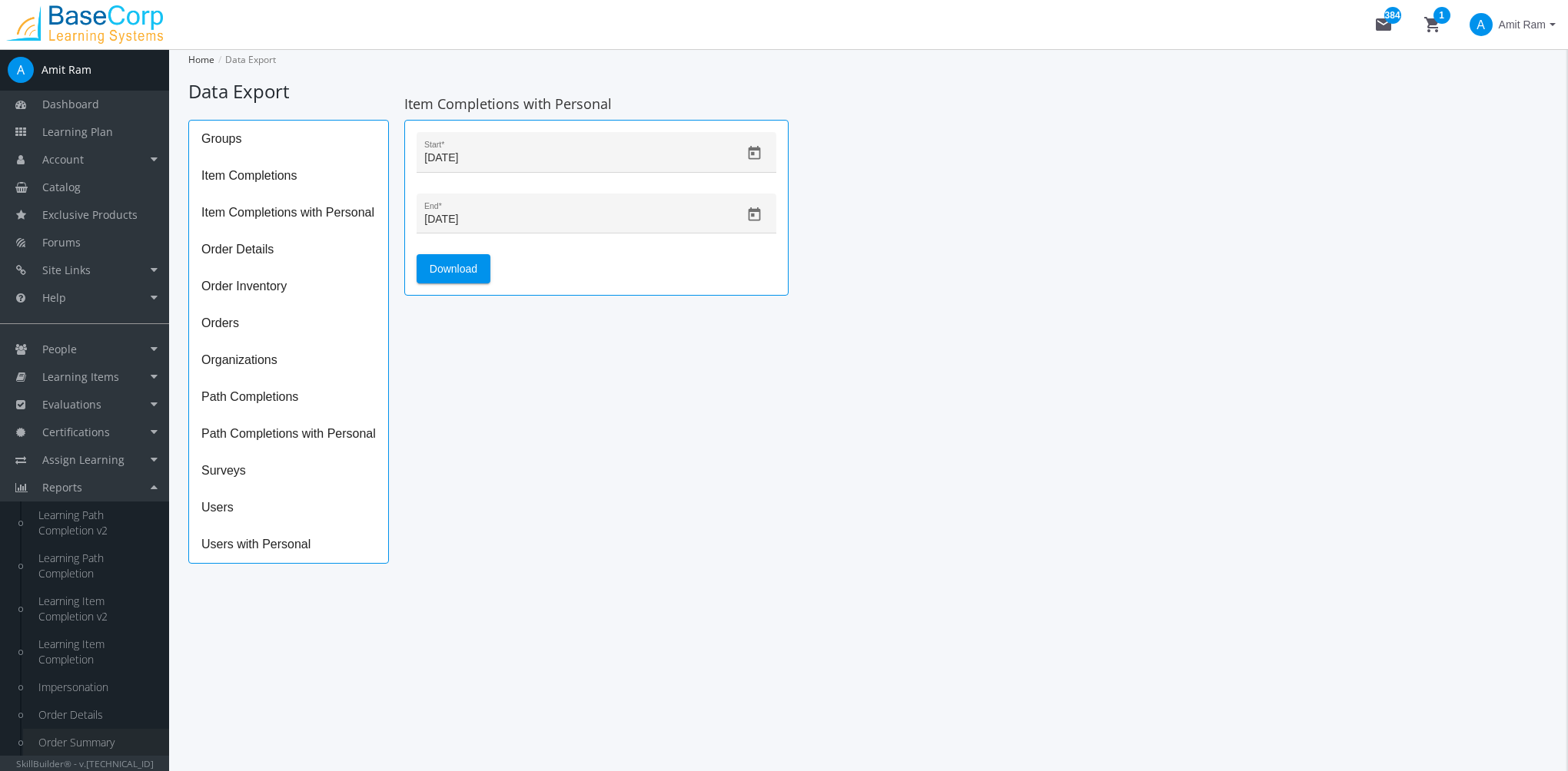
click at [87, 738] on link "Order Summary" at bounding box center [96, 742] width 146 height 28
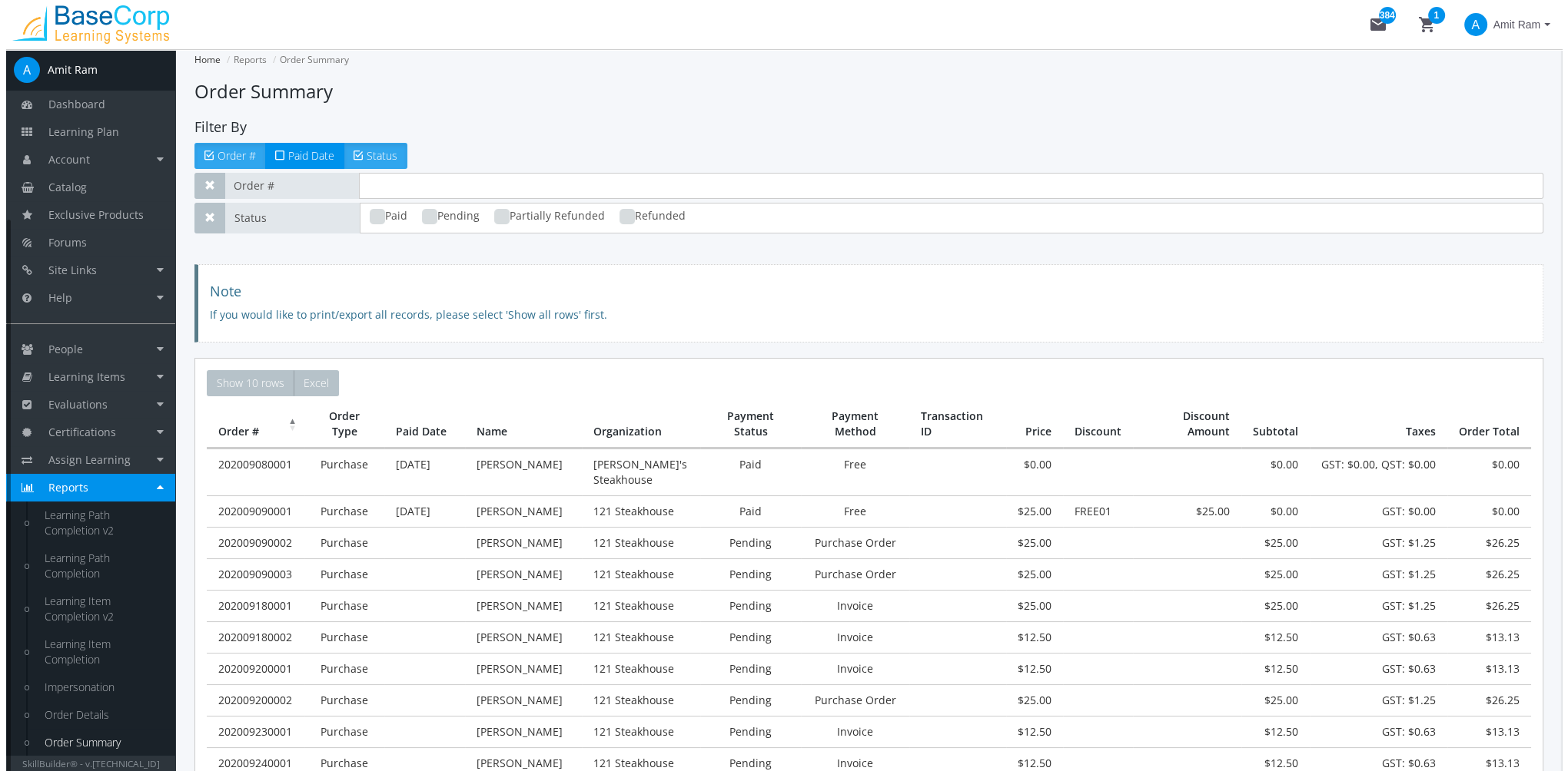
scroll to position [221, 0]
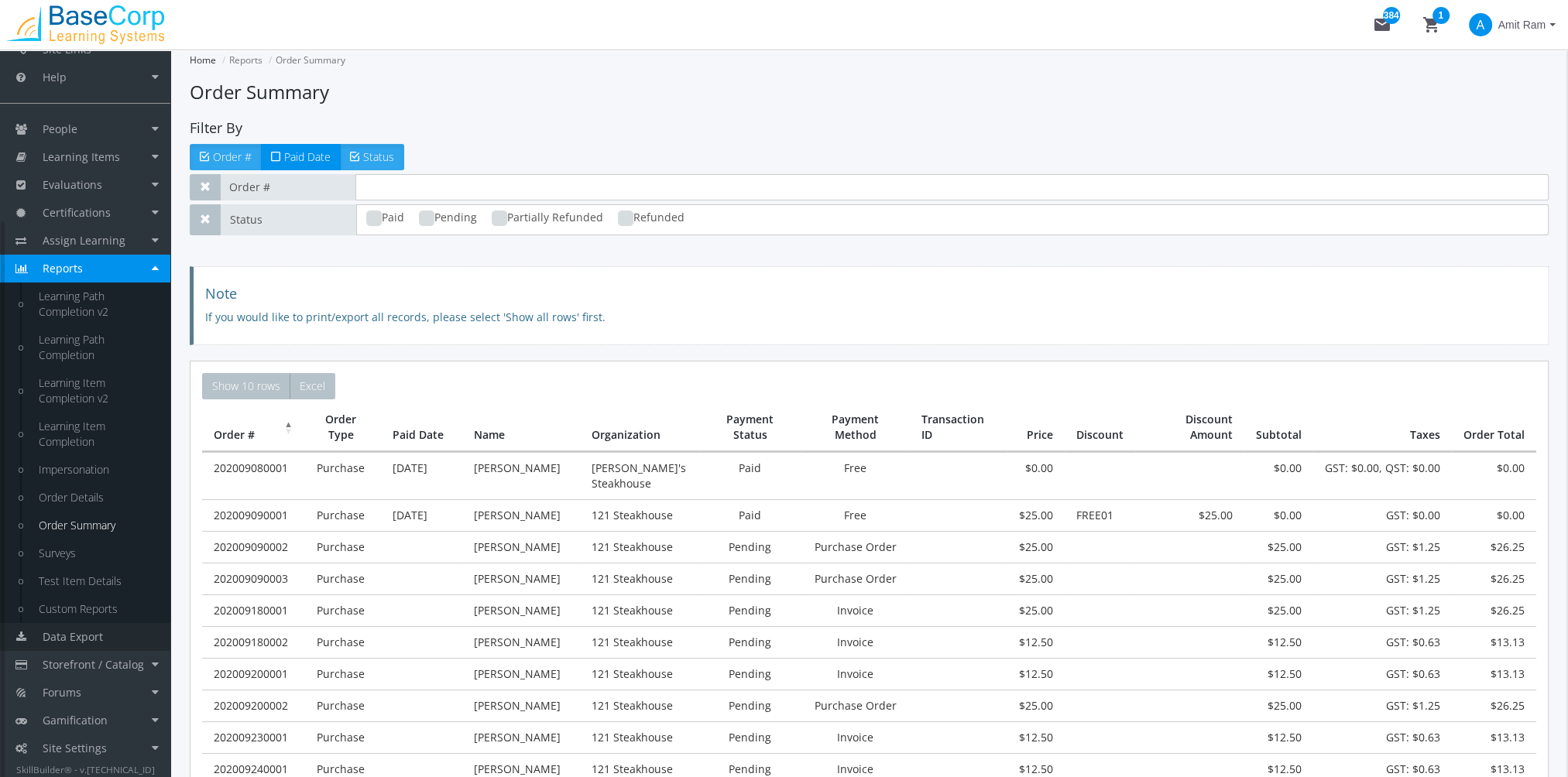
click at [110, 641] on link "Data Export" at bounding box center [85, 637] width 170 height 28
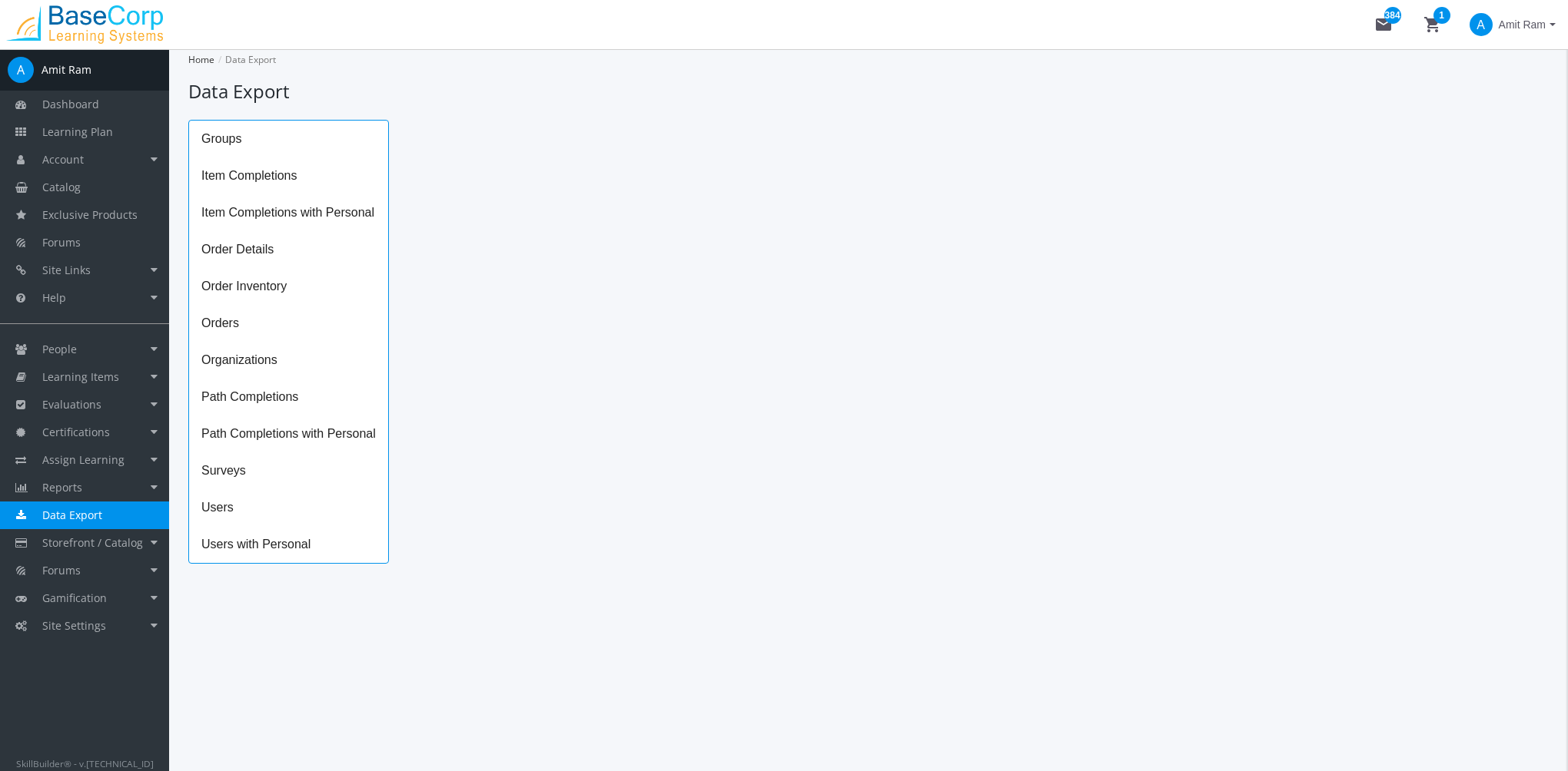
click at [286, 253] on span "Order Details" at bounding box center [288, 249] width 199 height 37
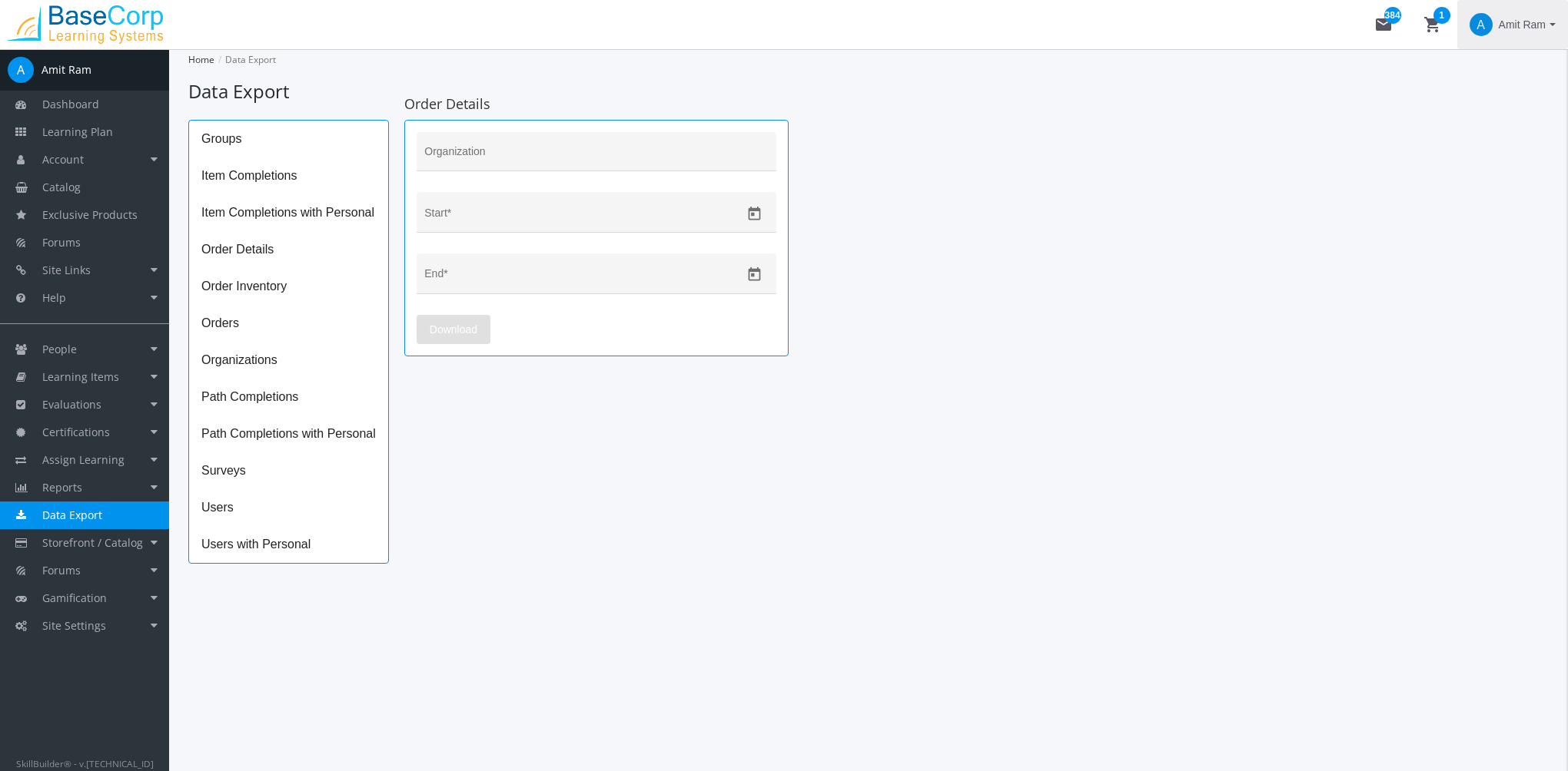
click at [1527, 19] on span "Amit Ram" at bounding box center [1522, 24] width 47 height 28
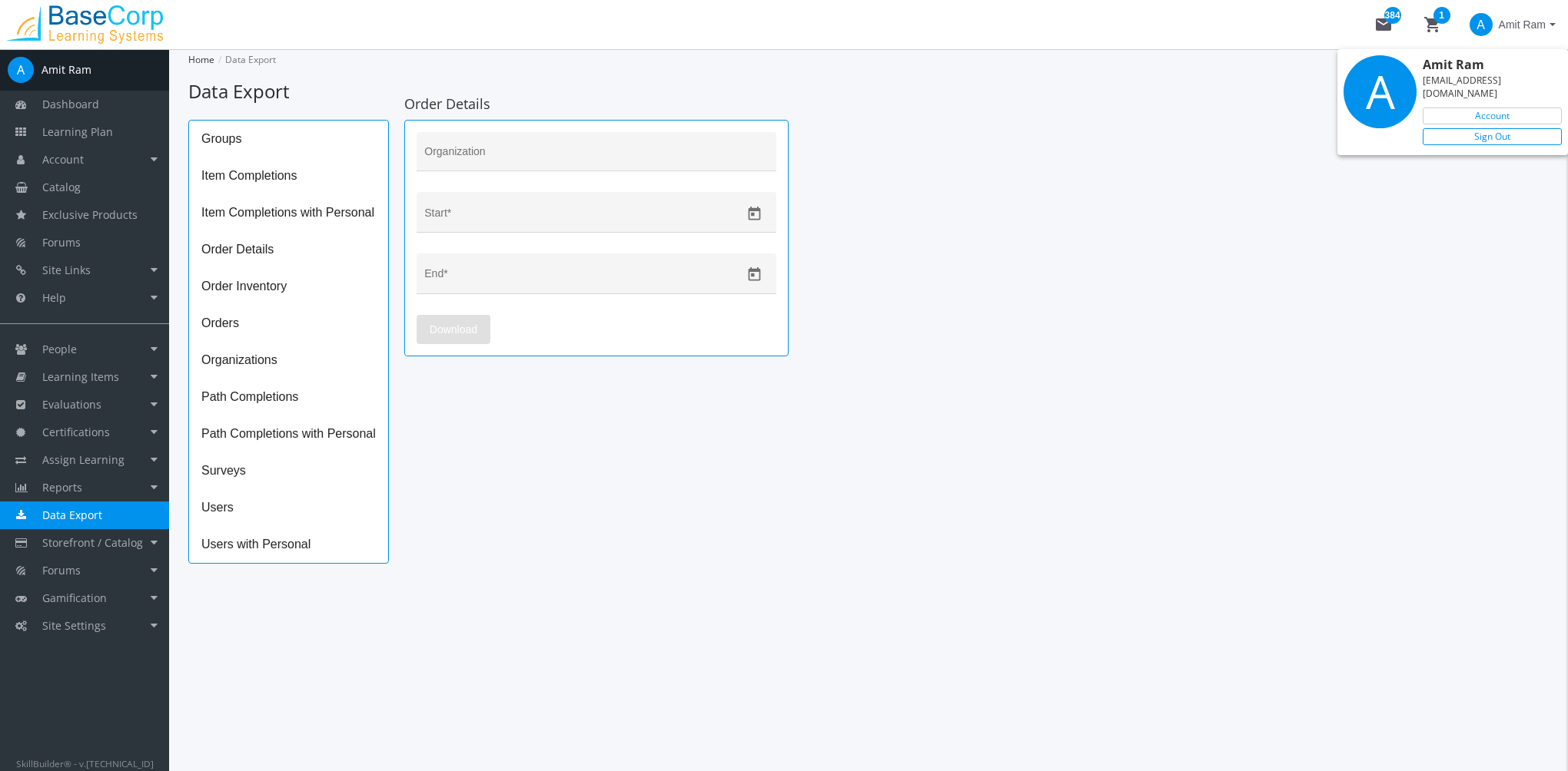
click at [1479, 128] on link "Sign Out" at bounding box center [1492, 137] width 139 height 17
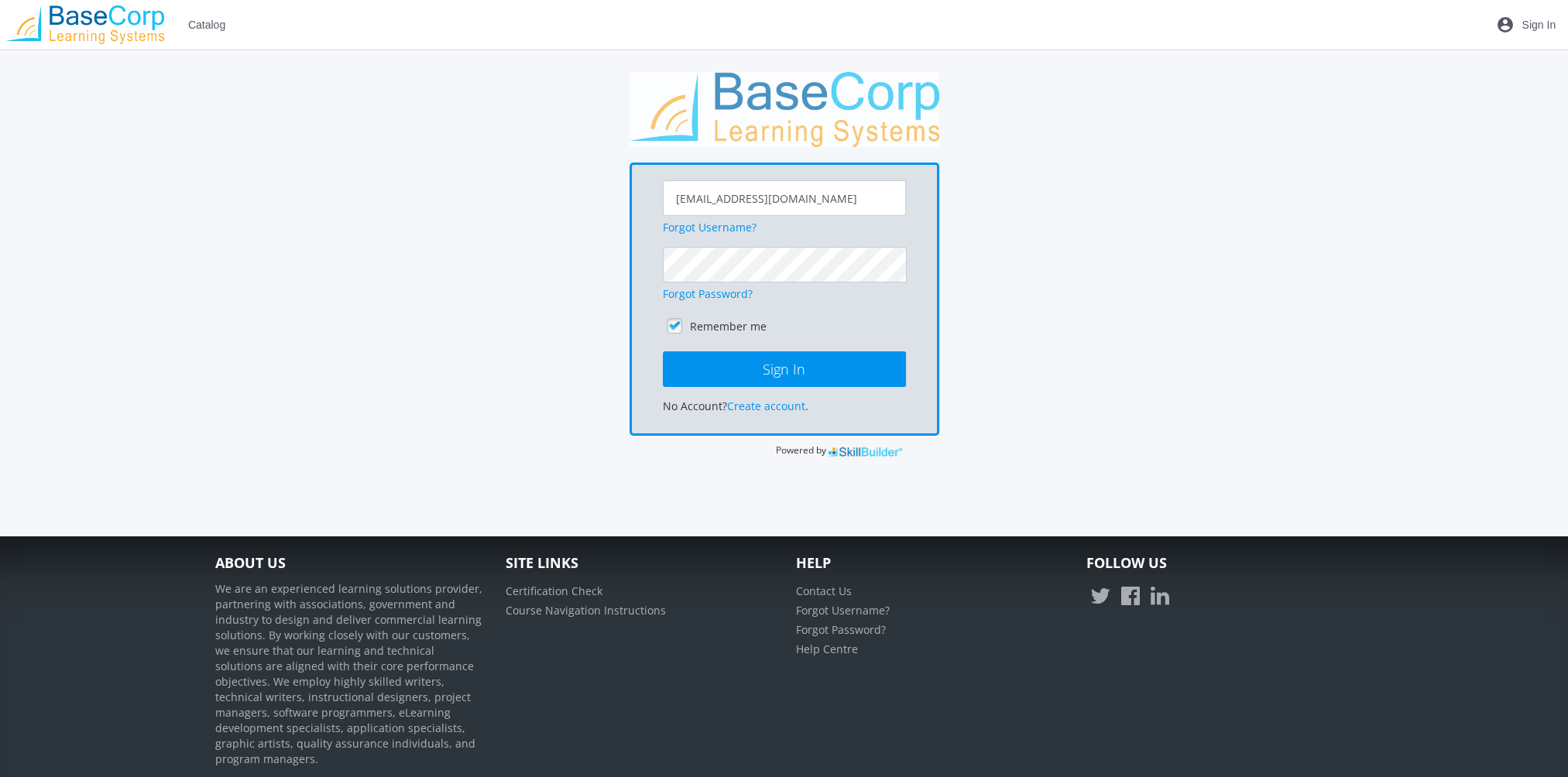
scroll to position [186, 0]
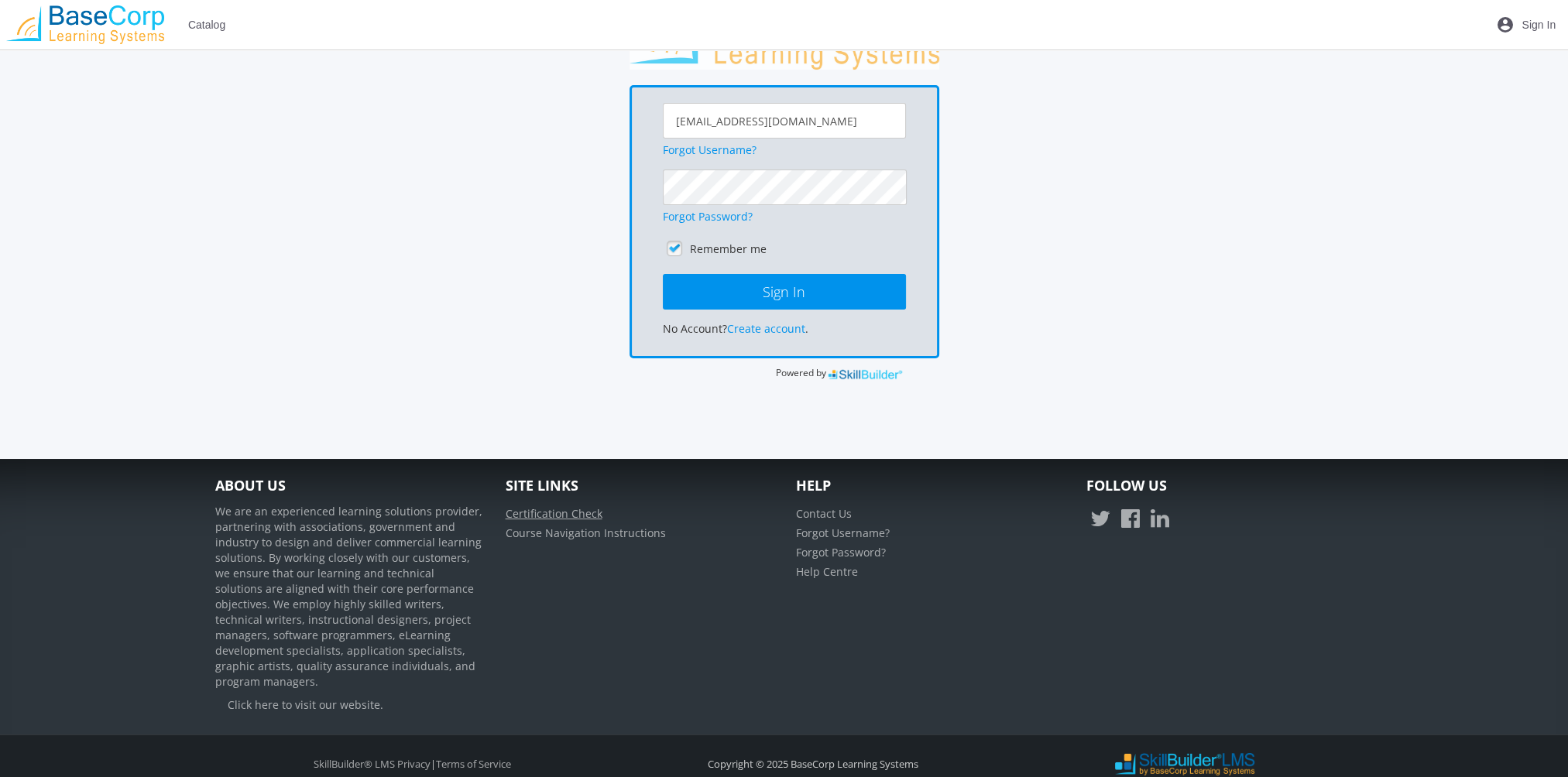
click at [572, 511] on link "Certification Check" at bounding box center [553, 513] width 97 height 14
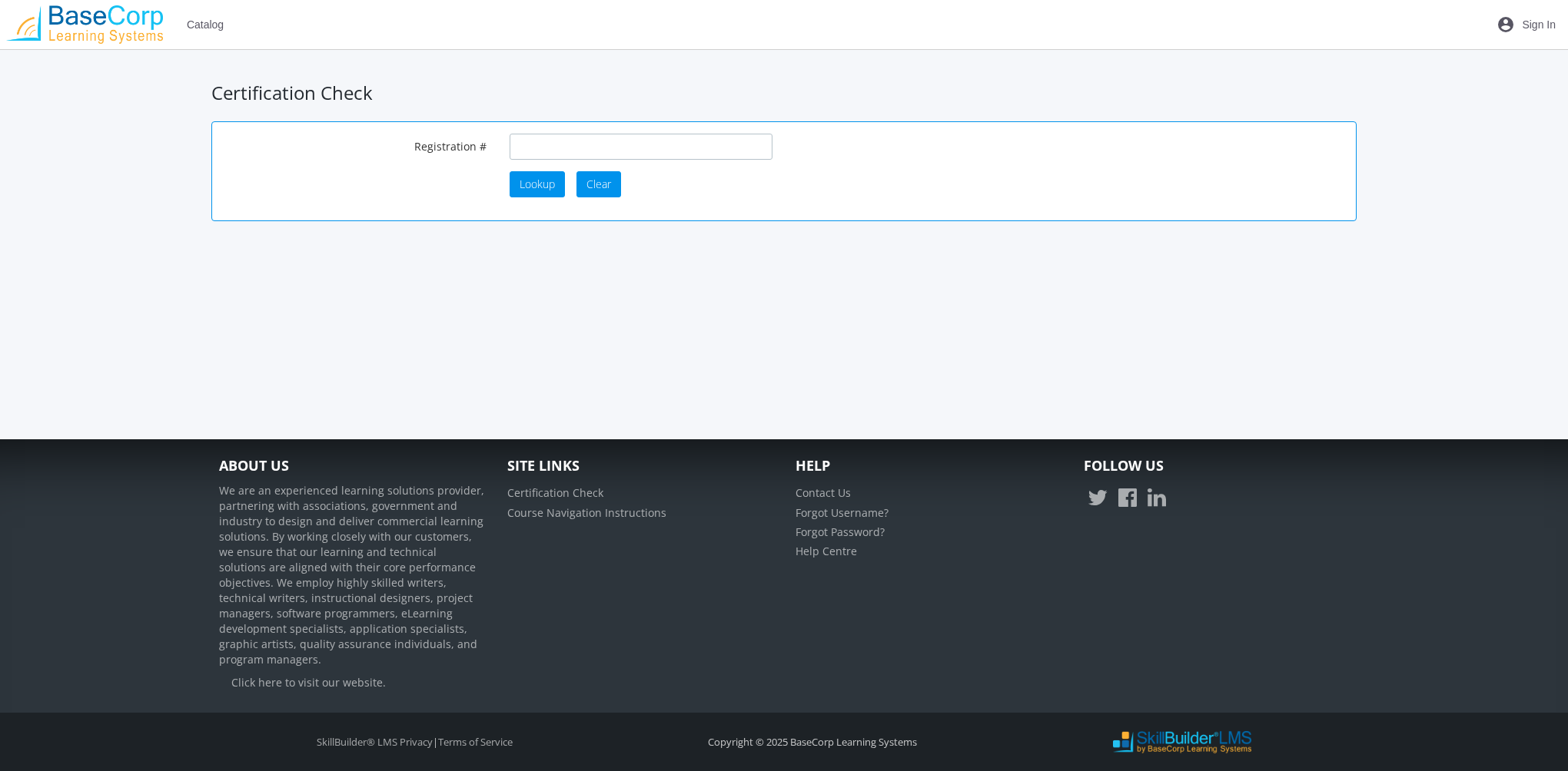
click at [576, 145] on input "text" at bounding box center [641, 146] width 263 height 26
click at [1540, 31] on span "Sign In" at bounding box center [1538, 24] width 34 height 28
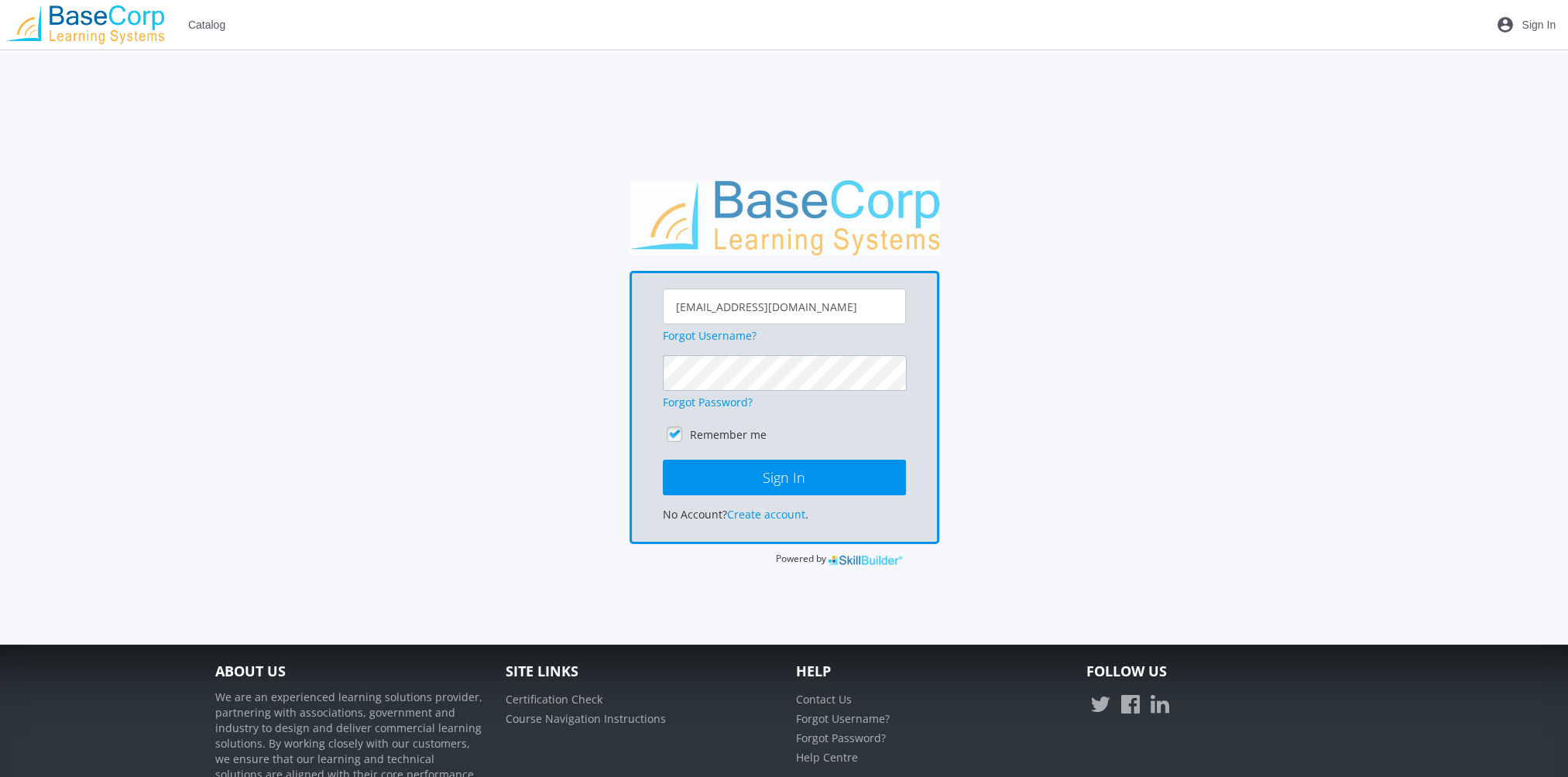
click at [663, 460] on button "Sign In" at bounding box center [784, 477] width 243 height 35
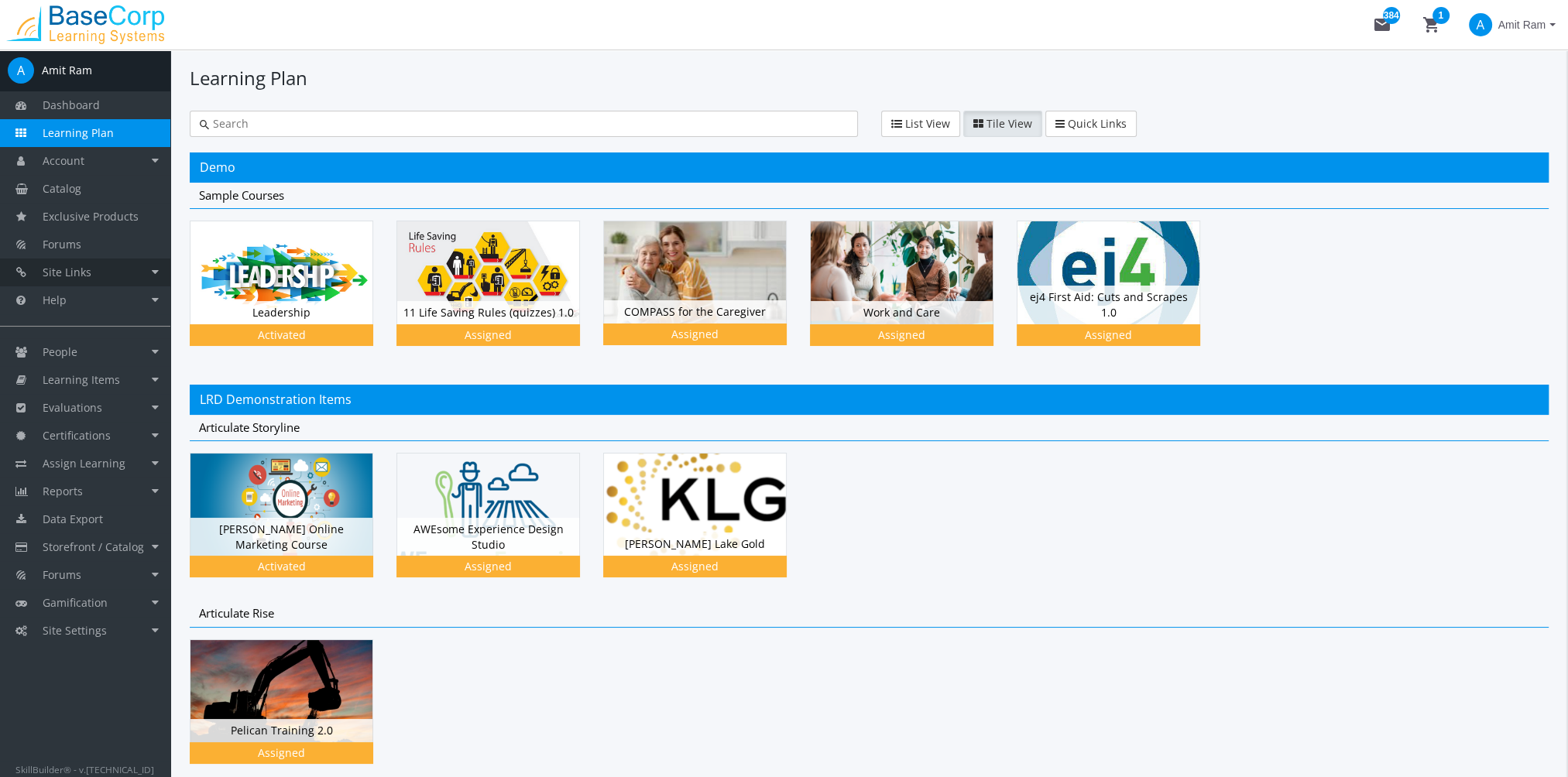
click at [101, 270] on link "Site Links" at bounding box center [85, 272] width 170 height 28
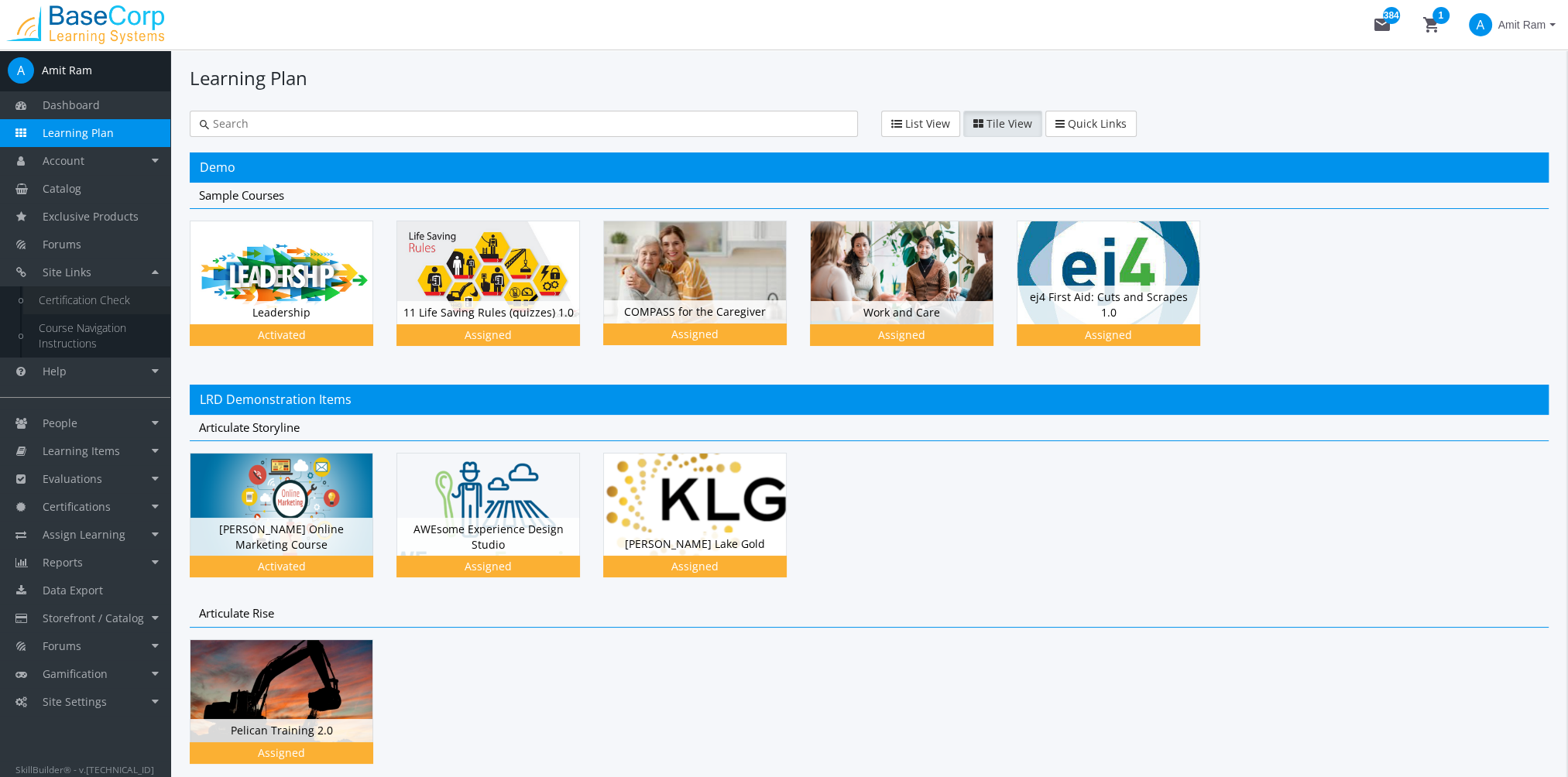
click at [91, 306] on link "Certification Check" at bounding box center [97, 300] width 147 height 28
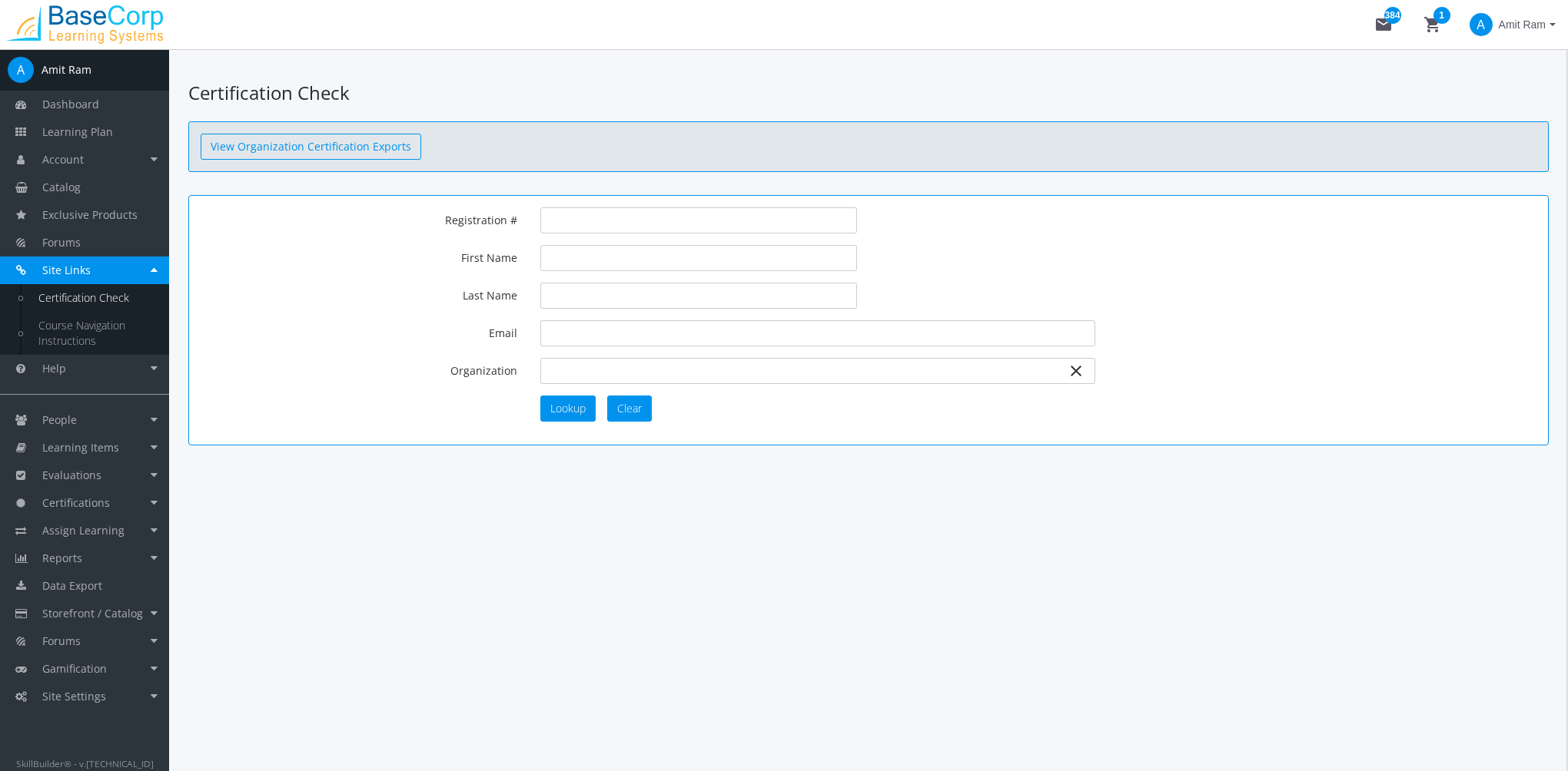
click at [346, 147] on button "View Organization Certification Exports" at bounding box center [310, 146] width 220 height 26
click at [1534, 19] on span "Amit Ram" at bounding box center [1522, 24] width 47 height 28
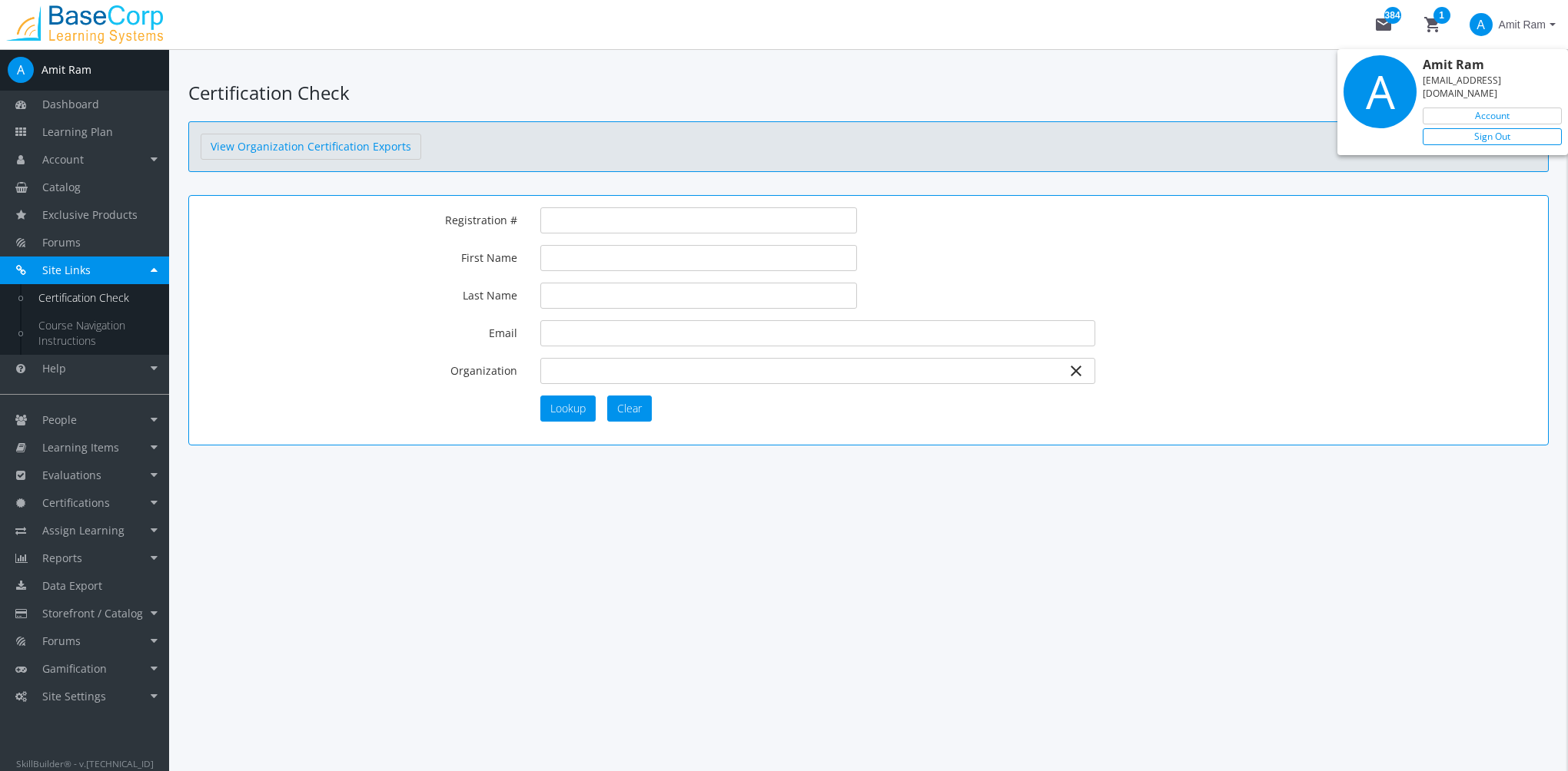
click at [1507, 128] on link "Sign Out" at bounding box center [1492, 137] width 139 height 17
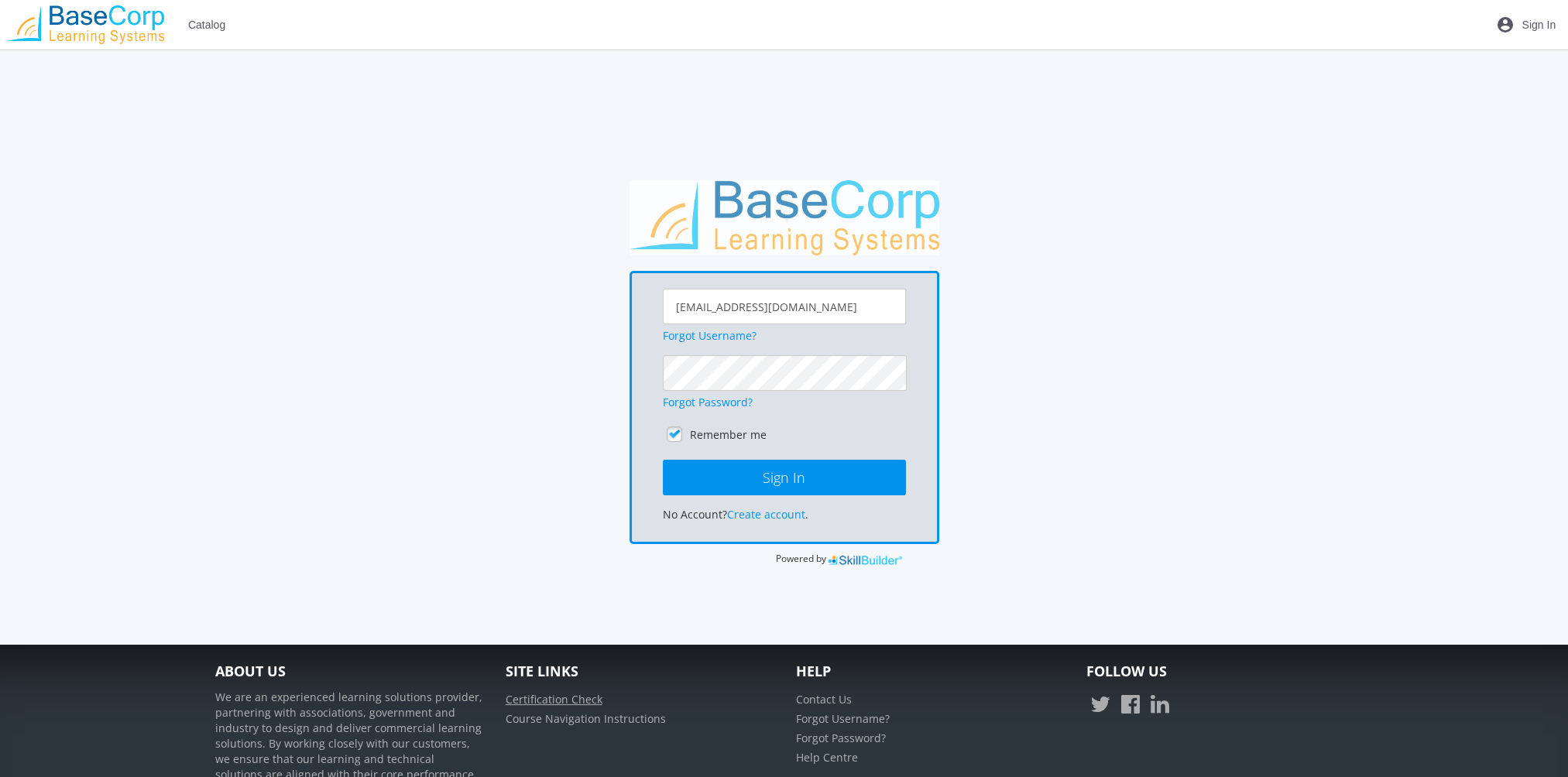
click at [569, 694] on link "Certification Check" at bounding box center [553, 699] width 97 height 14
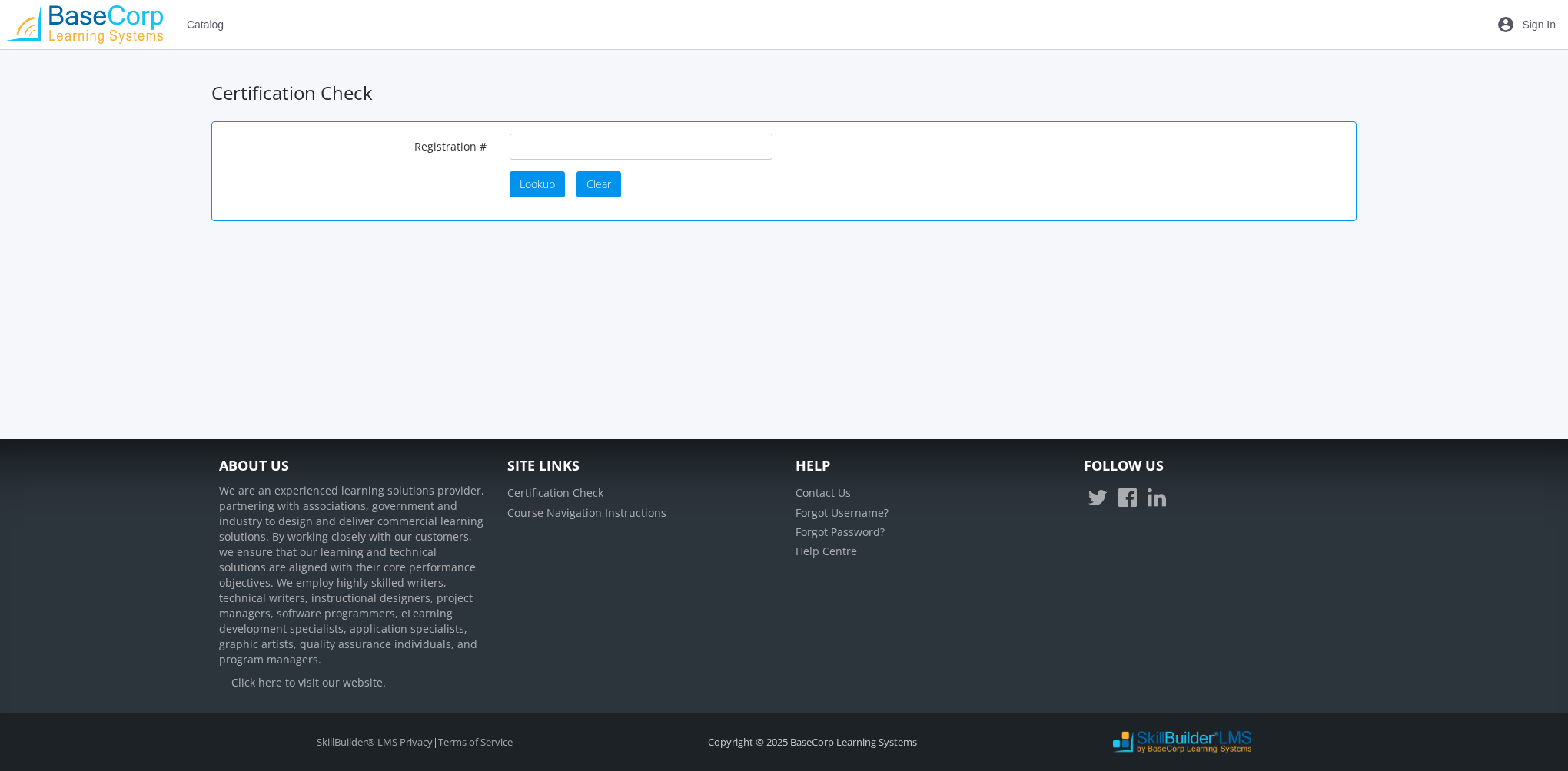
click at [590, 500] on link "Certification Check" at bounding box center [555, 492] width 96 height 14
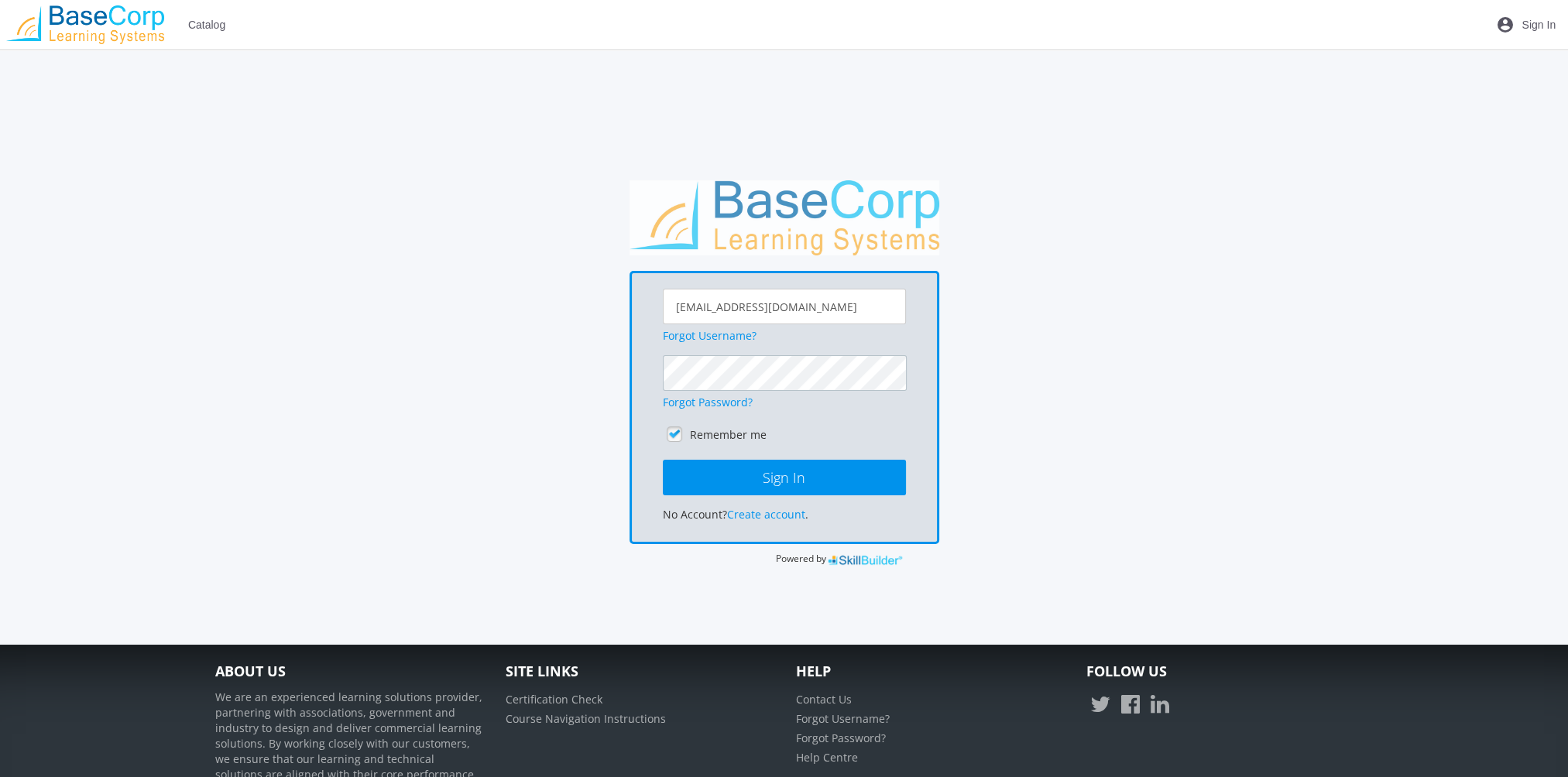
click at [663, 460] on button "Sign In" at bounding box center [784, 477] width 243 height 35
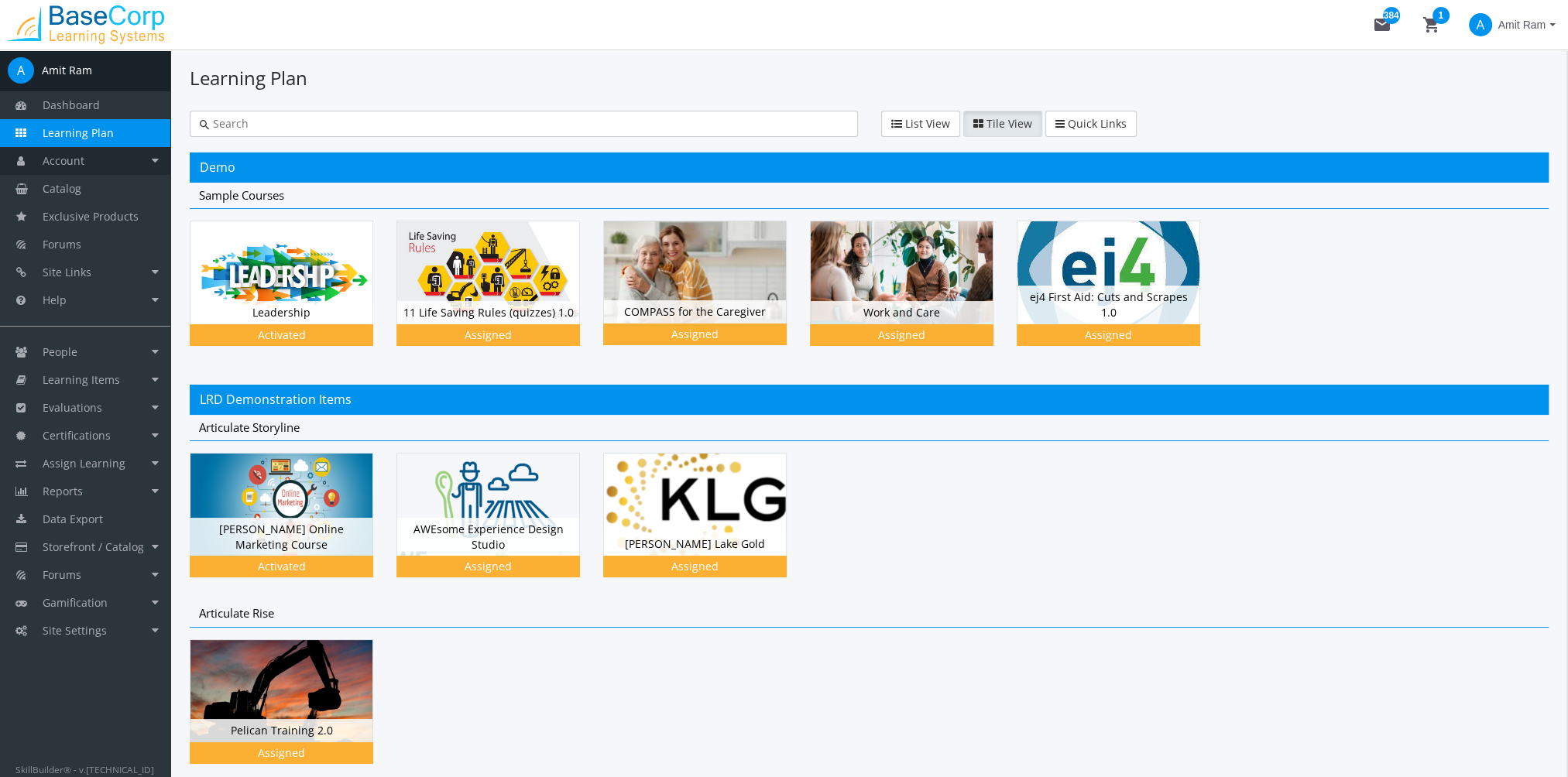
click at [90, 156] on link "Account" at bounding box center [85, 160] width 170 height 28
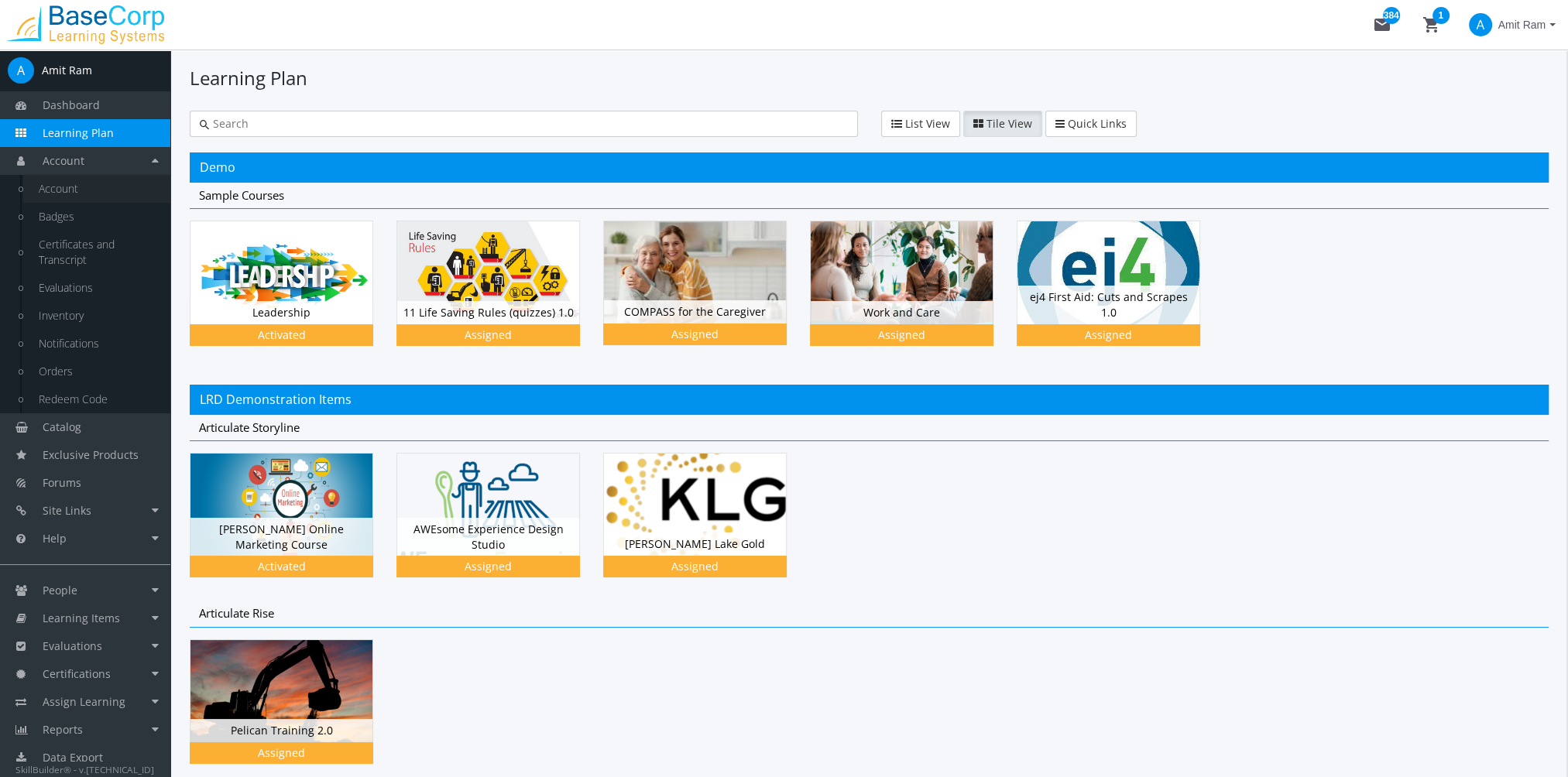
click at [91, 186] on link "Account" at bounding box center [97, 188] width 147 height 28
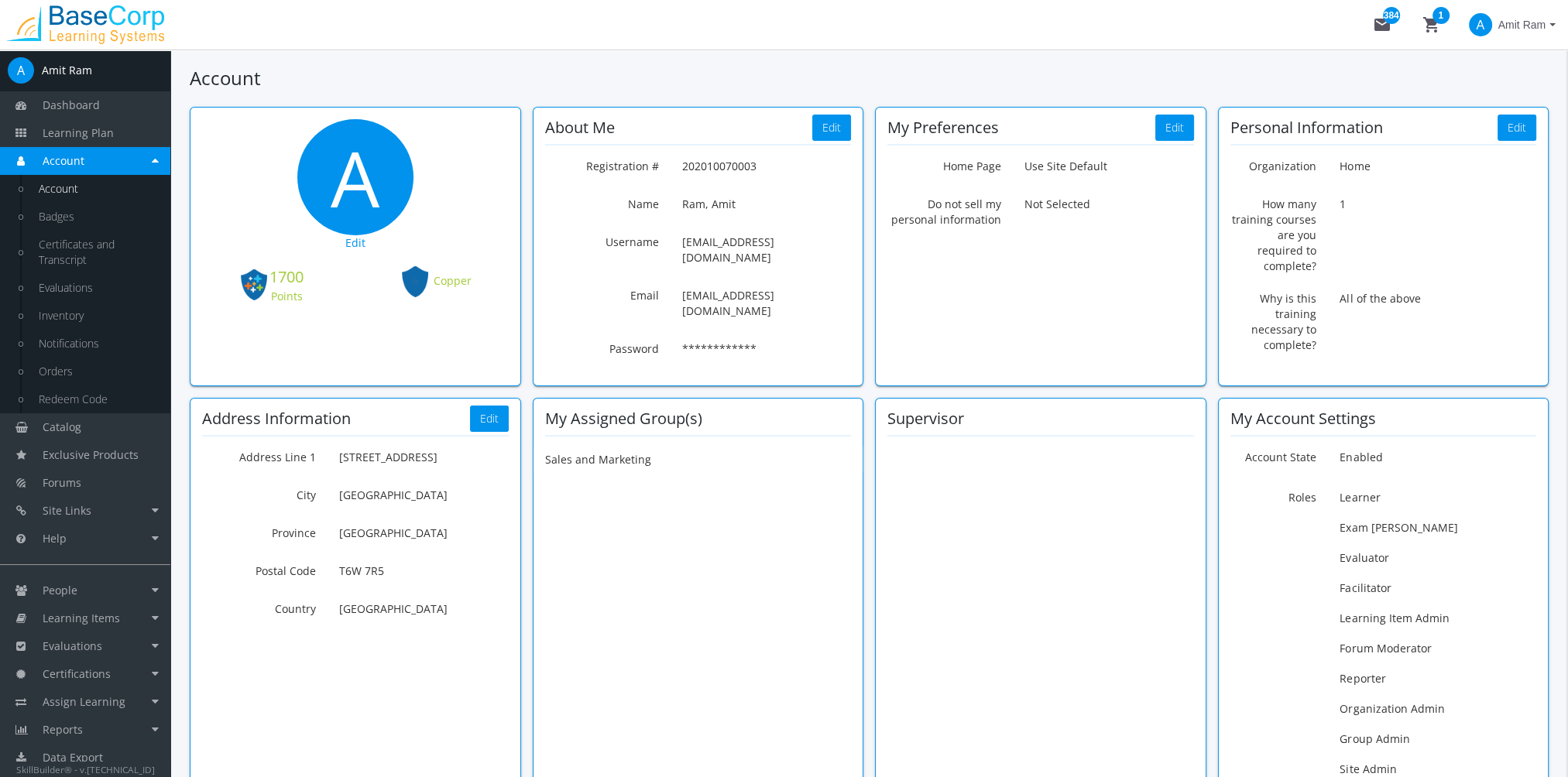
drag, startPoint x: 768, startPoint y: 164, endPoint x: 684, endPoint y: 164, distance: 84.0
click at [684, 164] on p "Registration # 202010070003" at bounding box center [766, 166] width 168 height 26
copy p "202010070003"
click at [1515, 23] on span "Amit Ram" at bounding box center [1522, 24] width 47 height 28
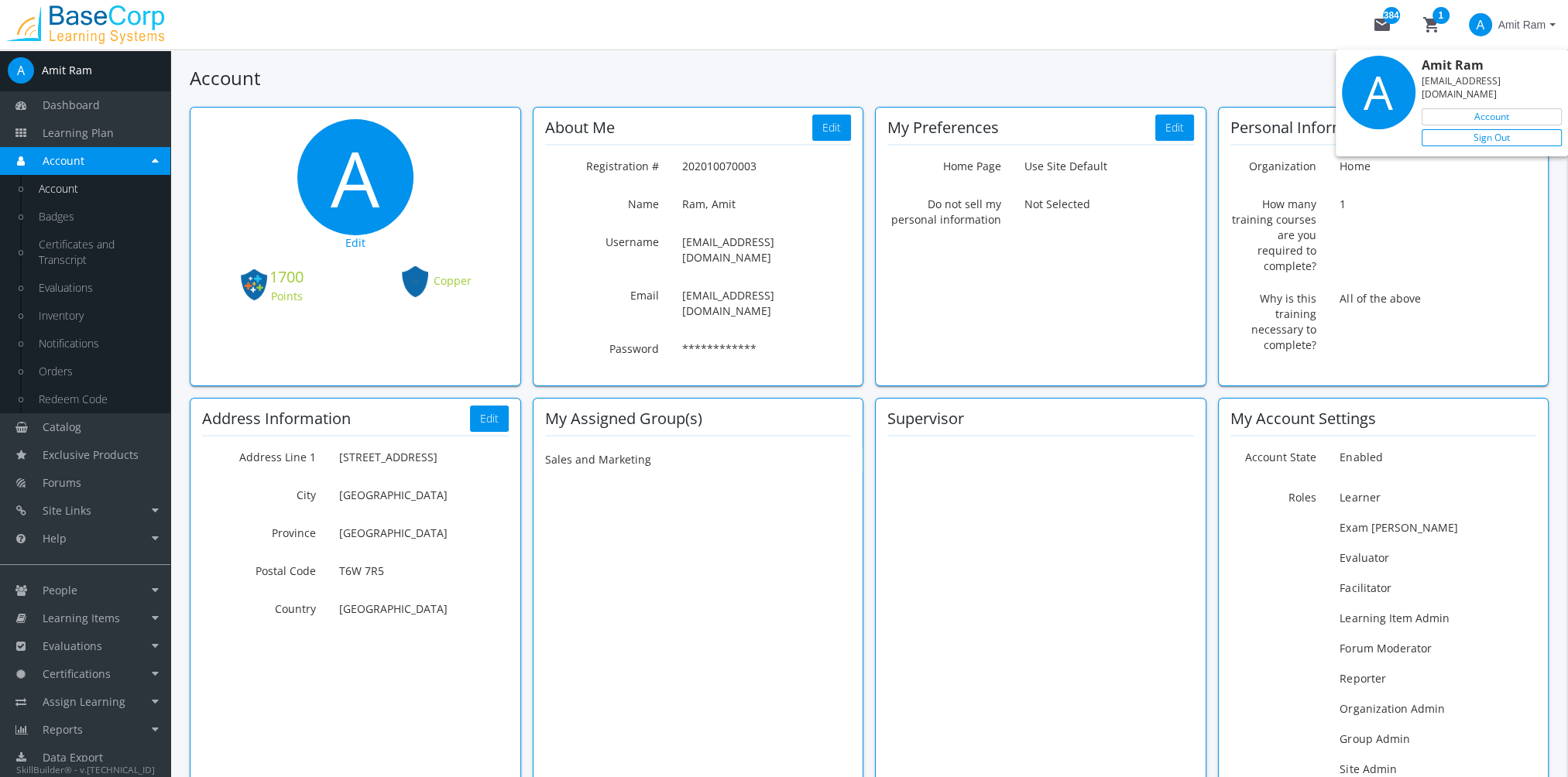
click at [1500, 130] on link "Sign Out" at bounding box center [1491, 138] width 140 height 17
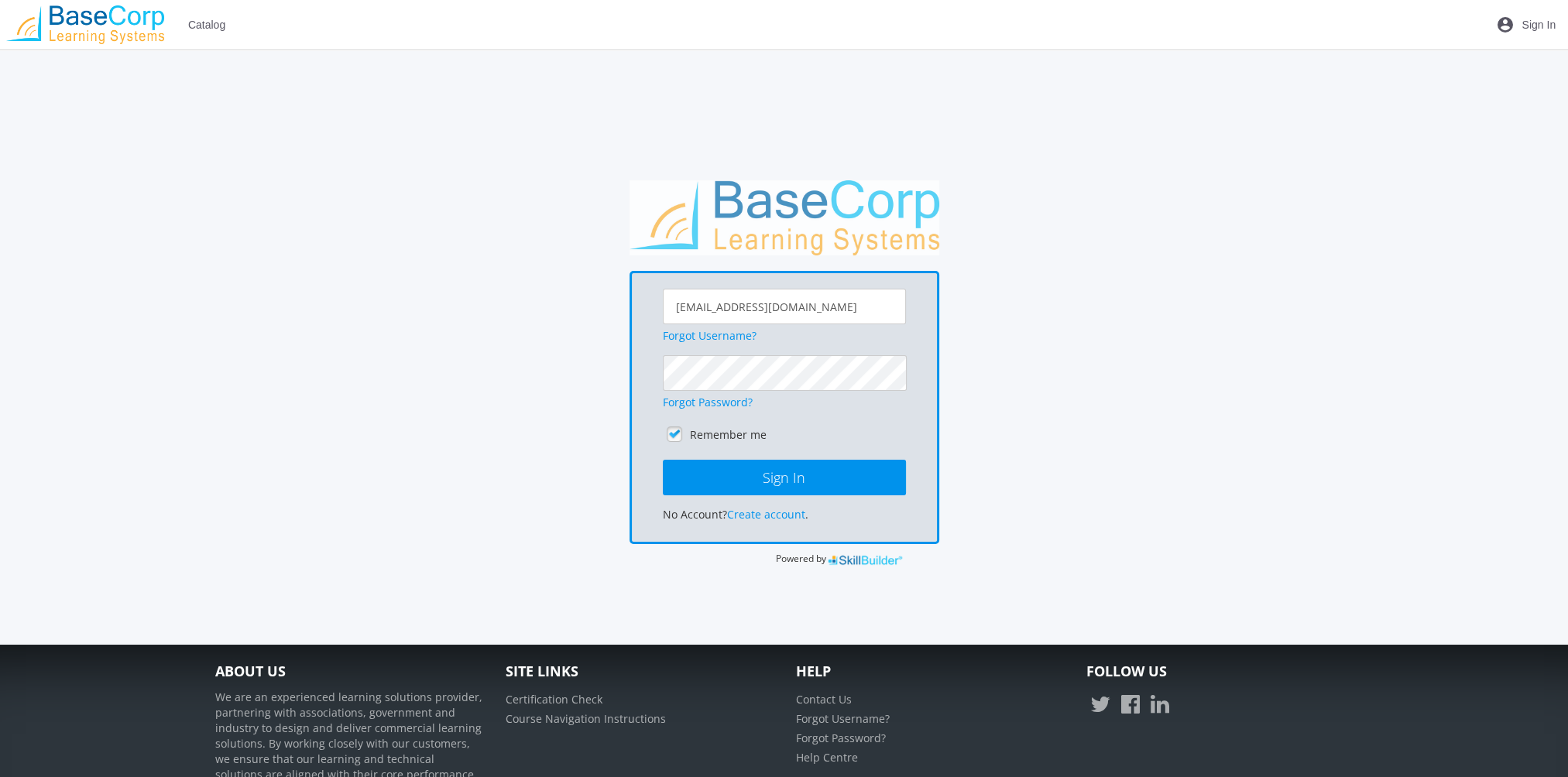
click at [580, 705] on li "Certification Check" at bounding box center [639, 699] width 267 height 19
click at [580, 699] on link "Certification Check" at bounding box center [553, 699] width 97 height 14
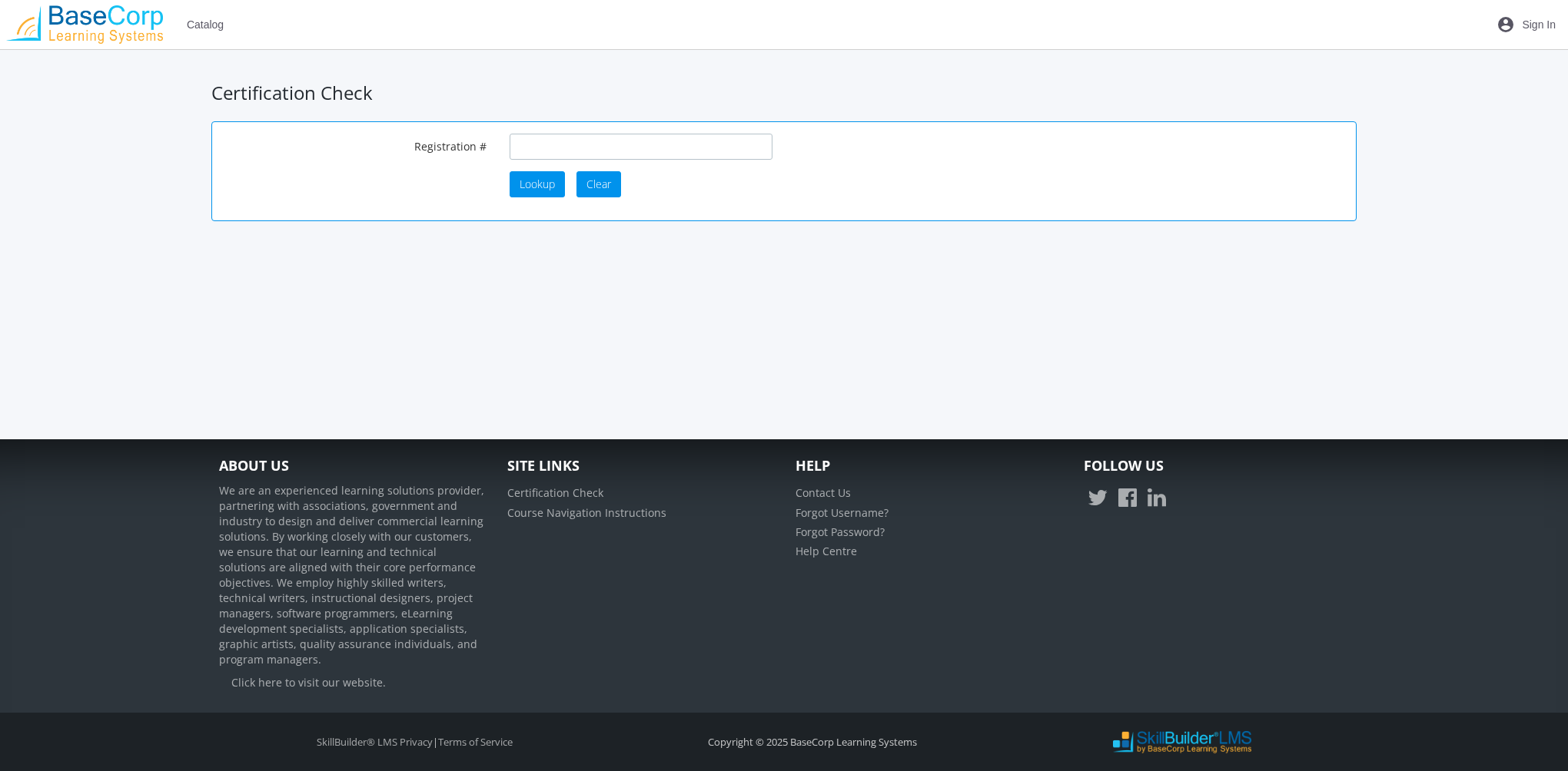
click at [549, 146] on input "text" at bounding box center [641, 146] width 263 height 26
paste input "202010070003"
type input "202010070003"
click at [540, 182] on span "Lookup" at bounding box center [537, 184] width 35 height 14
